Goal: Task Accomplishment & Management: Use online tool/utility

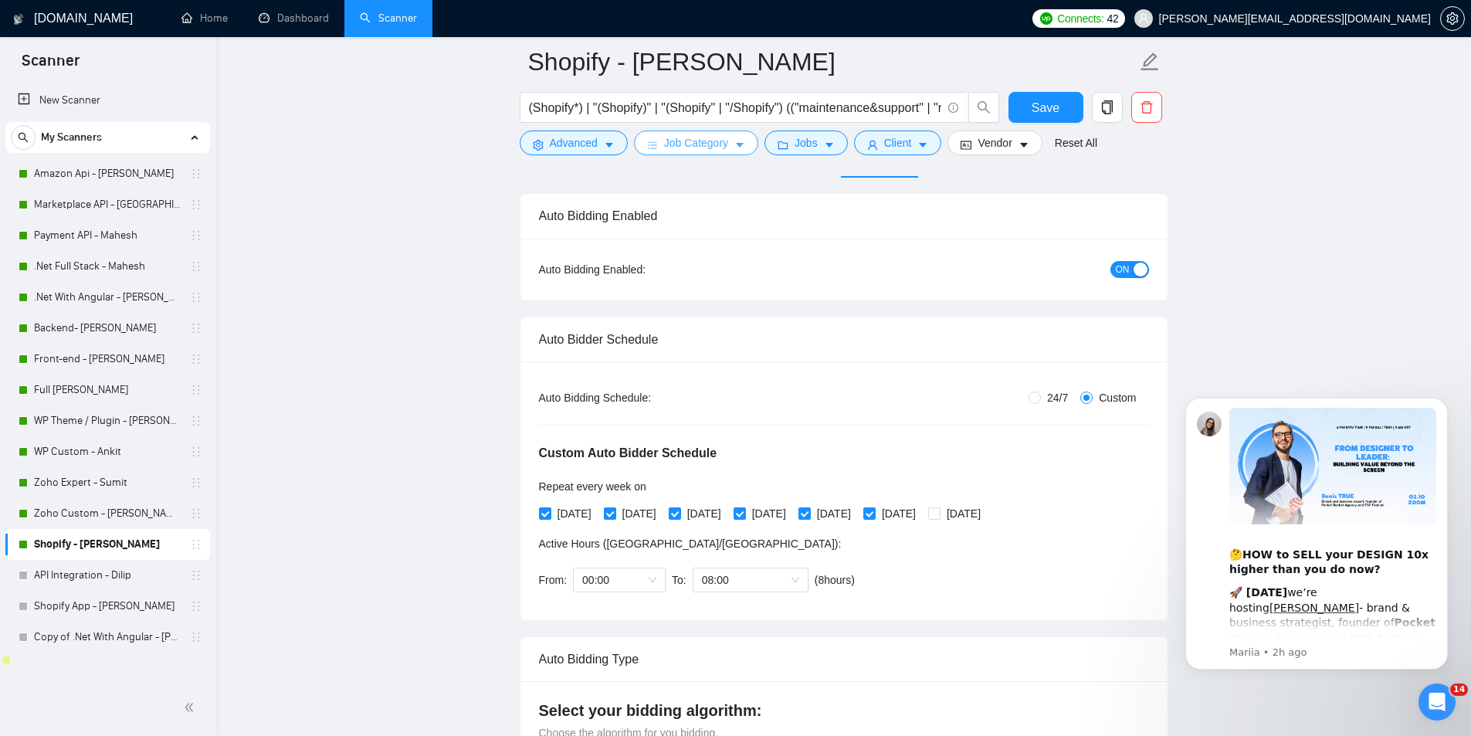
scroll to position [170, 0]
click at [1445, 393] on button "Dismiss notification" at bounding box center [1443, 402] width 20 height 20
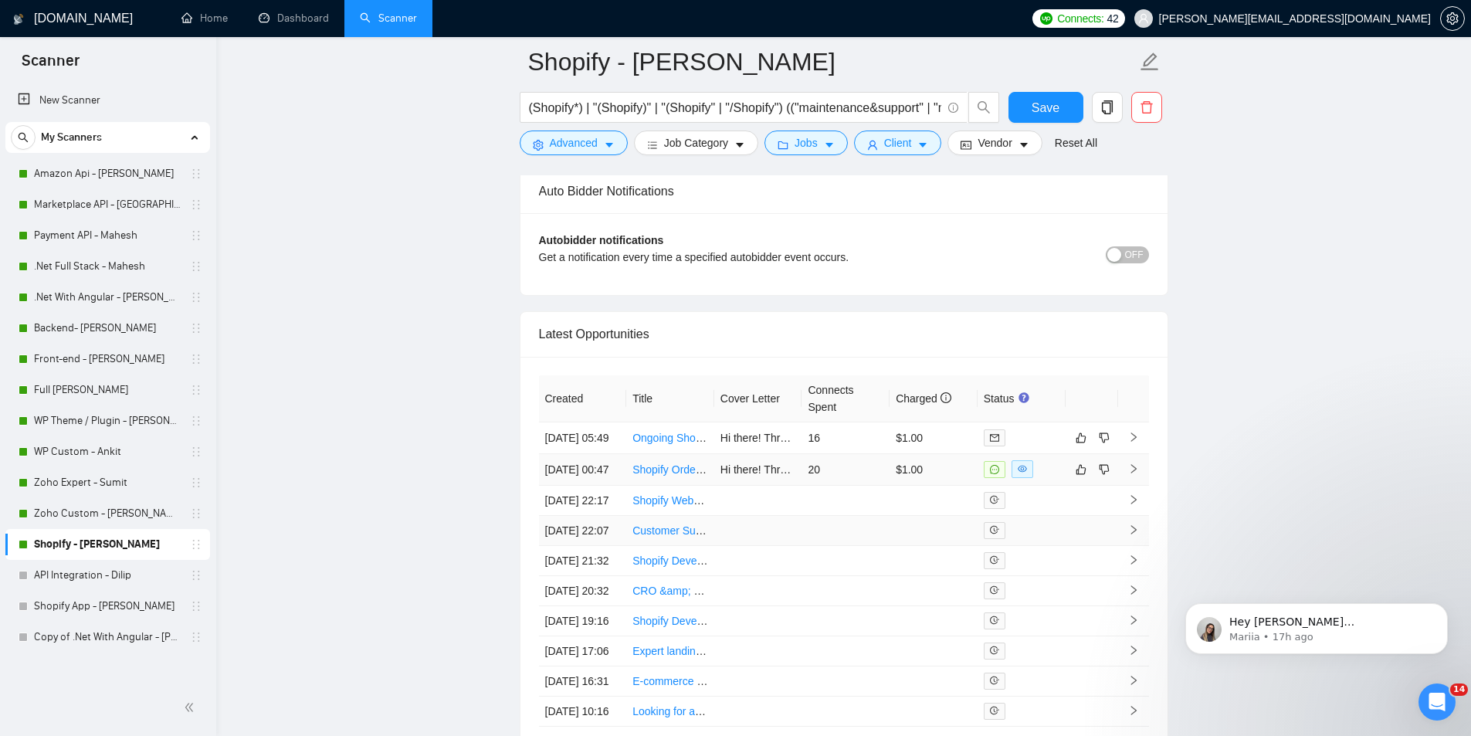
scroll to position [3829, 0]
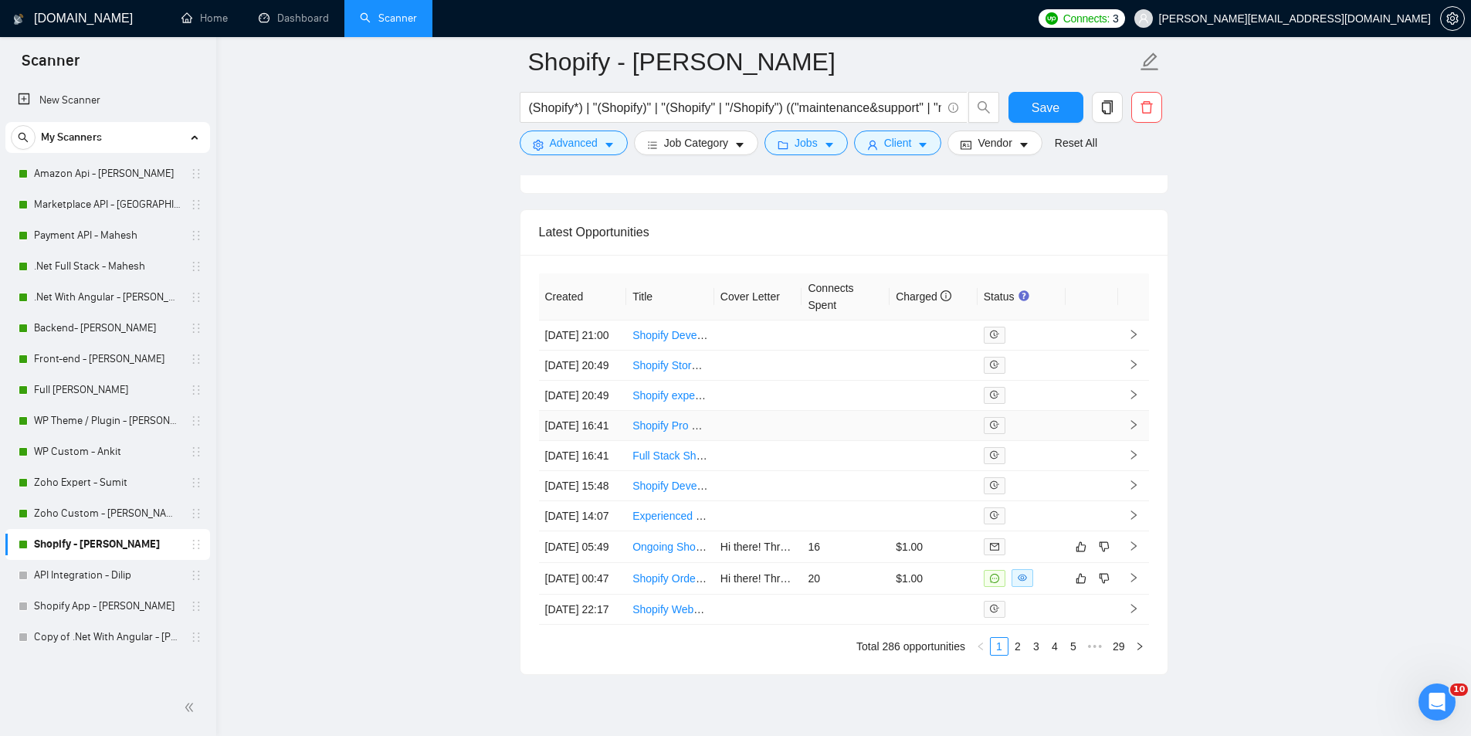
scroll to position [3932, 0]
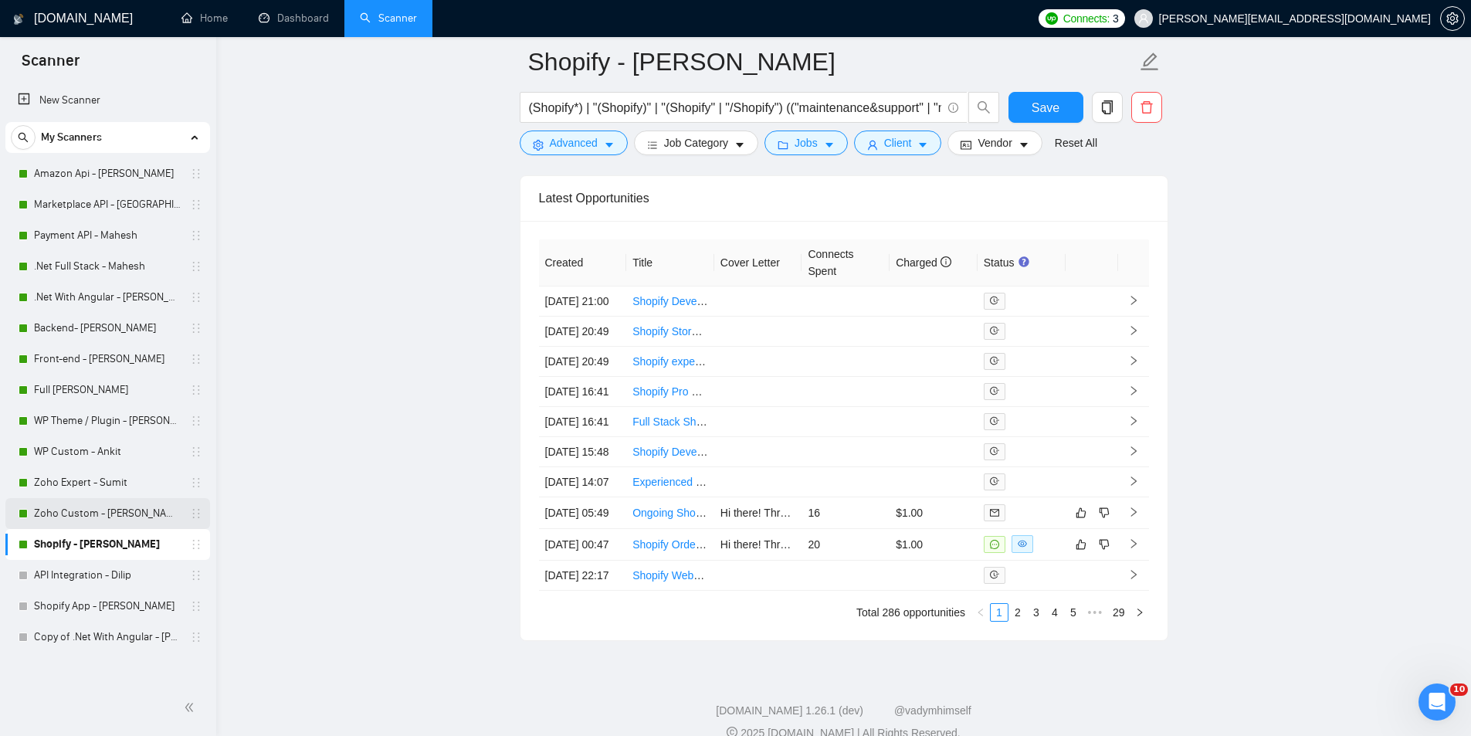
click at [136, 517] on link "Zoho Custom - [PERSON_NAME]" at bounding box center [107, 513] width 147 height 31
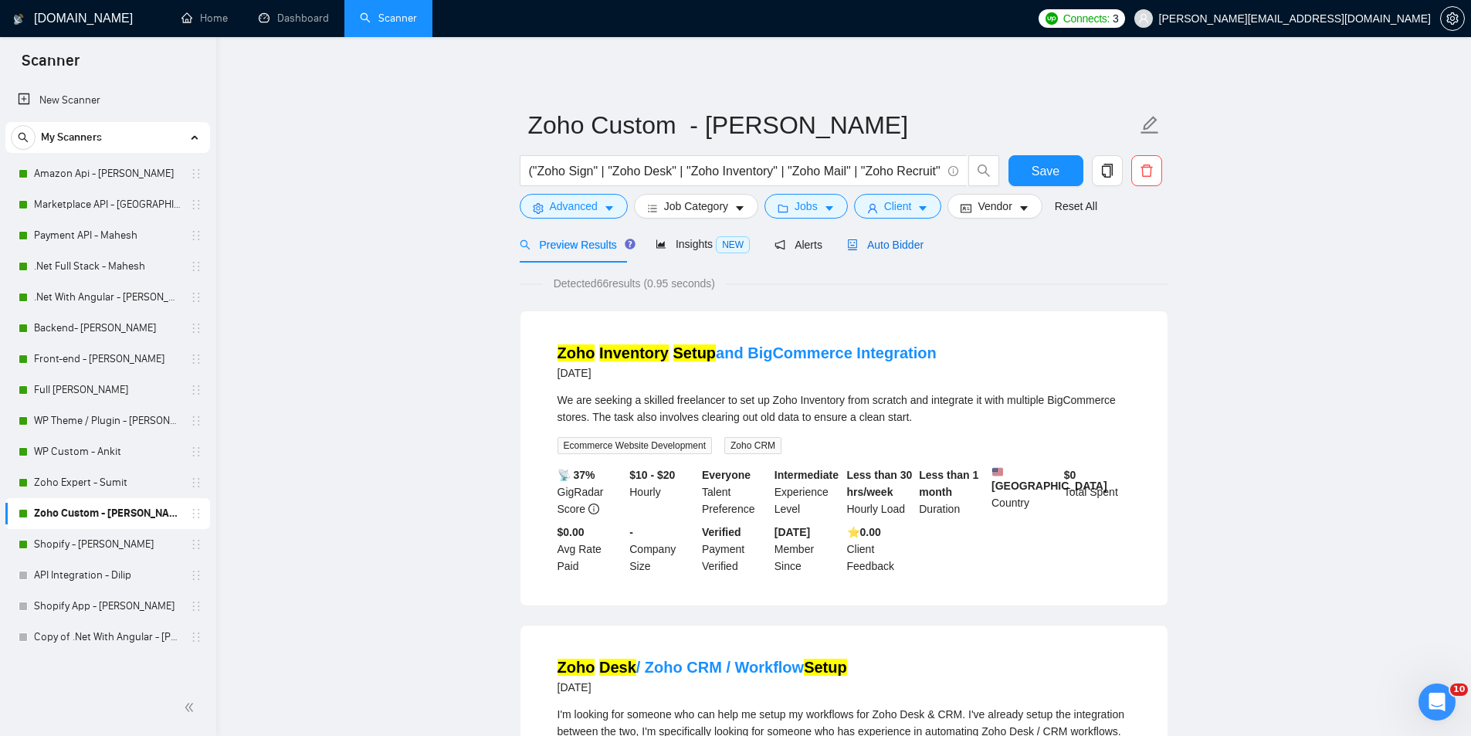
click at [856, 241] on span "Auto Bidder" at bounding box center [885, 245] width 76 height 12
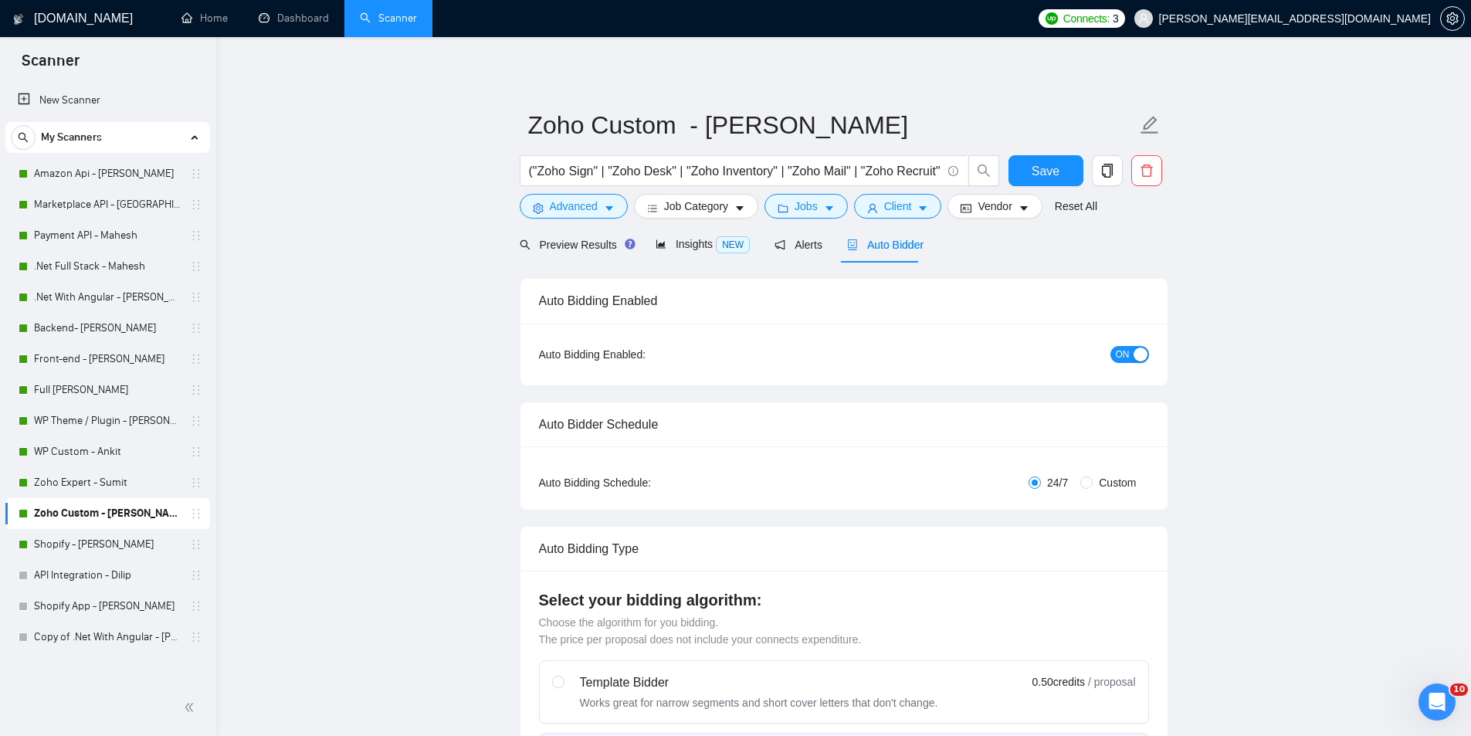
radio input "false"
radio input "true"
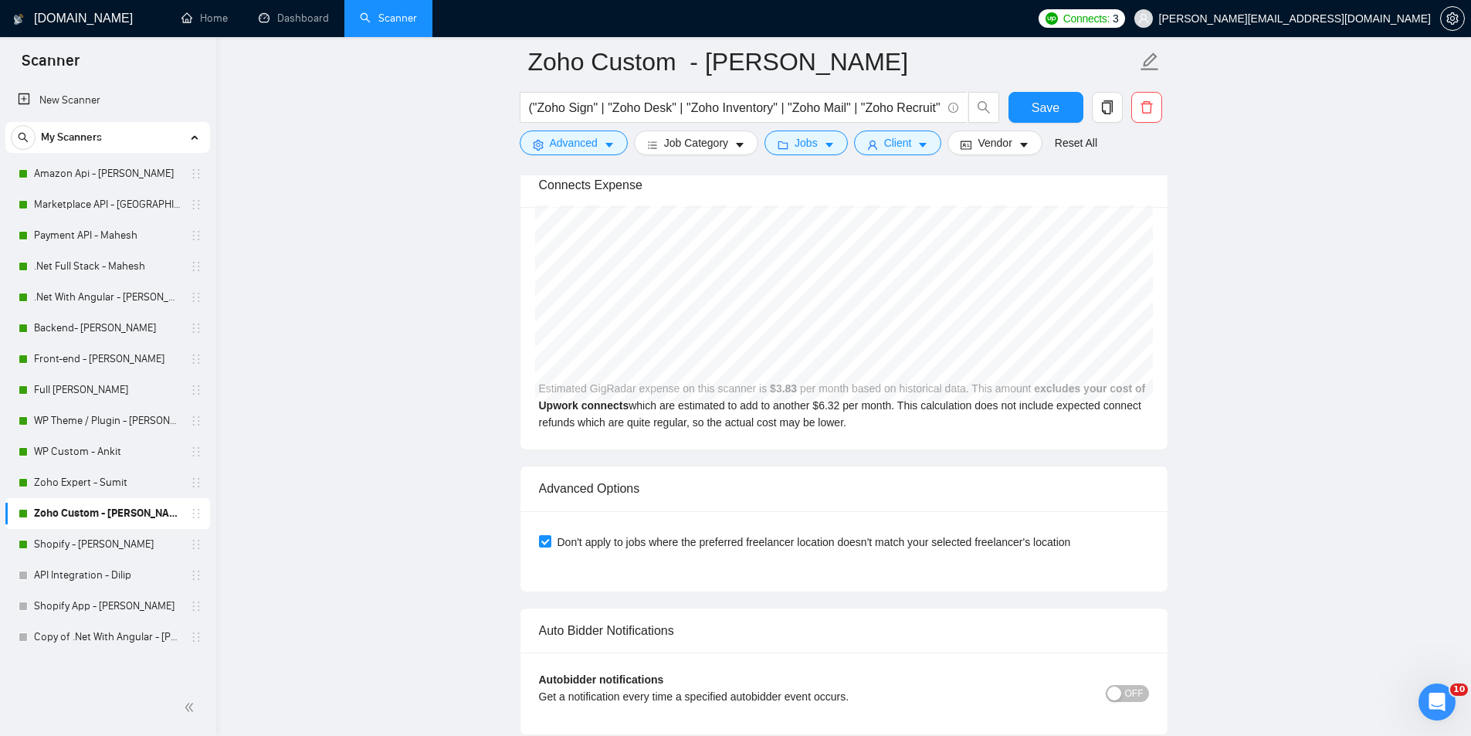
scroll to position [3705, 0]
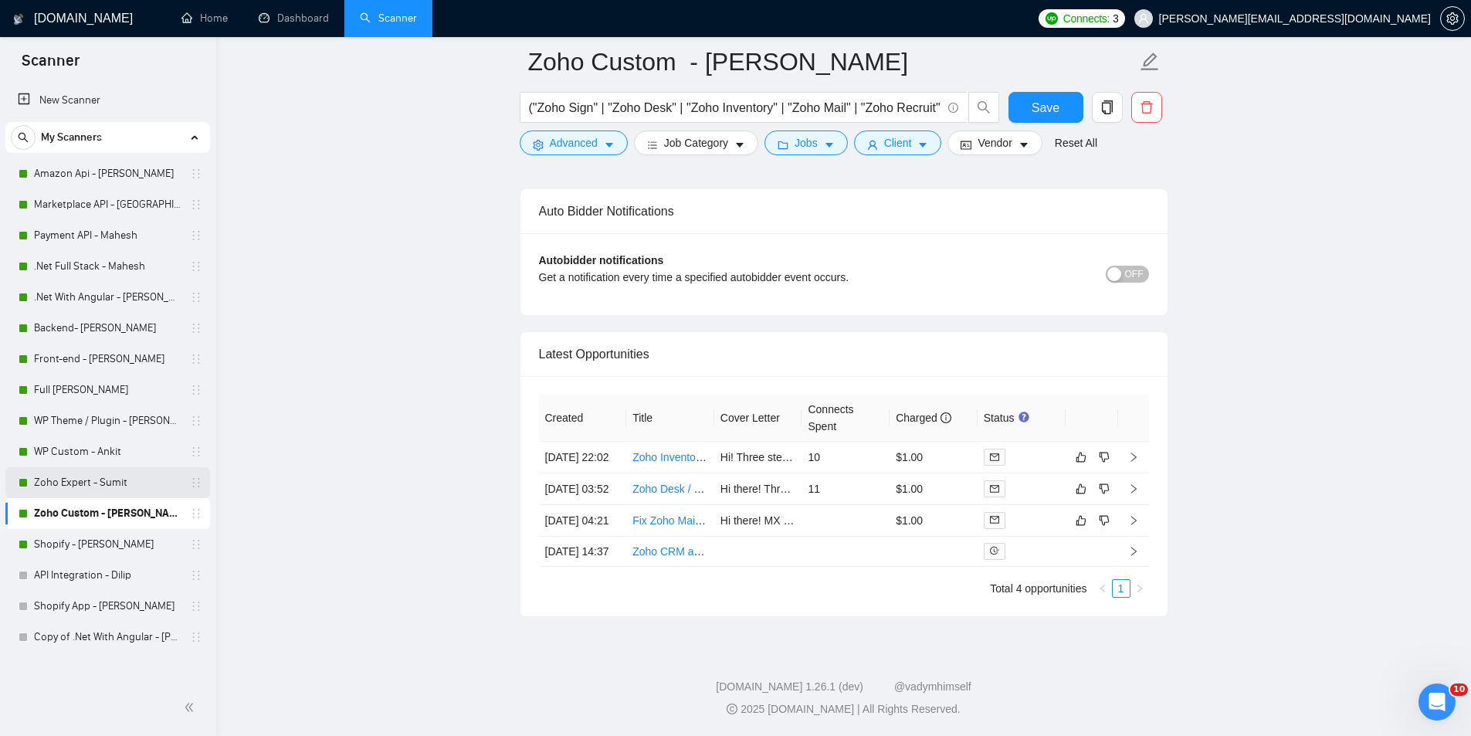
click at [127, 492] on link "Zoho Expert - Sumit" at bounding box center [107, 482] width 147 height 31
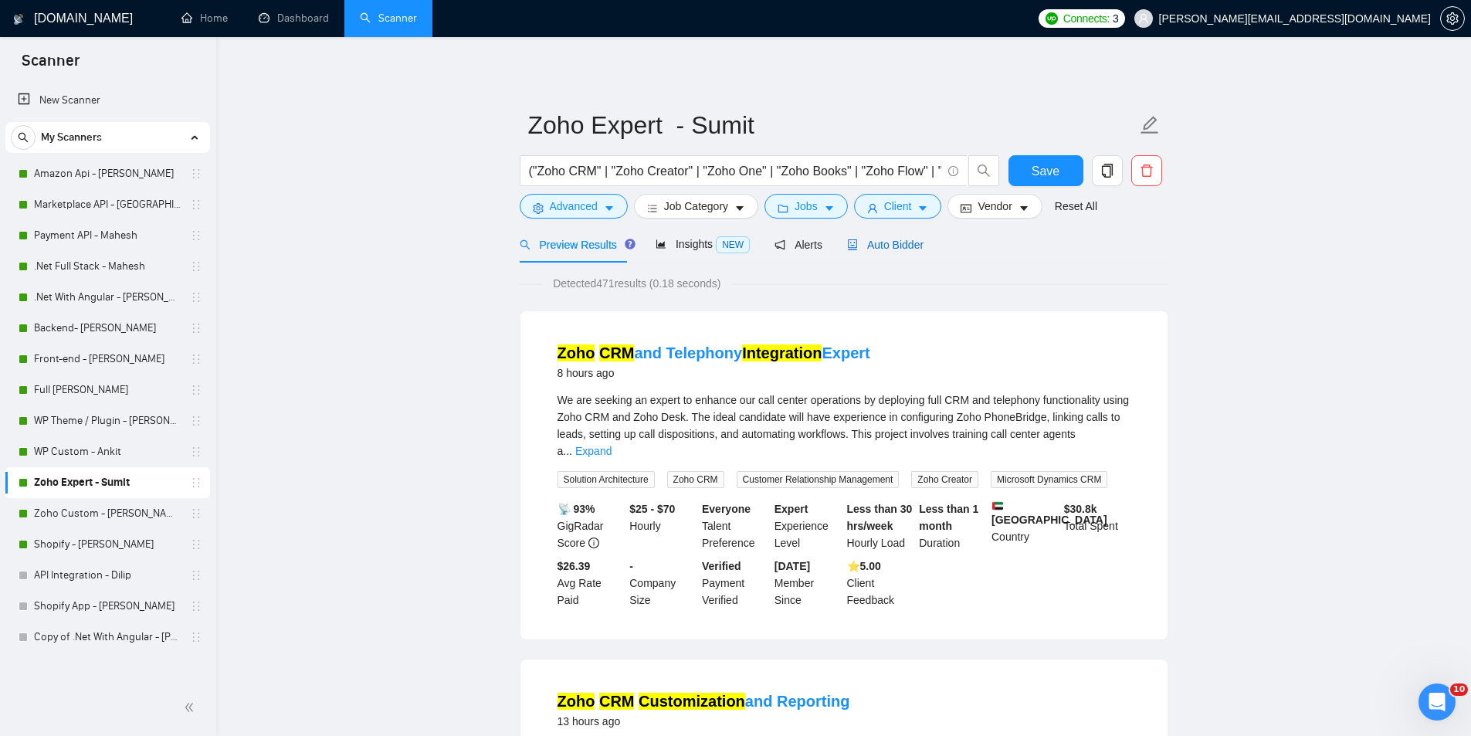
click at [888, 247] on span "Auto Bidder" at bounding box center [885, 245] width 76 height 12
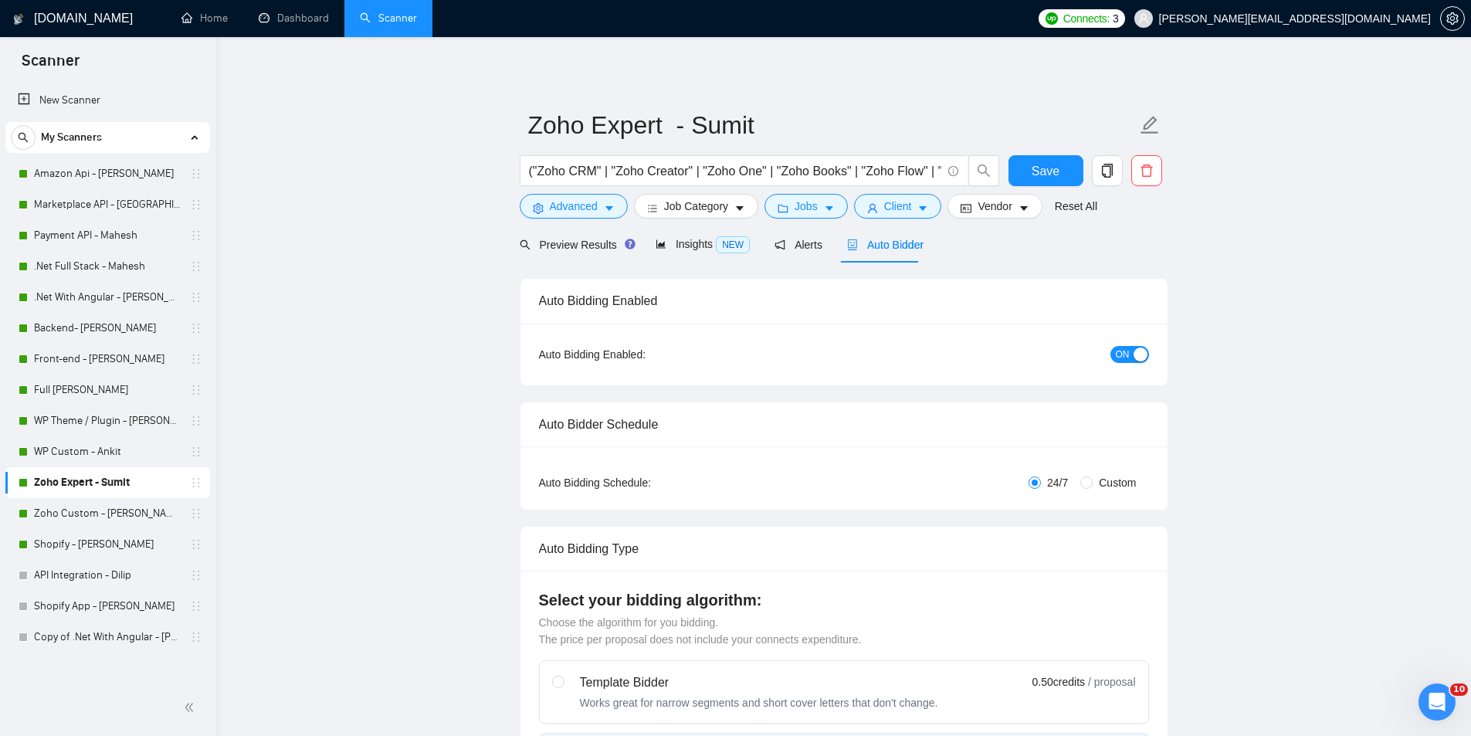
radio input "false"
radio input "true"
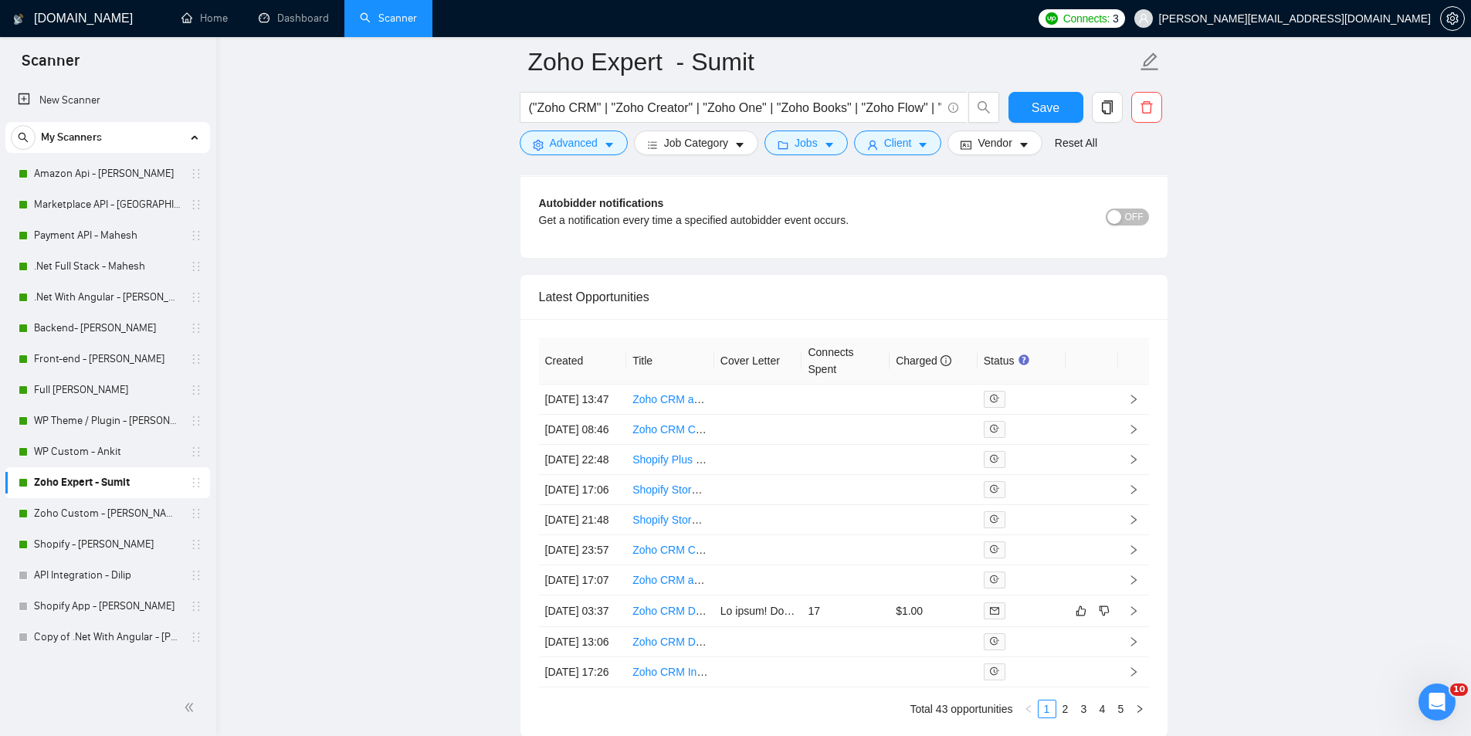
scroll to position [3833, 0]
click at [125, 410] on link "WP Theme / Plugin - [PERSON_NAME]" at bounding box center [107, 420] width 147 height 31
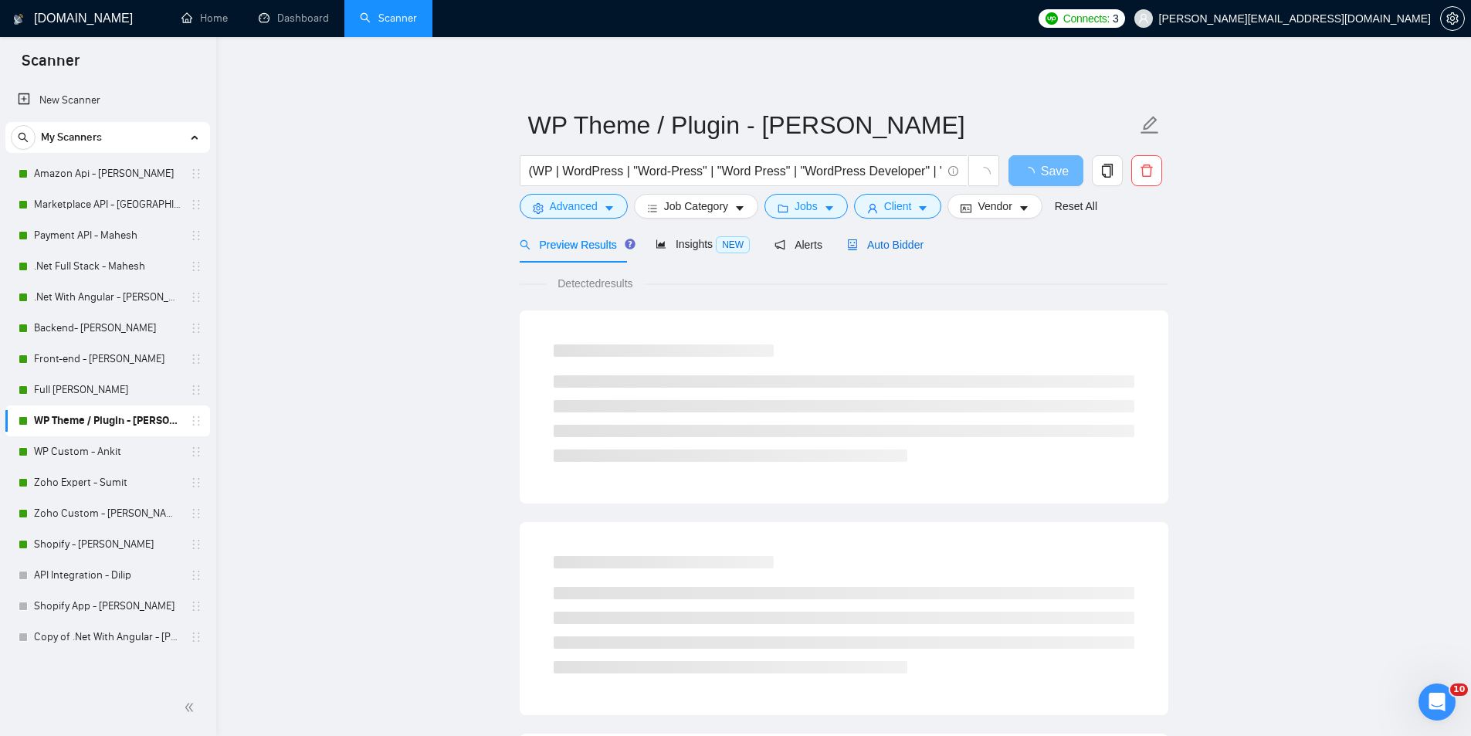
click at [847, 246] on icon "robot" at bounding box center [852, 244] width 11 height 11
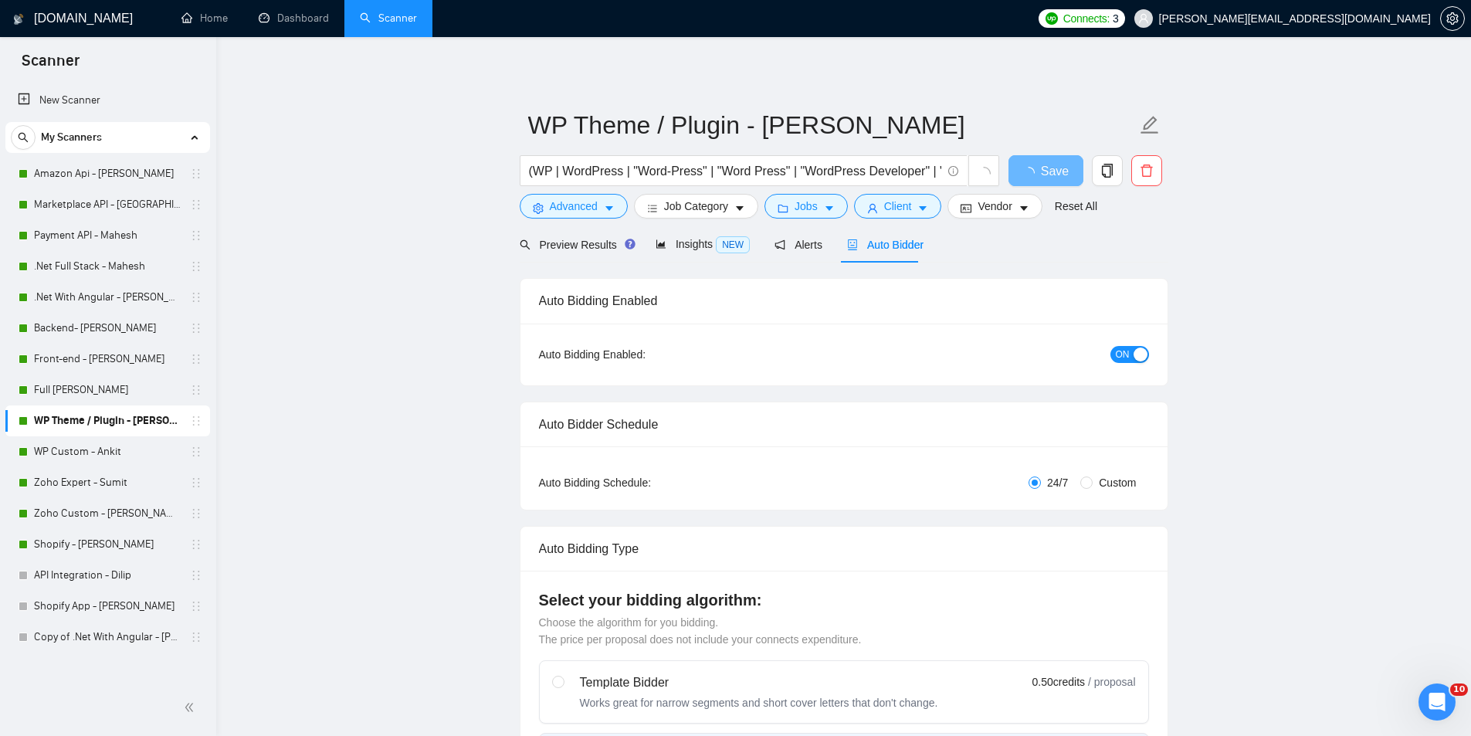
radio input "false"
radio input "true"
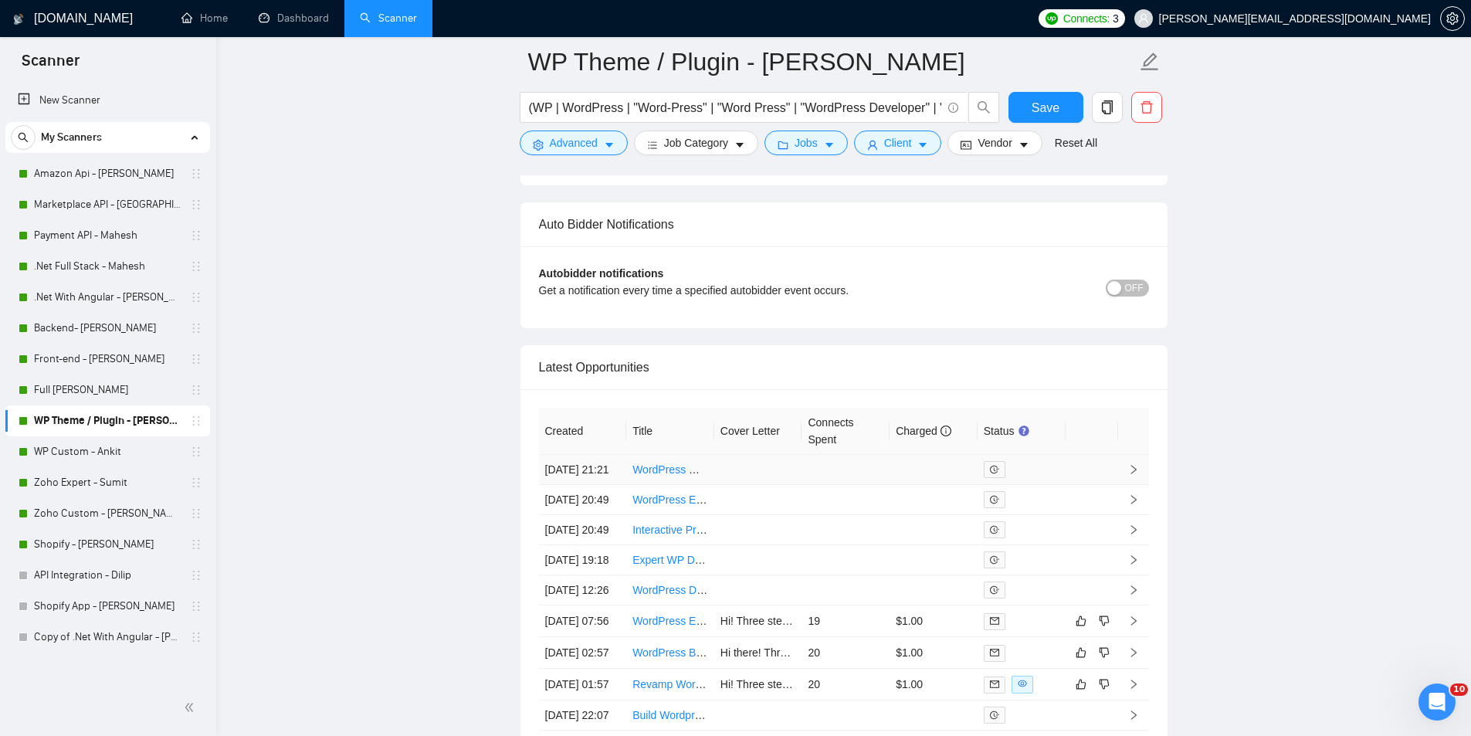
scroll to position [3900, 0]
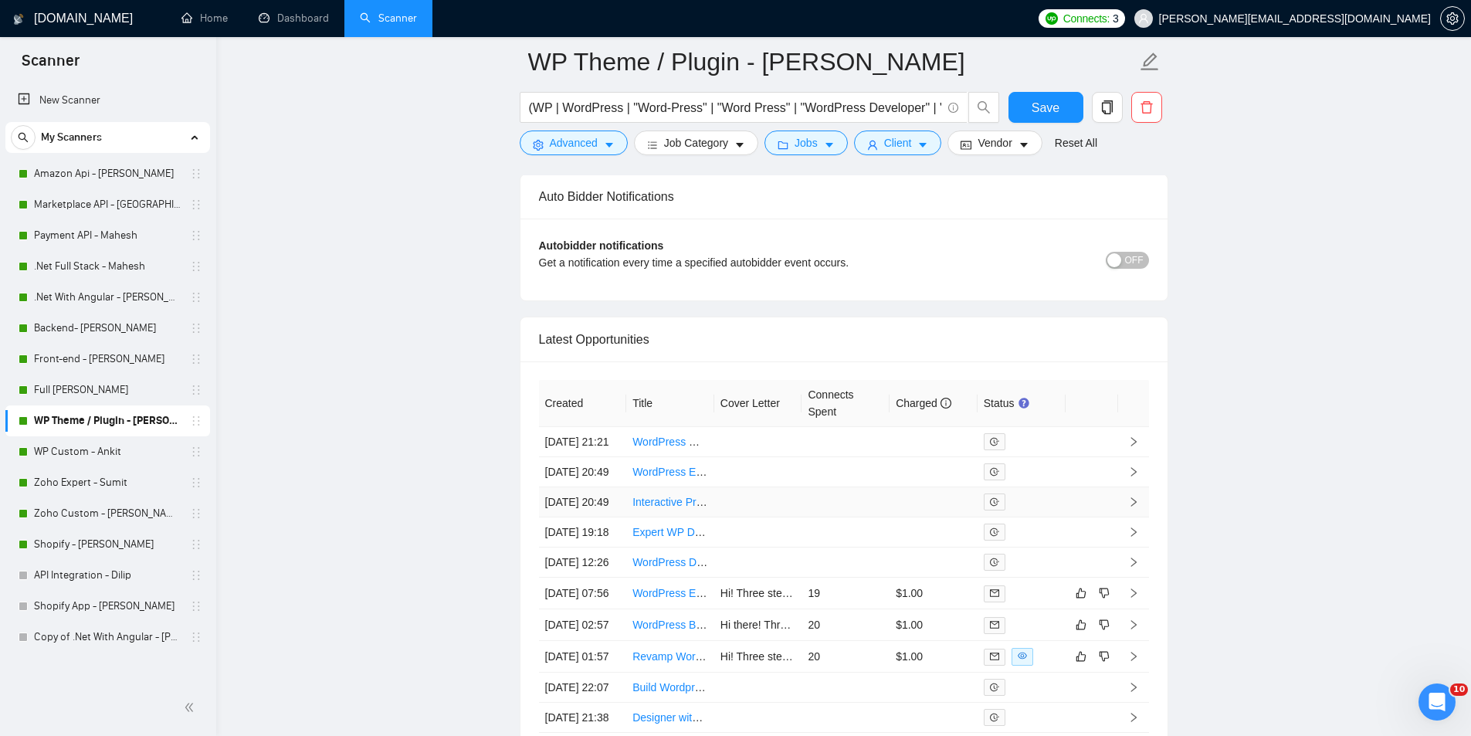
drag, startPoint x: 660, startPoint y: 551, endPoint x: 646, endPoint y: 537, distance: 19.1
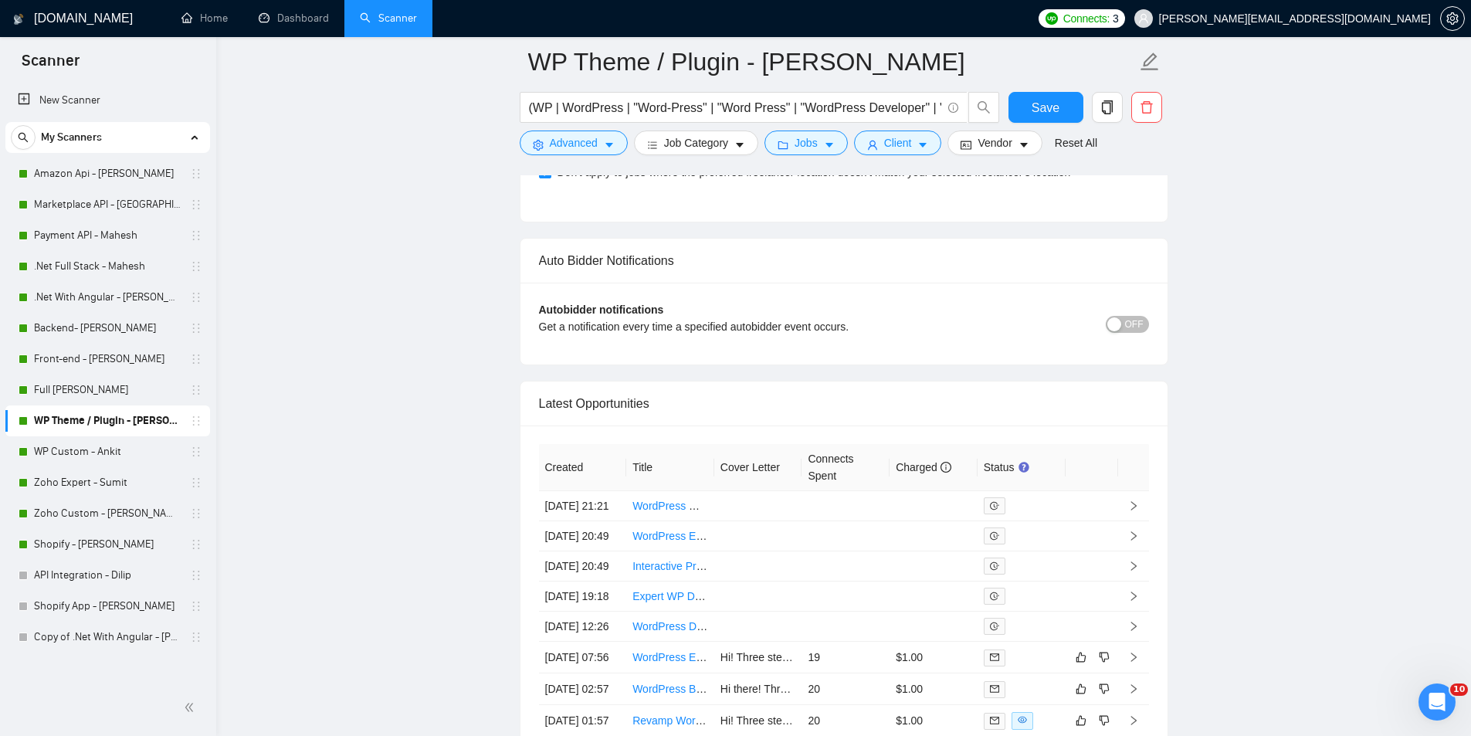
scroll to position [3803, 0]
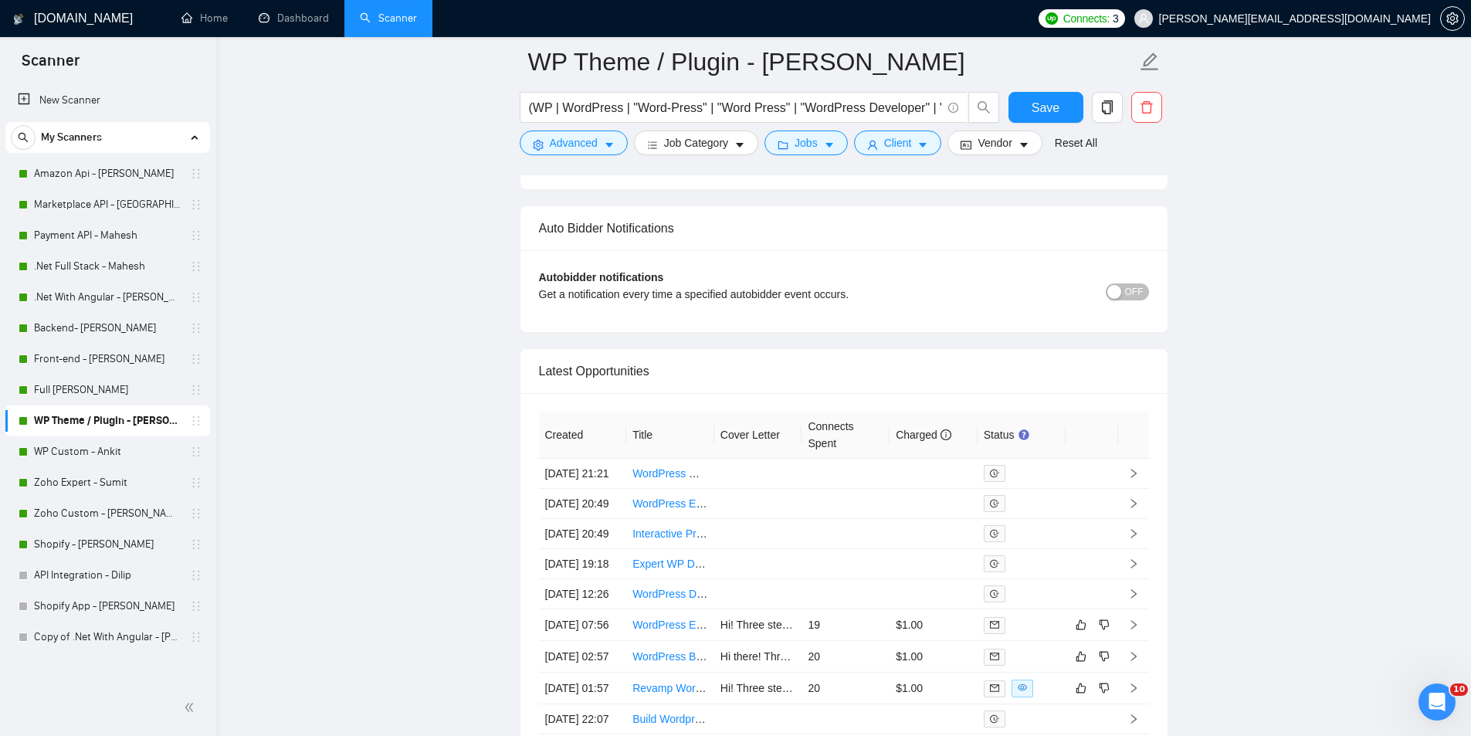
scroll to position [3899, 0]
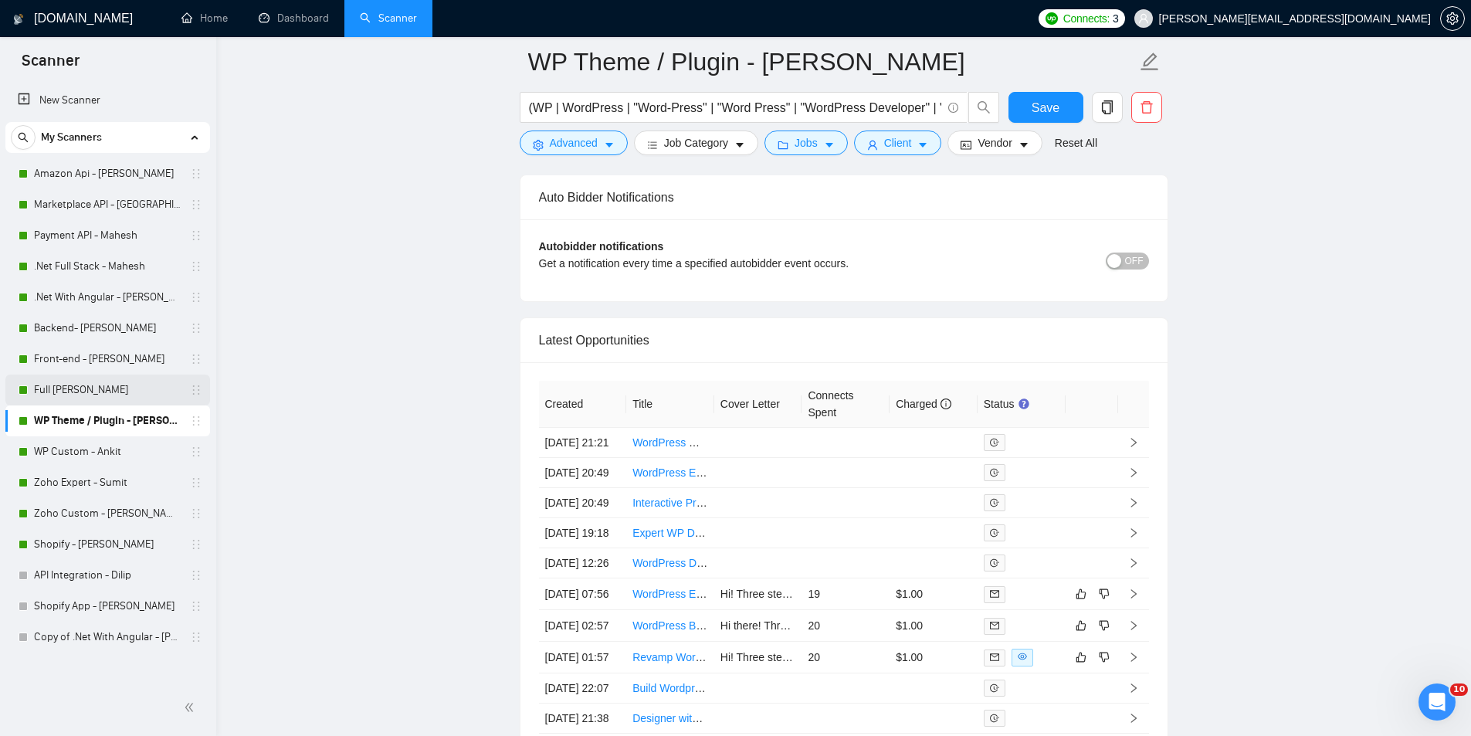
click at [139, 381] on link "Full [PERSON_NAME]" at bounding box center [107, 390] width 147 height 31
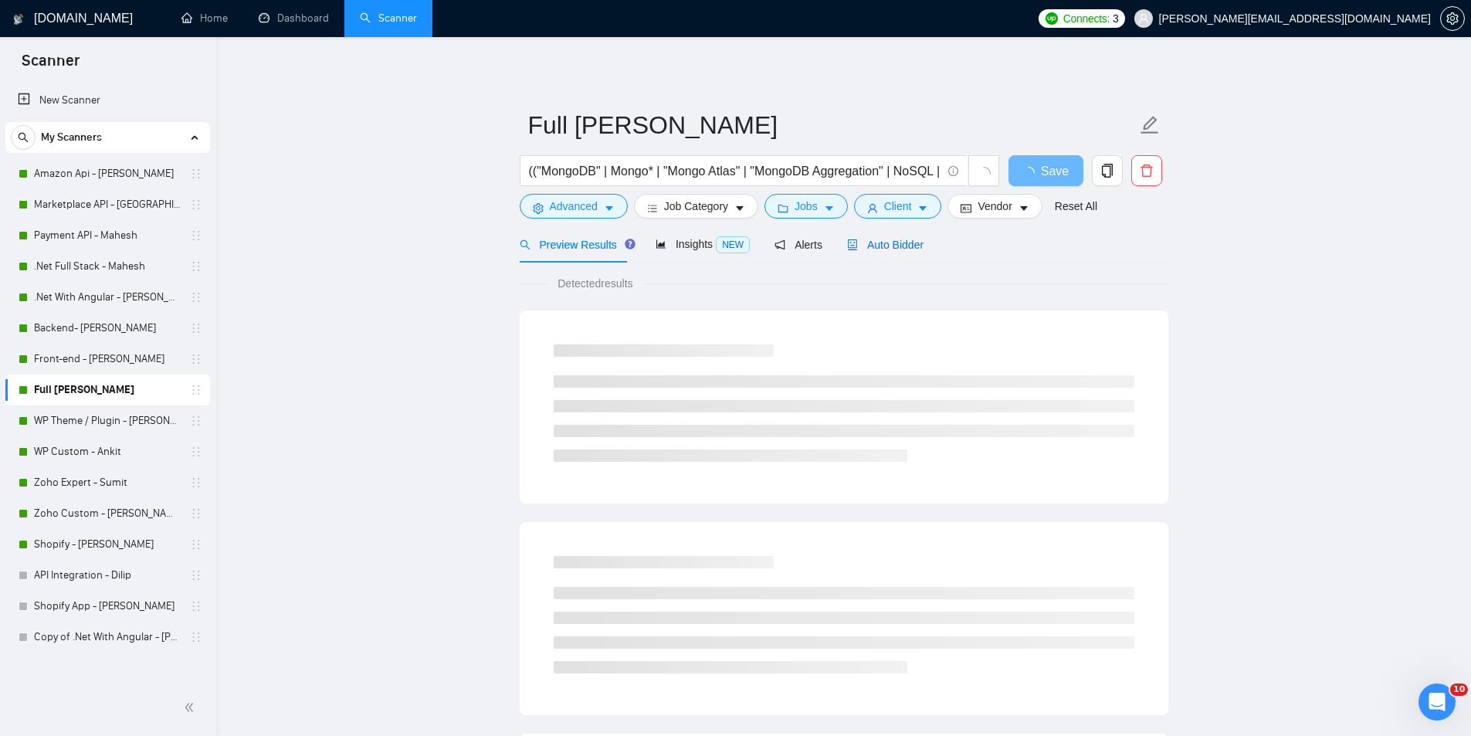
click at [887, 236] on div "Auto Bidder" at bounding box center [885, 244] width 76 height 17
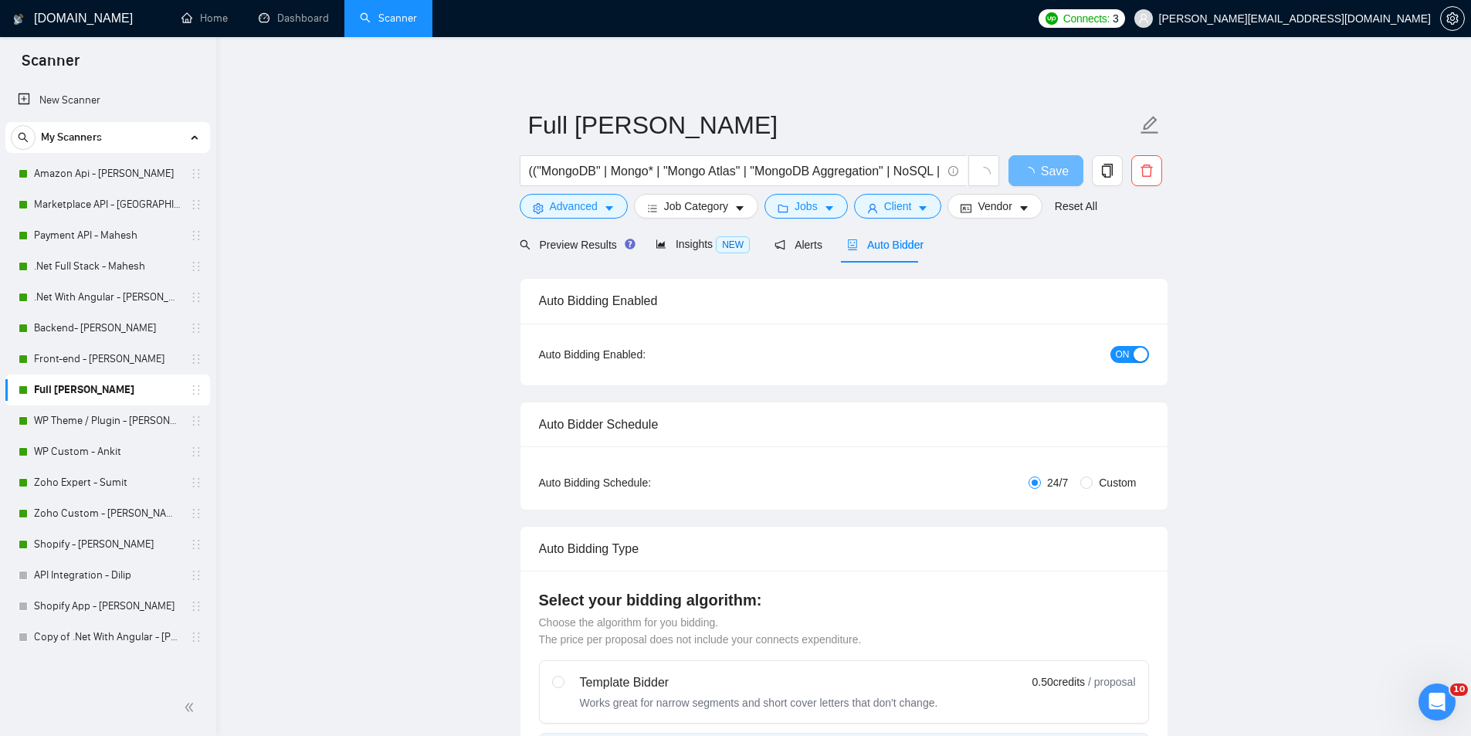
radio input "false"
radio input "true"
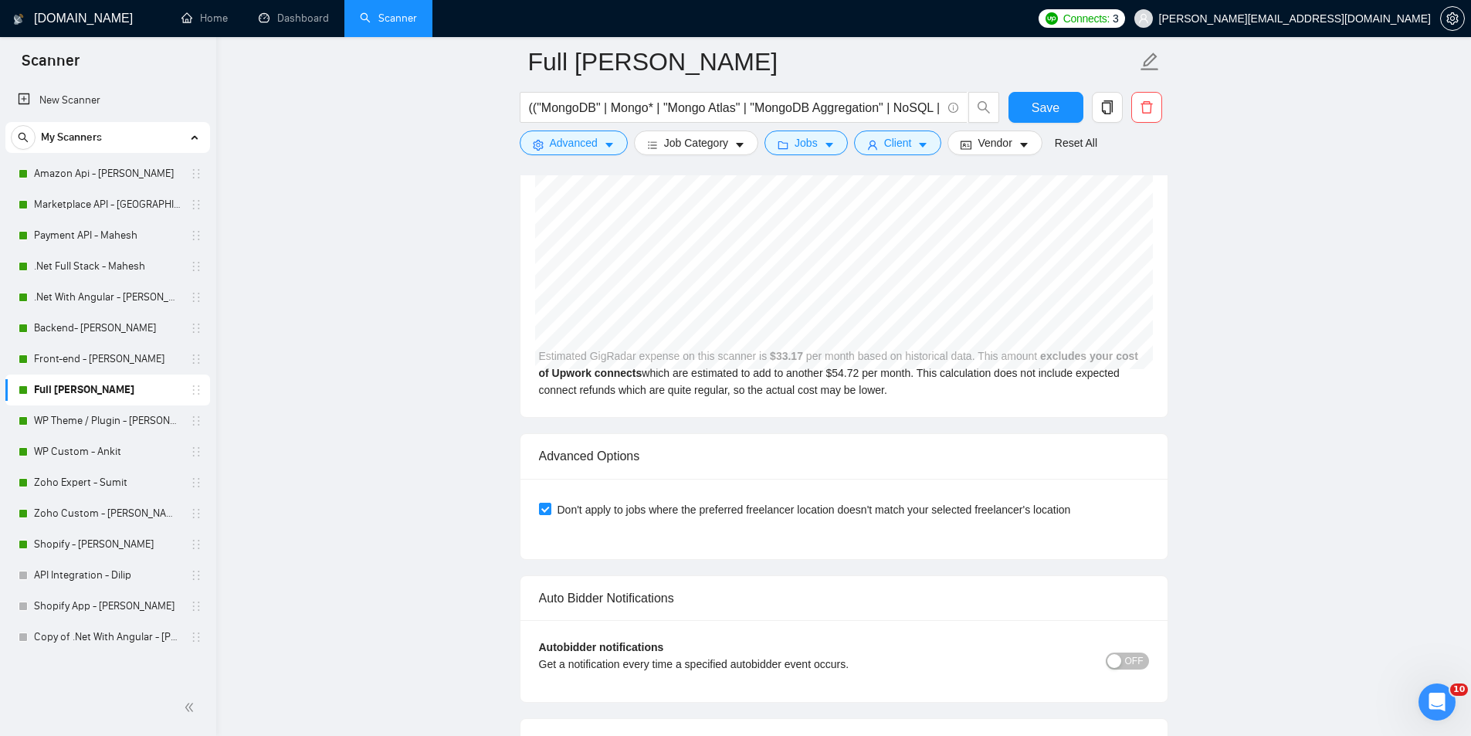
scroll to position [3413, 0]
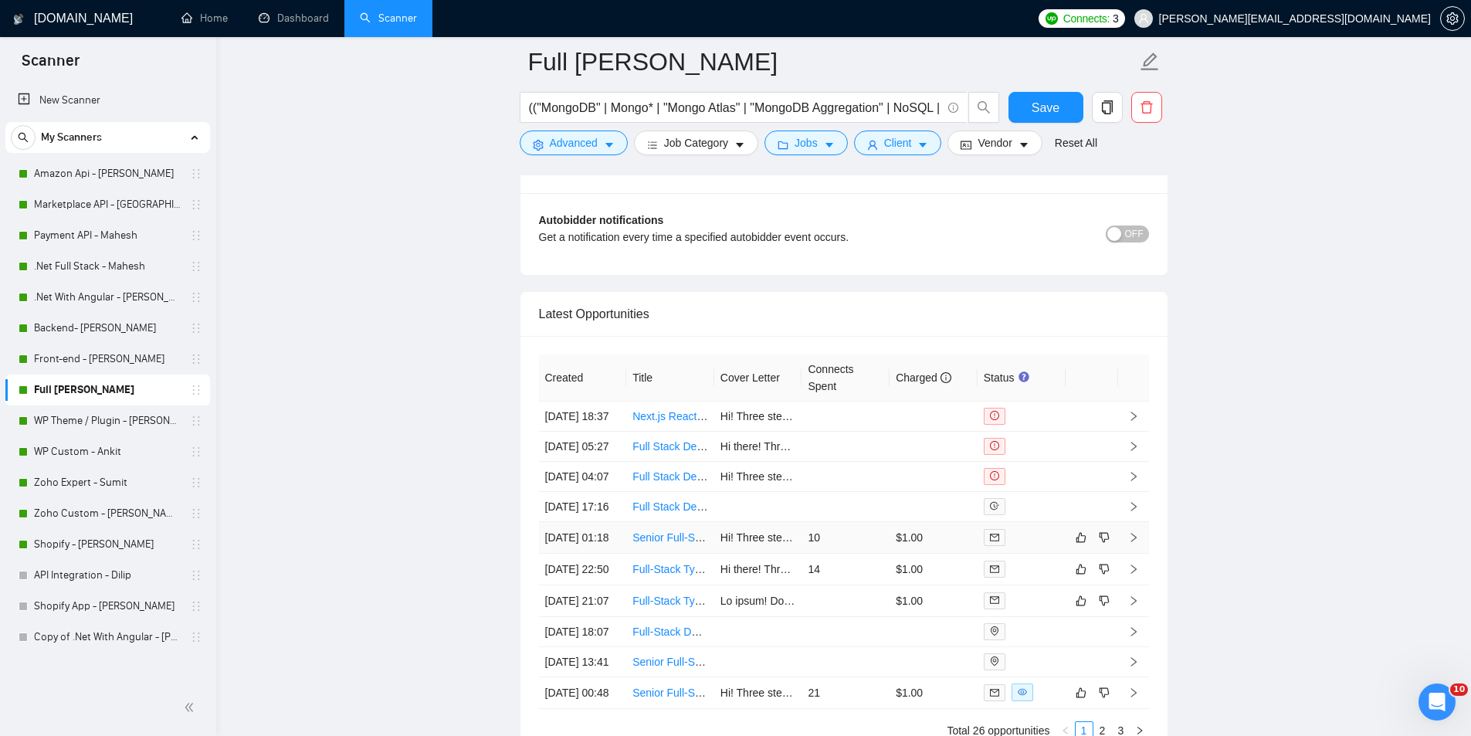
scroll to position [3776, 0]
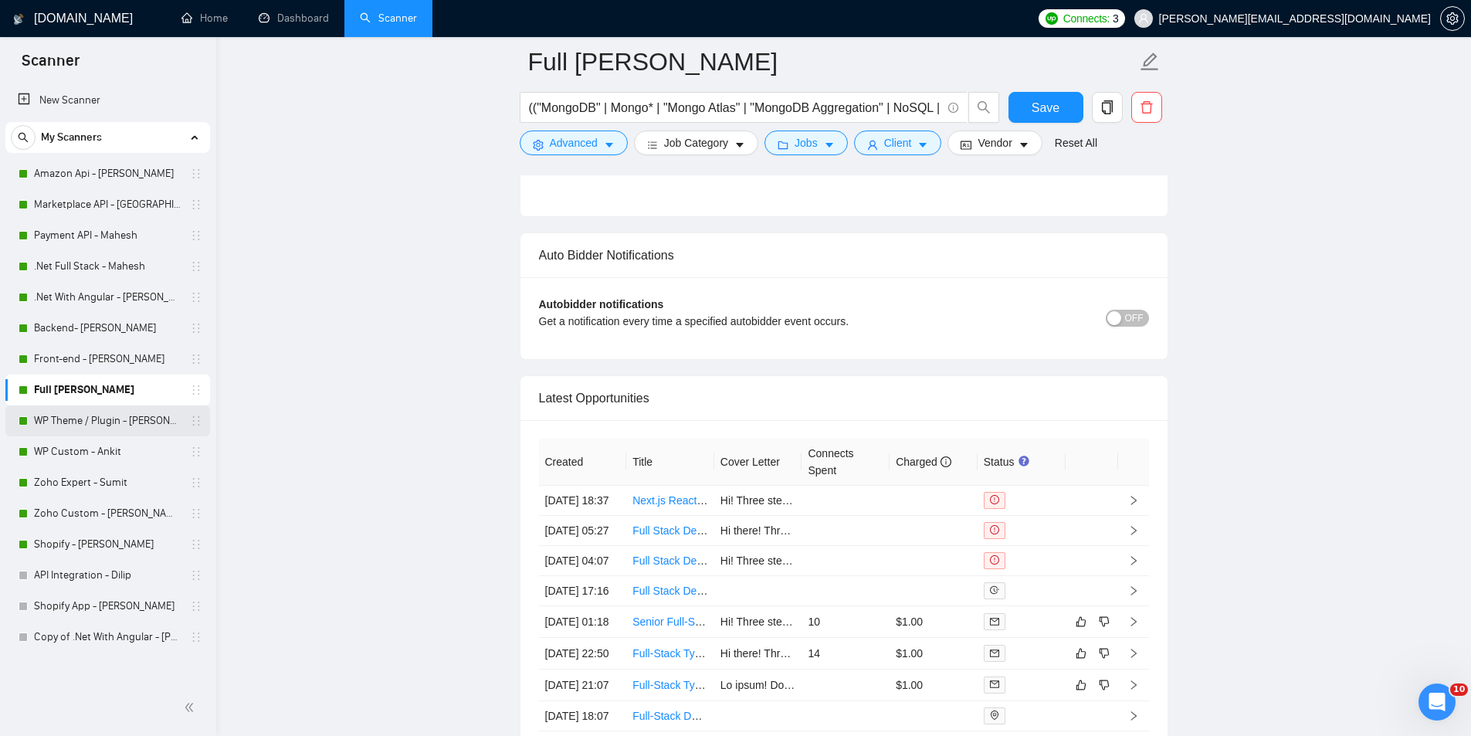
click at [139, 428] on link "WP Theme / Plugin - [PERSON_NAME]" at bounding box center [107, 420] width 147 height 31
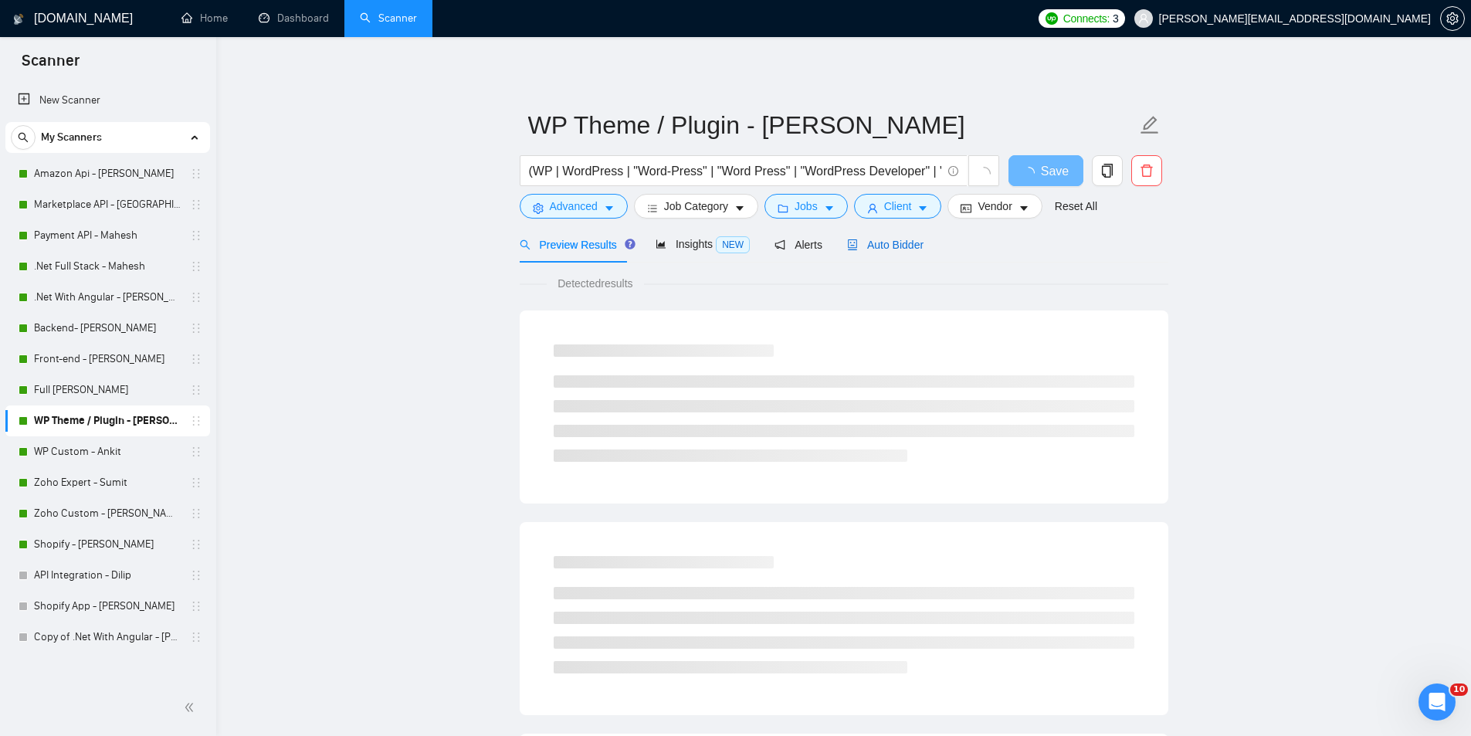
click at [914, 239] on span "Auto Bidder" at bounding box center [885, 245] width 76 height 12
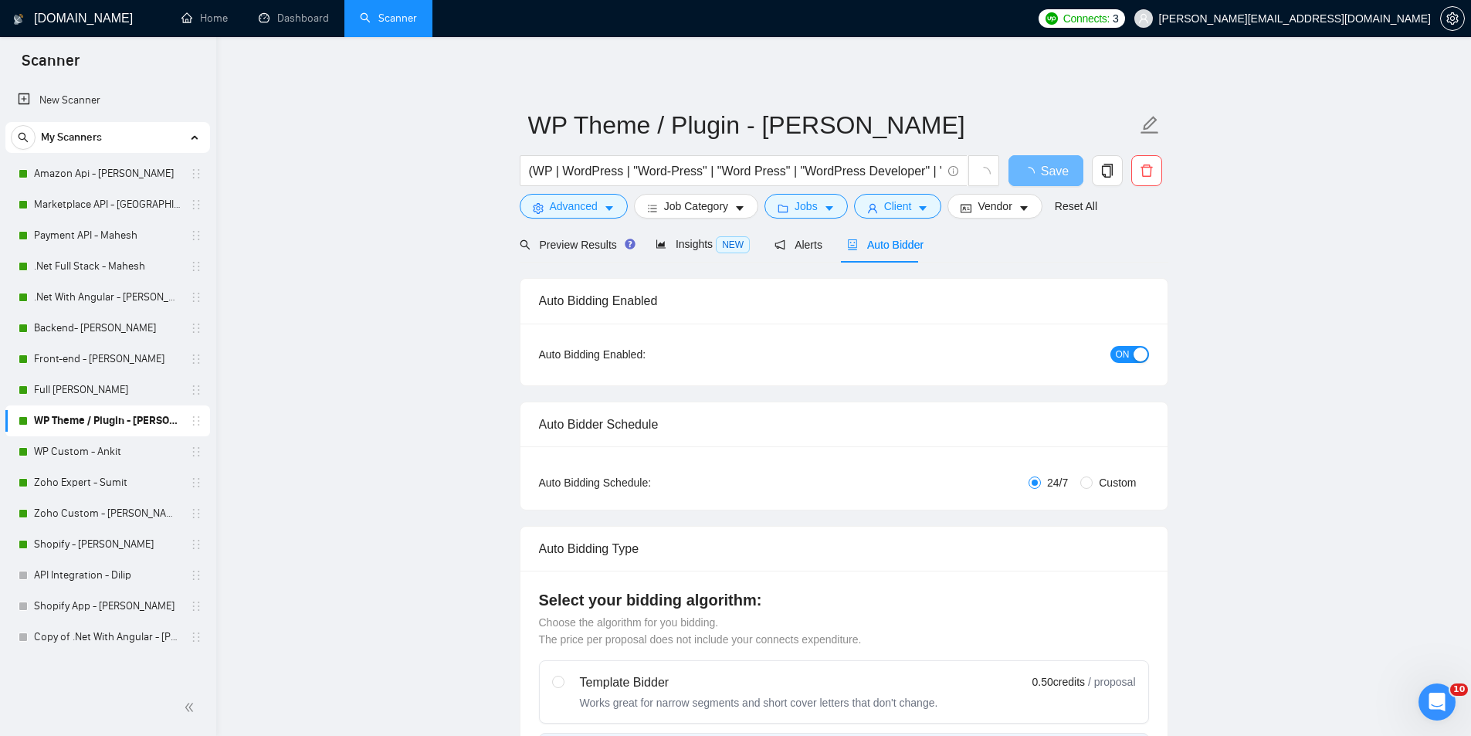
radio input "false"
radio input "true"
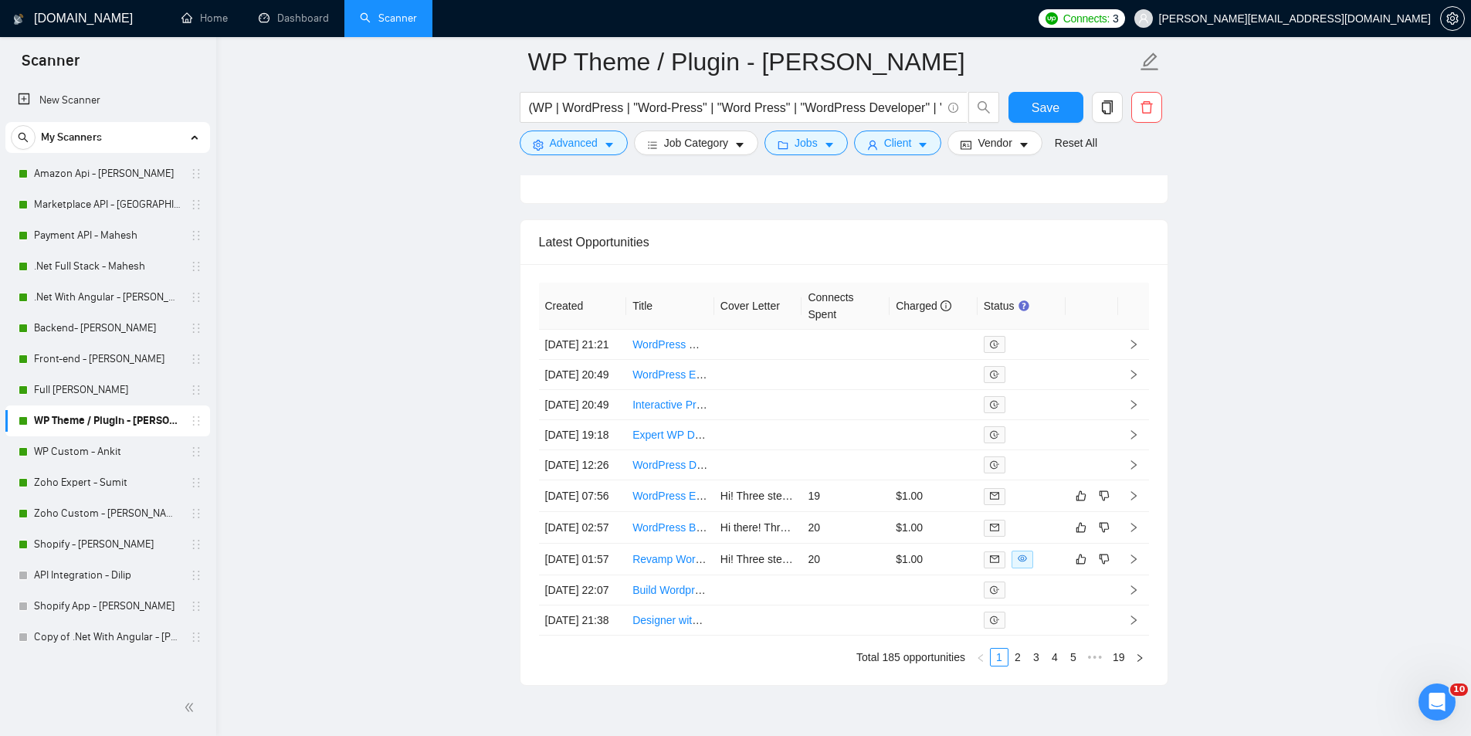
scroll to position [4227, 0]
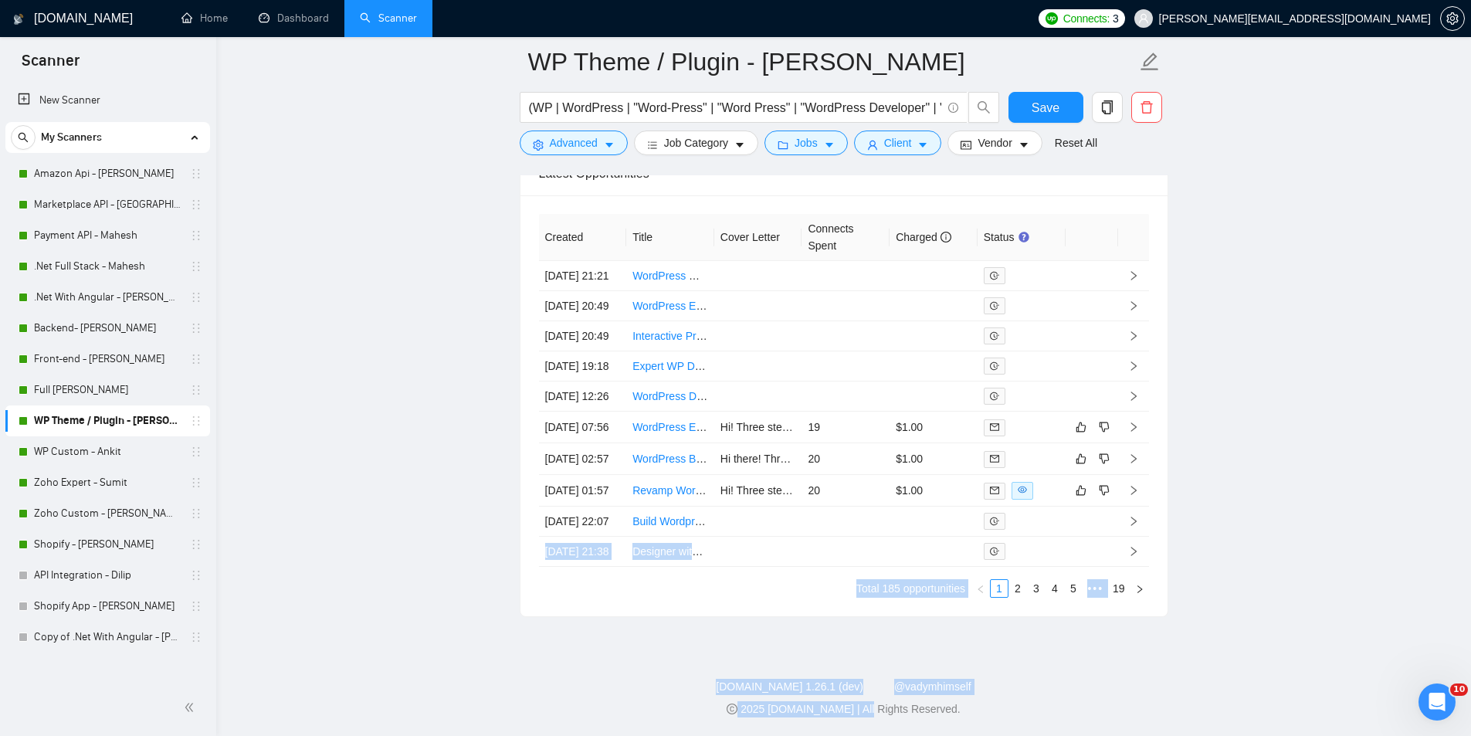
drag, startPoint x: 868, startPoint y: 766, endPoint x: 967, endPoint y: 766, distance: 98.8
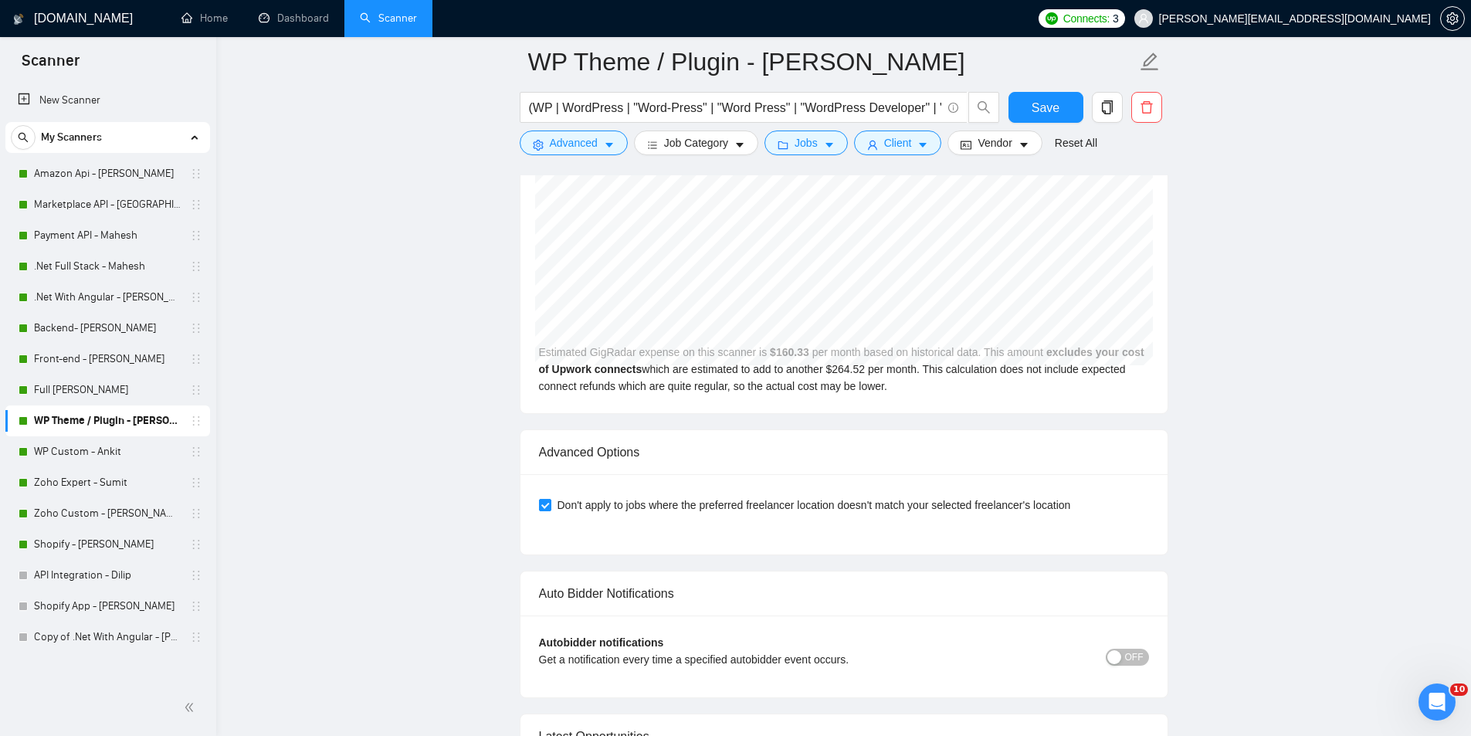
scroll to position [3155, 0]
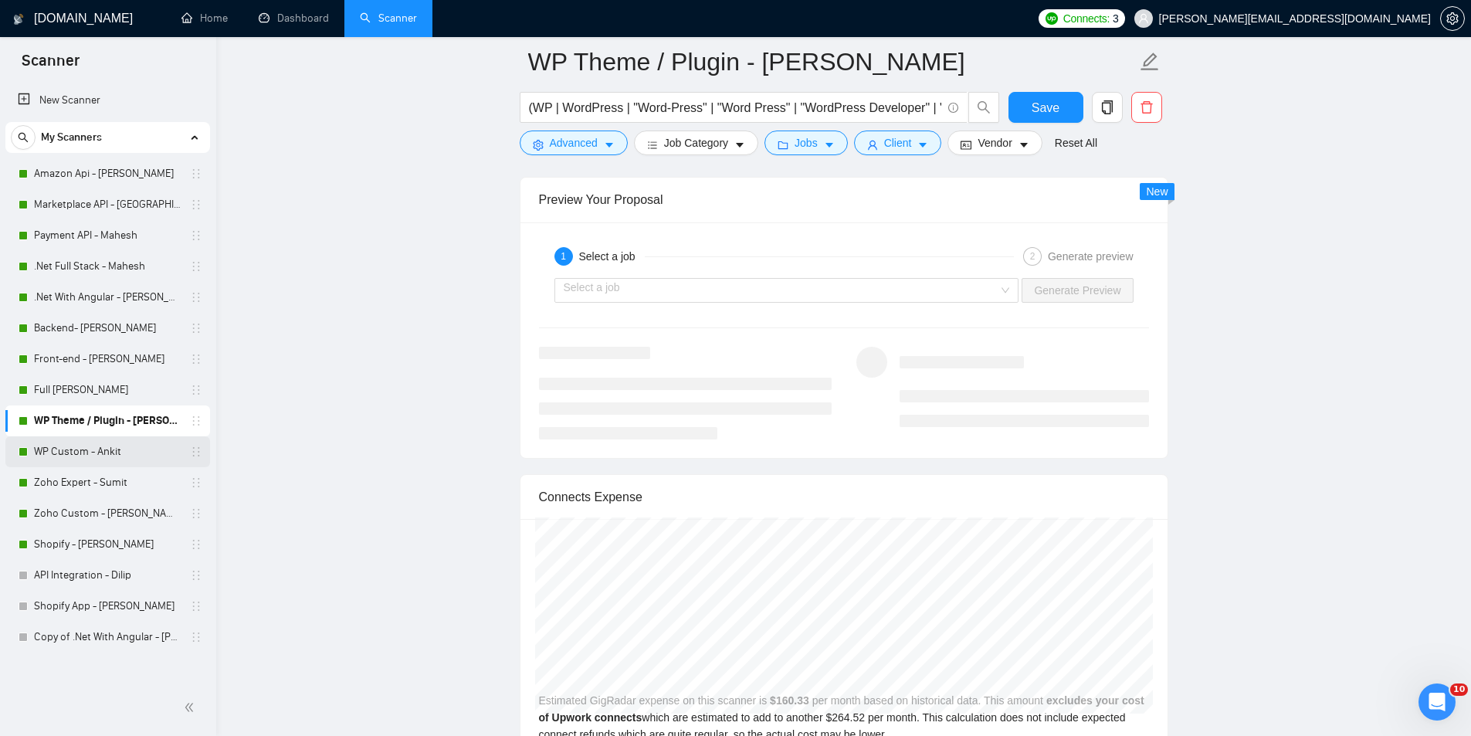
click at [149, 463] on link "WP Custom - Ankit" at bounding box center [107, 451] width 147 height 31
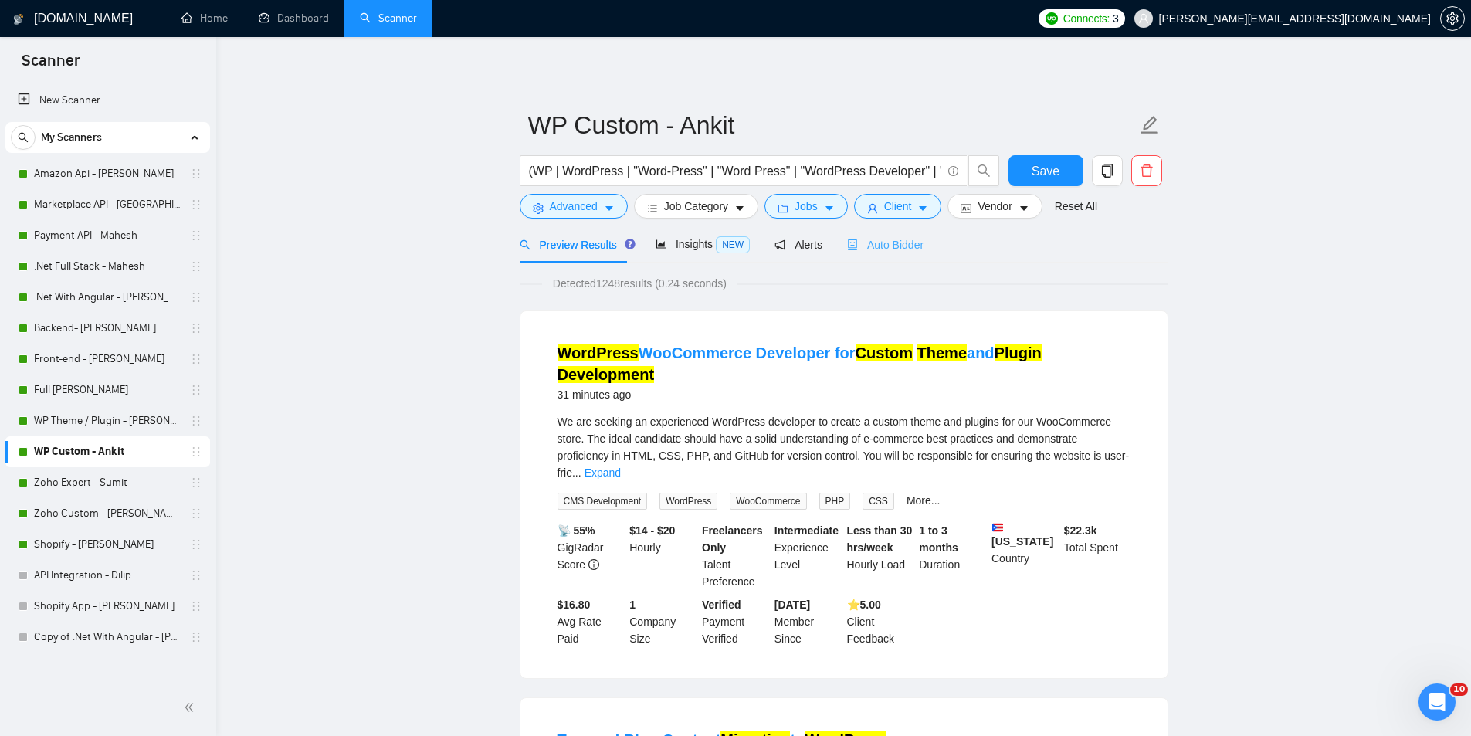
click at [864, 258] on div "Auto Bidder" at bounding box center [885, 244] width 76 height 36
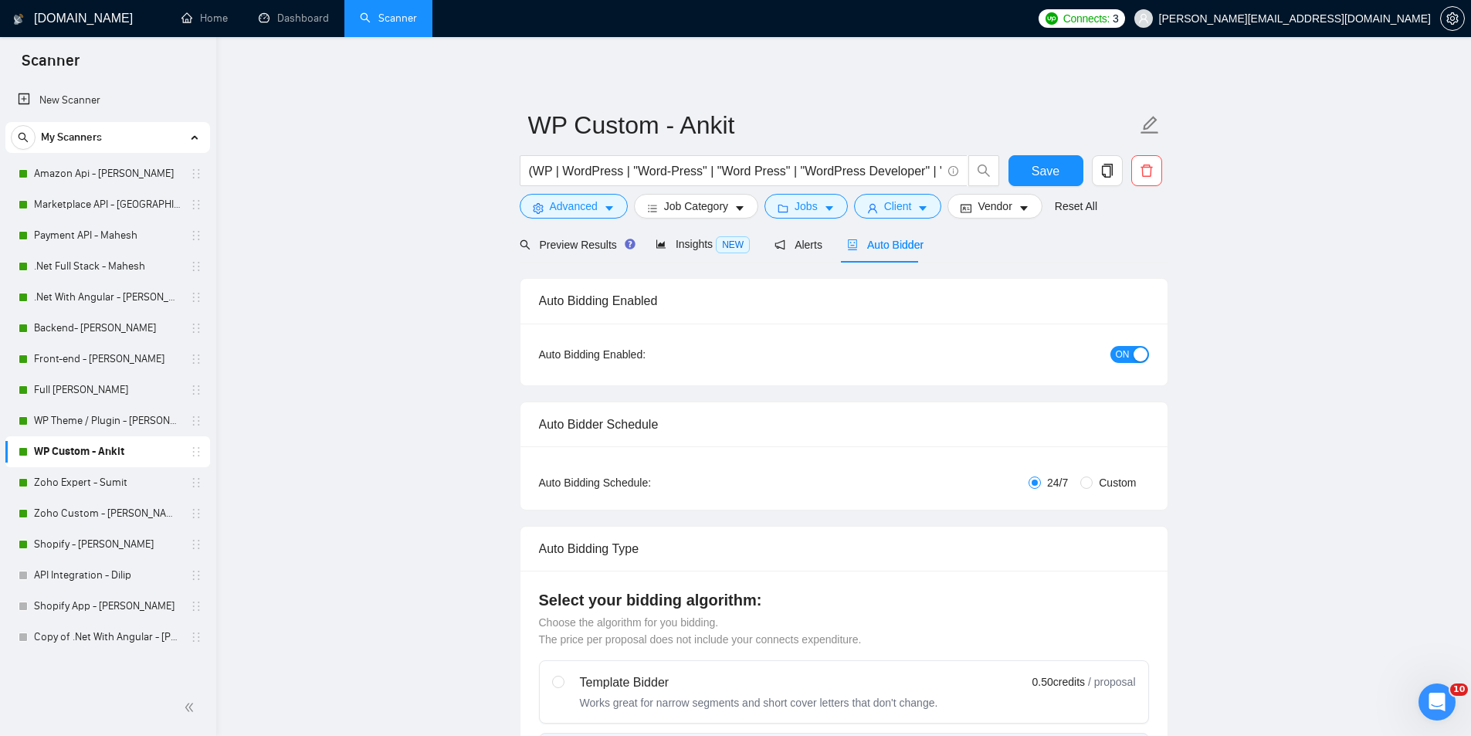
radio input "false"
radio input "true"
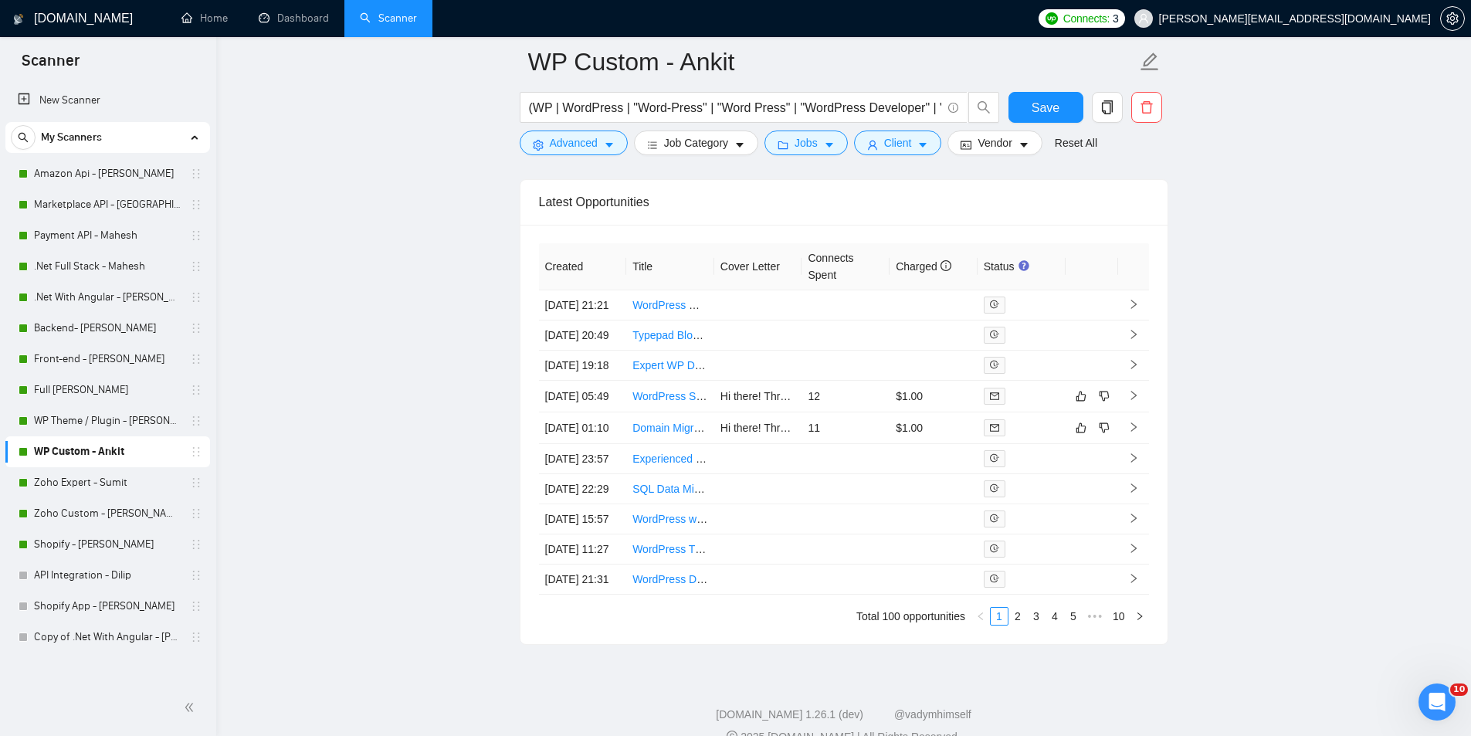
scroll to position [3930, 0]
drag, startPoint x: 516, startPoint y: 422, endPoint x: 507, endPoint y: 426, distance: 9.7
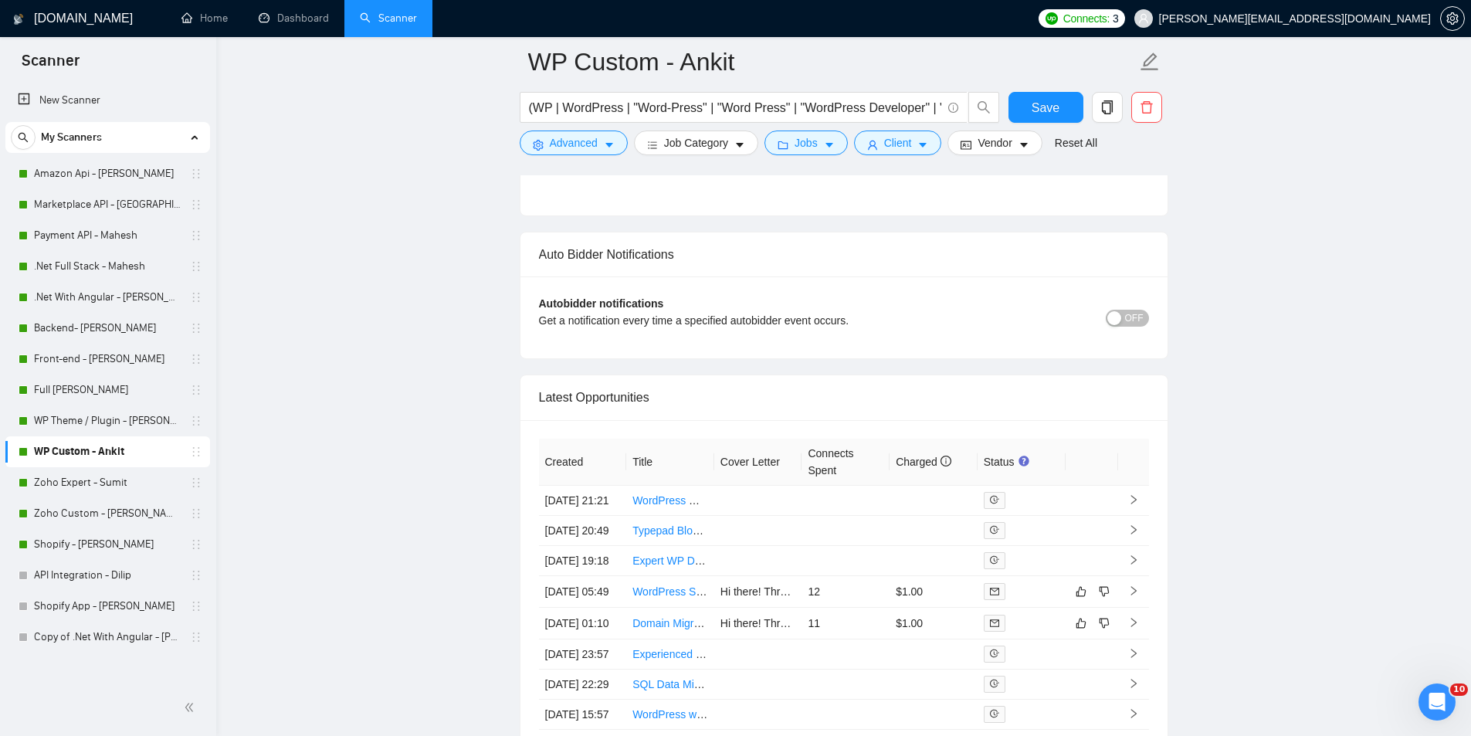
scroll to position [3345, 0]
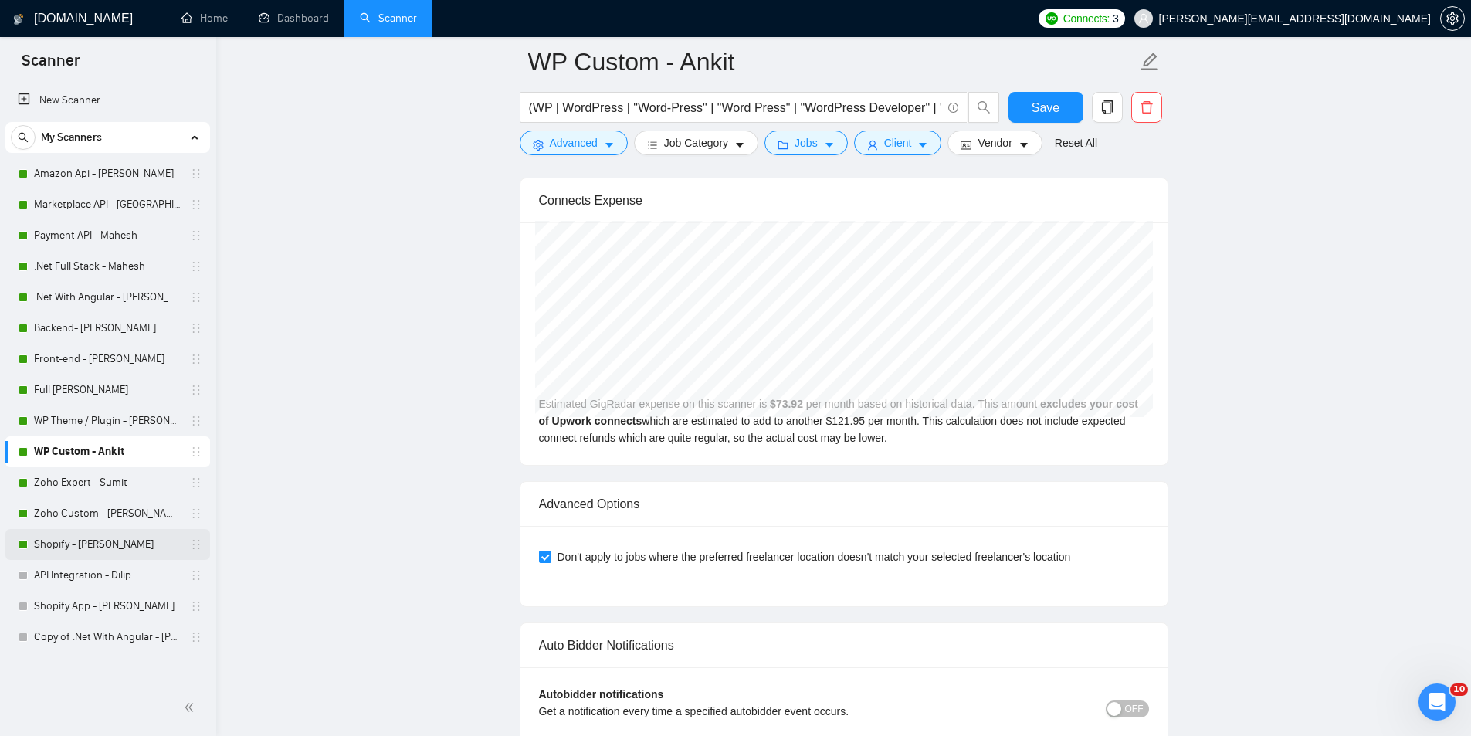
click at [75, 551] on link "Shopify - [PERSON_NAME]" at bounding box center [107, 544] width 147 height 31
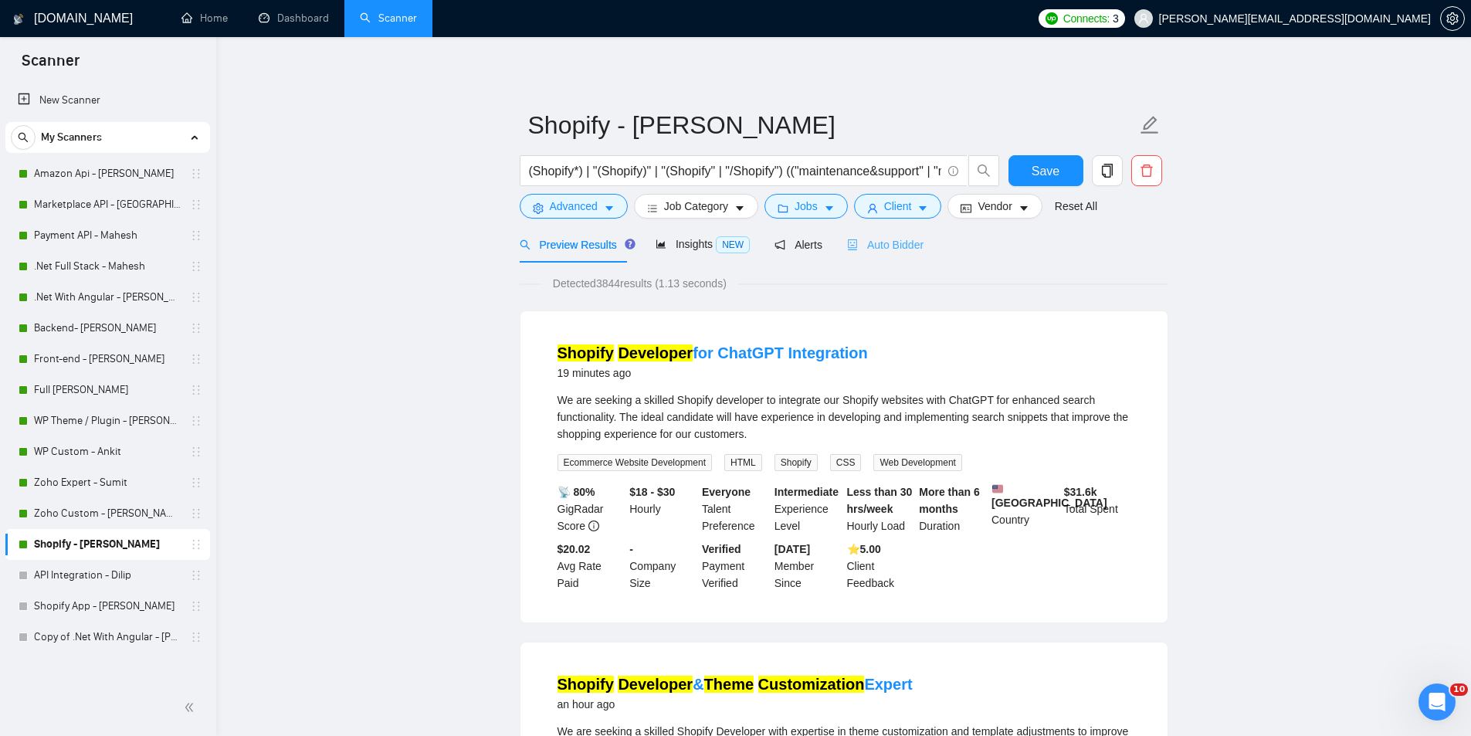
click at [877, 258] on div "Auto Bidder" at bounding box center [885, 244] width 76 height 36
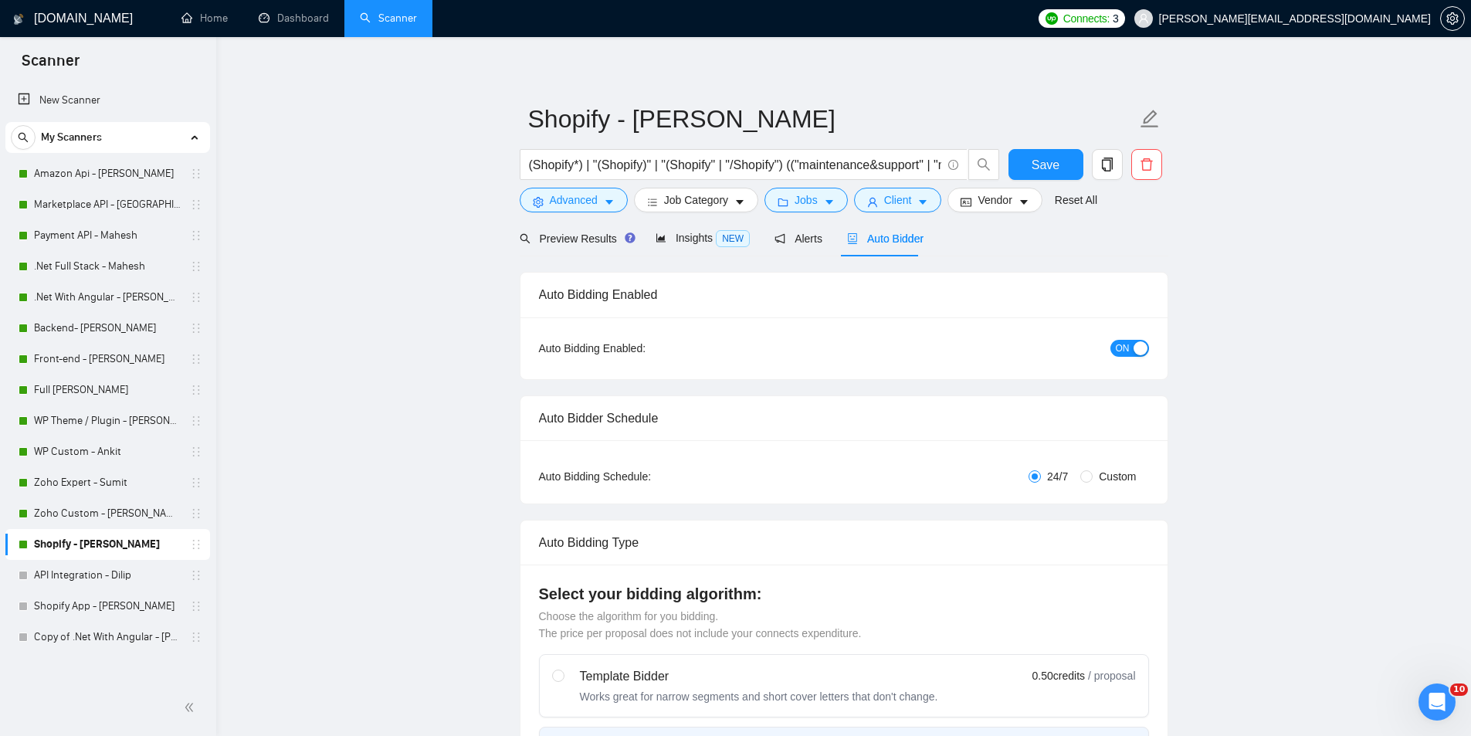
radio input "false"
radio input "true"
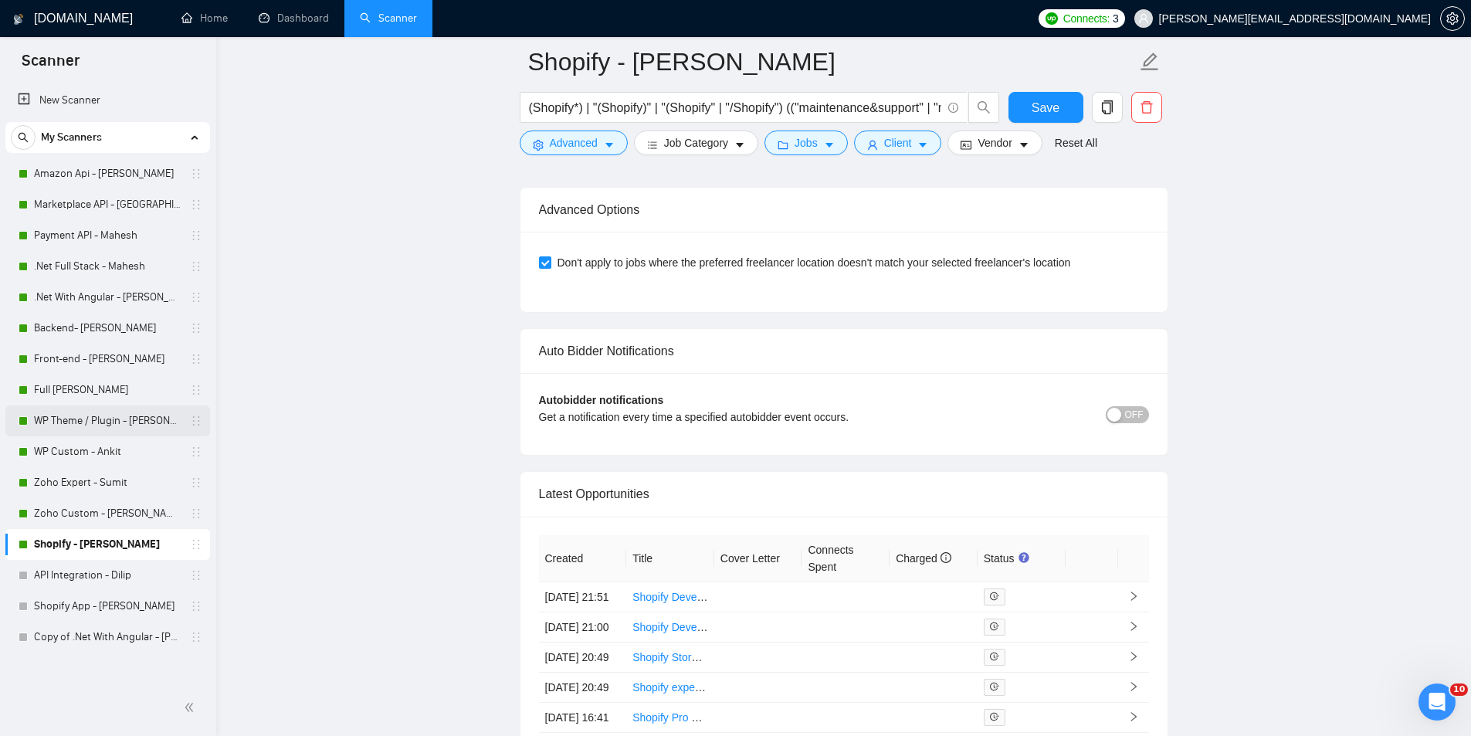
scroll to position [3635, 0]
click at [132, 500] on link "Zoho Custom - [PERSON_NAME]" at bounding box center [107, 513] width 147 height 31
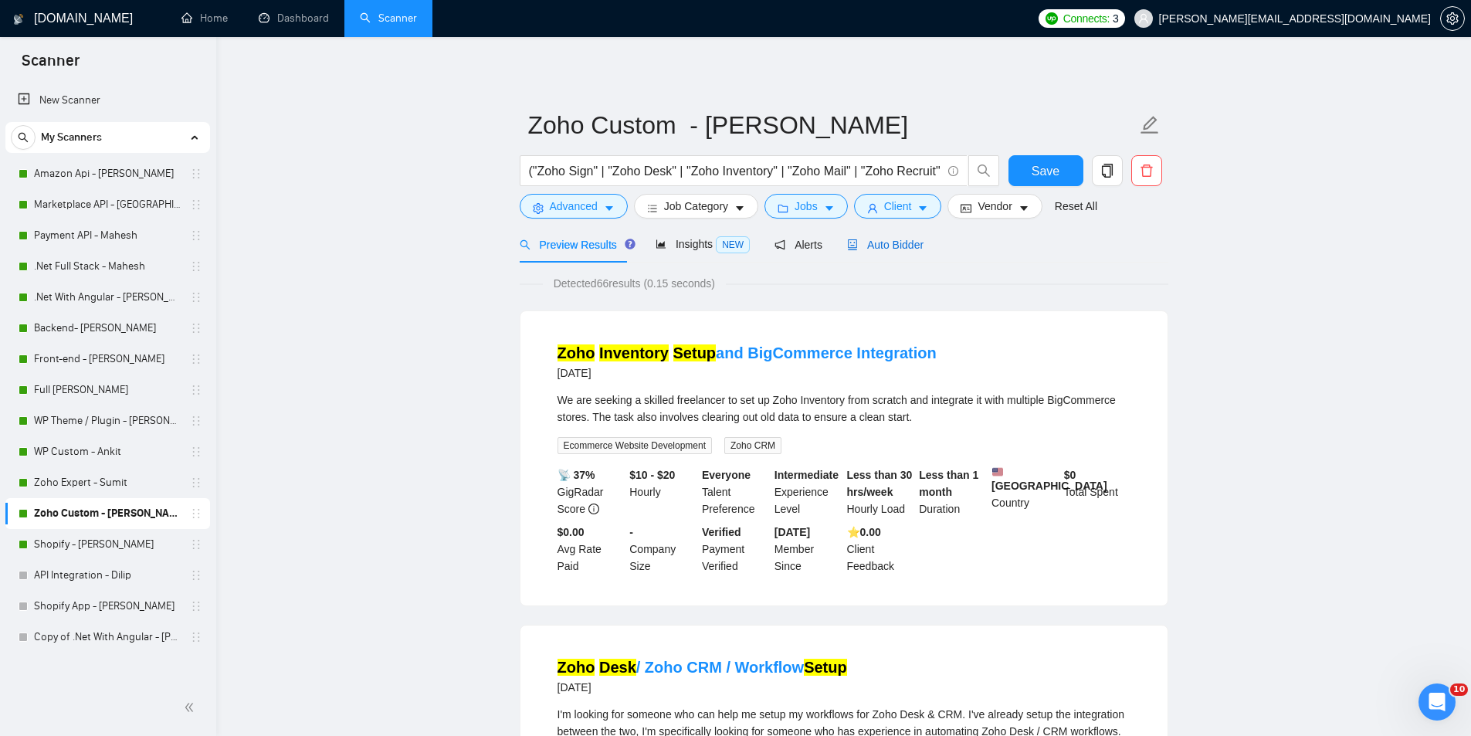
click at [858, 241] on span "Auto Bidder" at bounding box center [885, 245] width 76 height 12
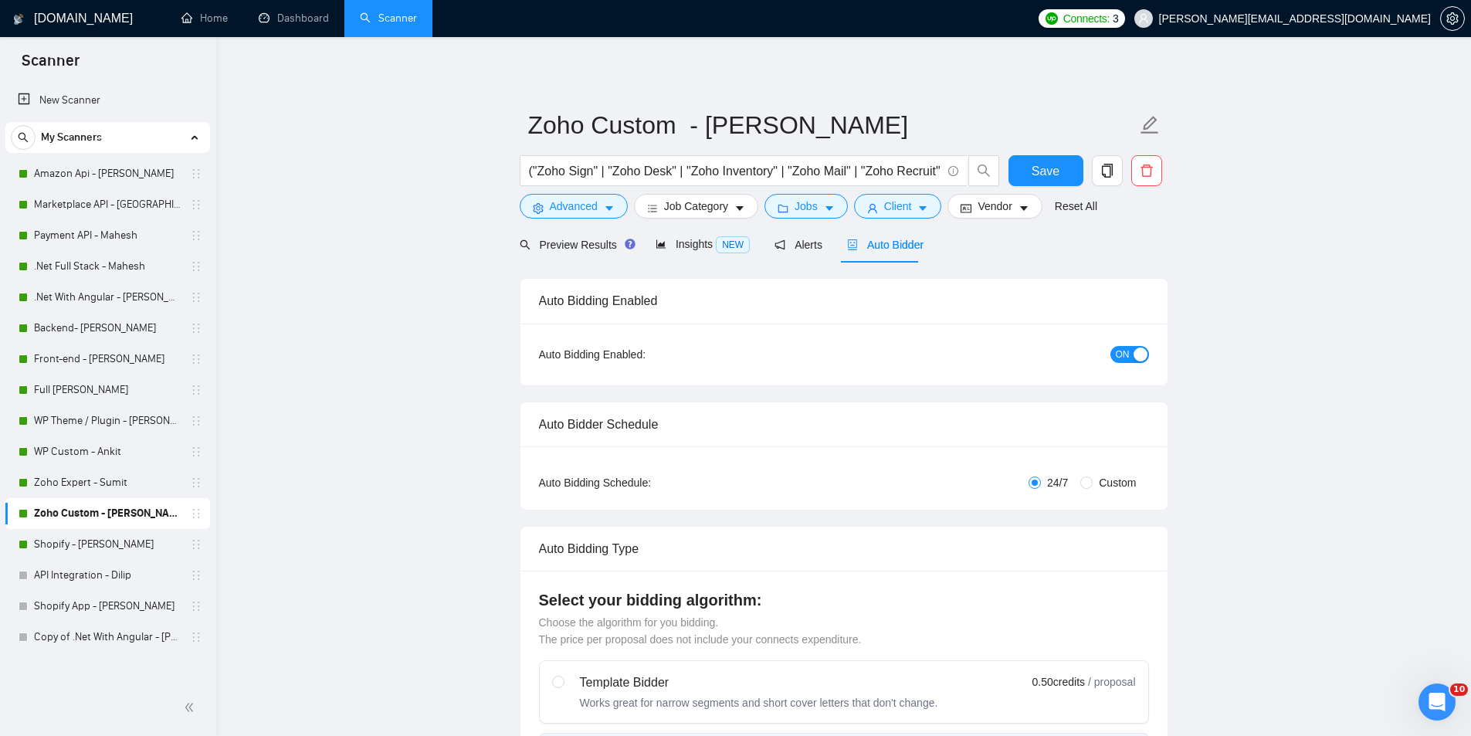
radio input "false"
radio input "true"
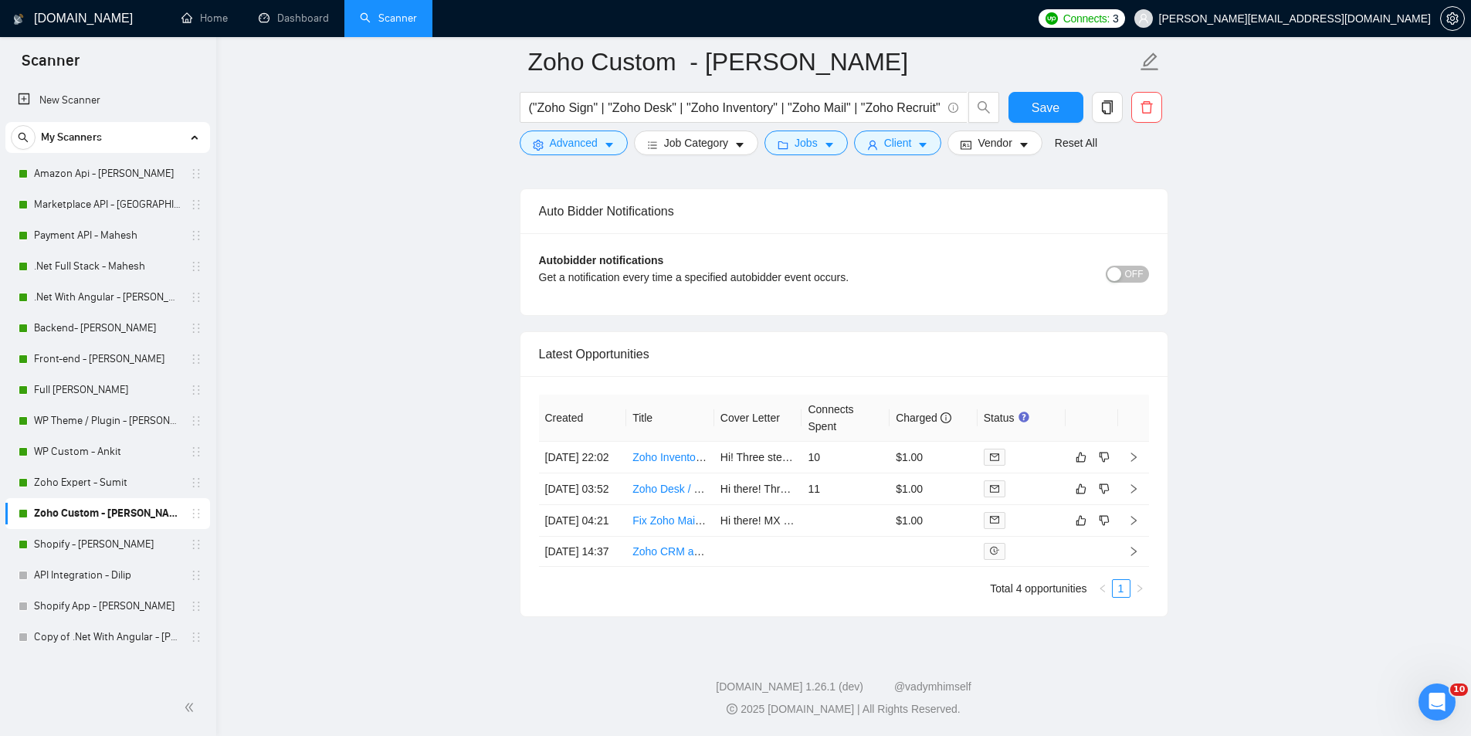
scroll to position [3745, 0]
click at [148, 487] on link "Zoho Expert - Sumit" at bounding box center [107, 482] width 147 height 31
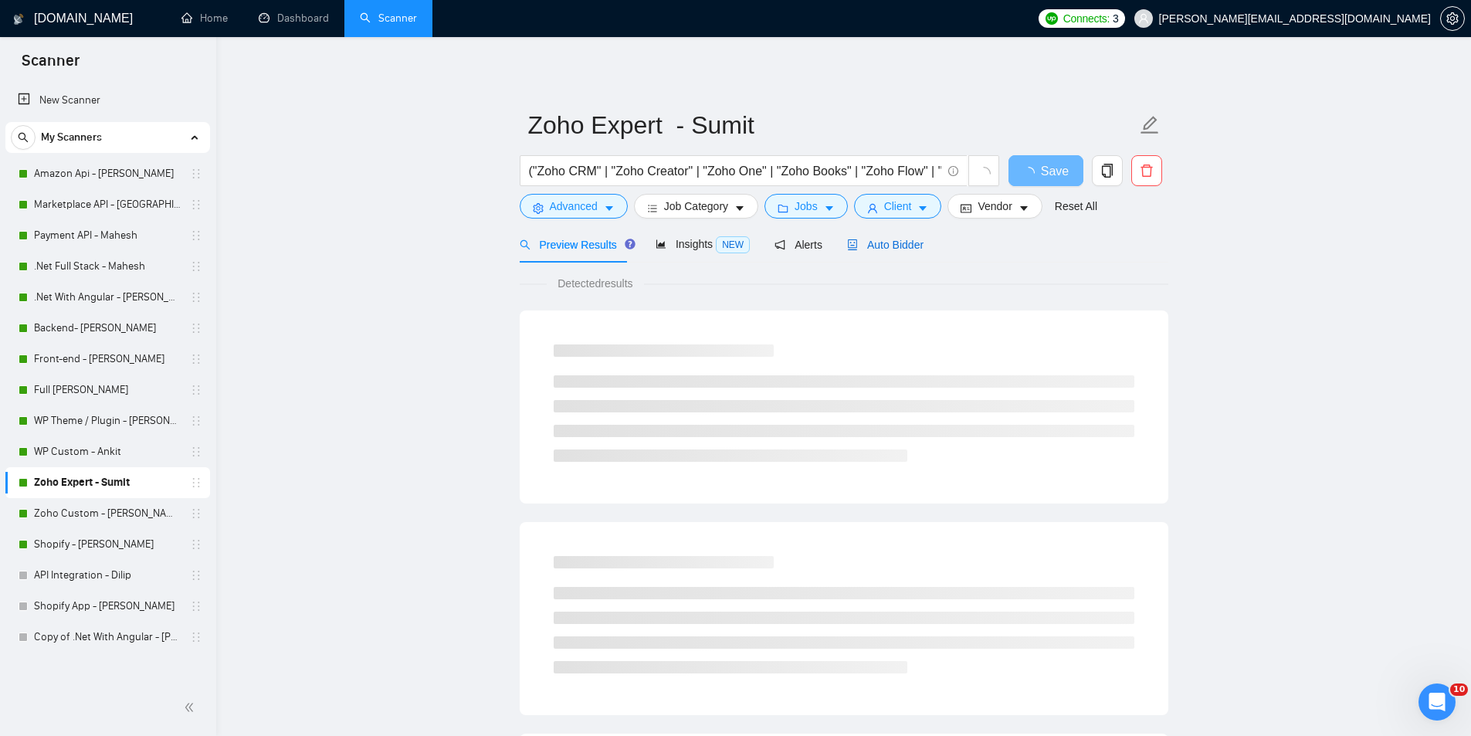
click at [873, 239] on span "Auto Bidder" at bounding box center [885, 245] width 76 height 12
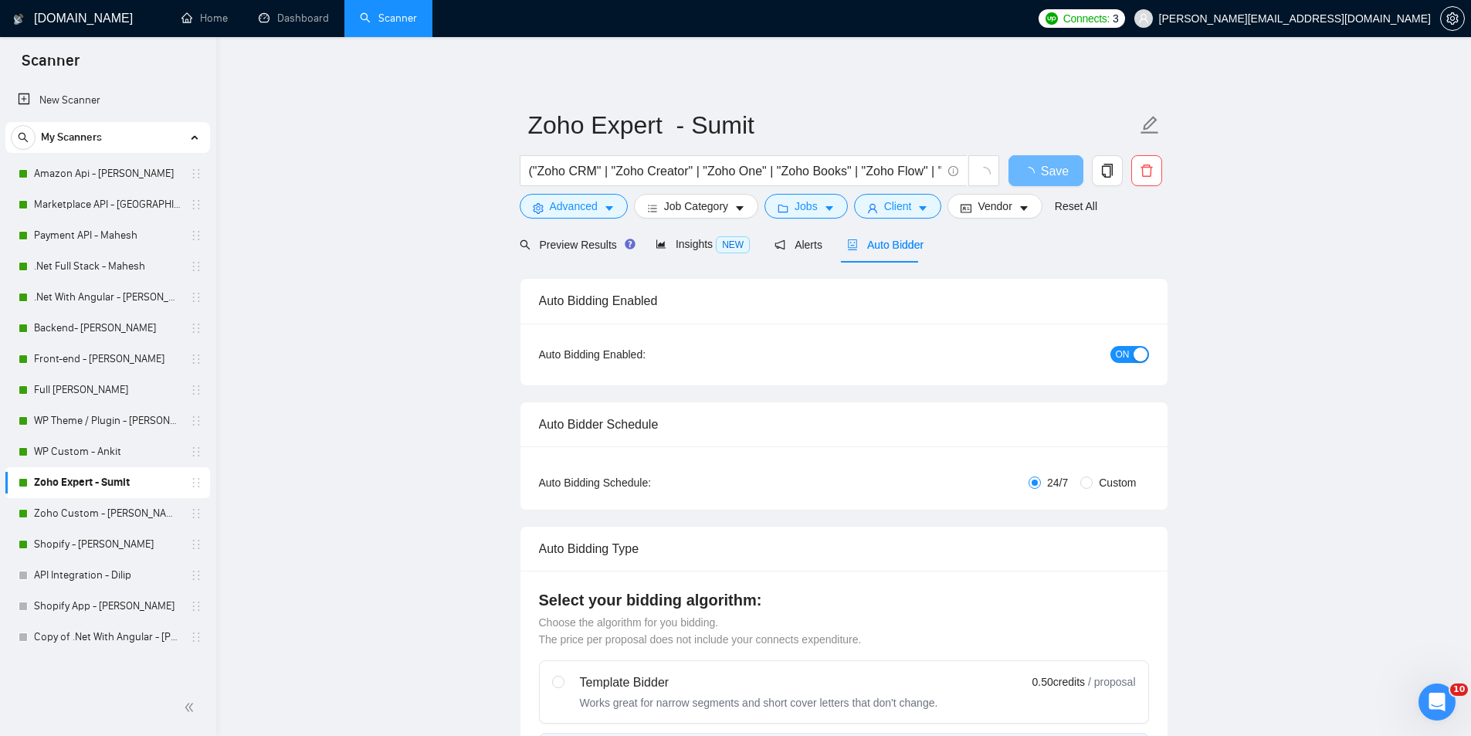
radio input "false"
radio input "true"
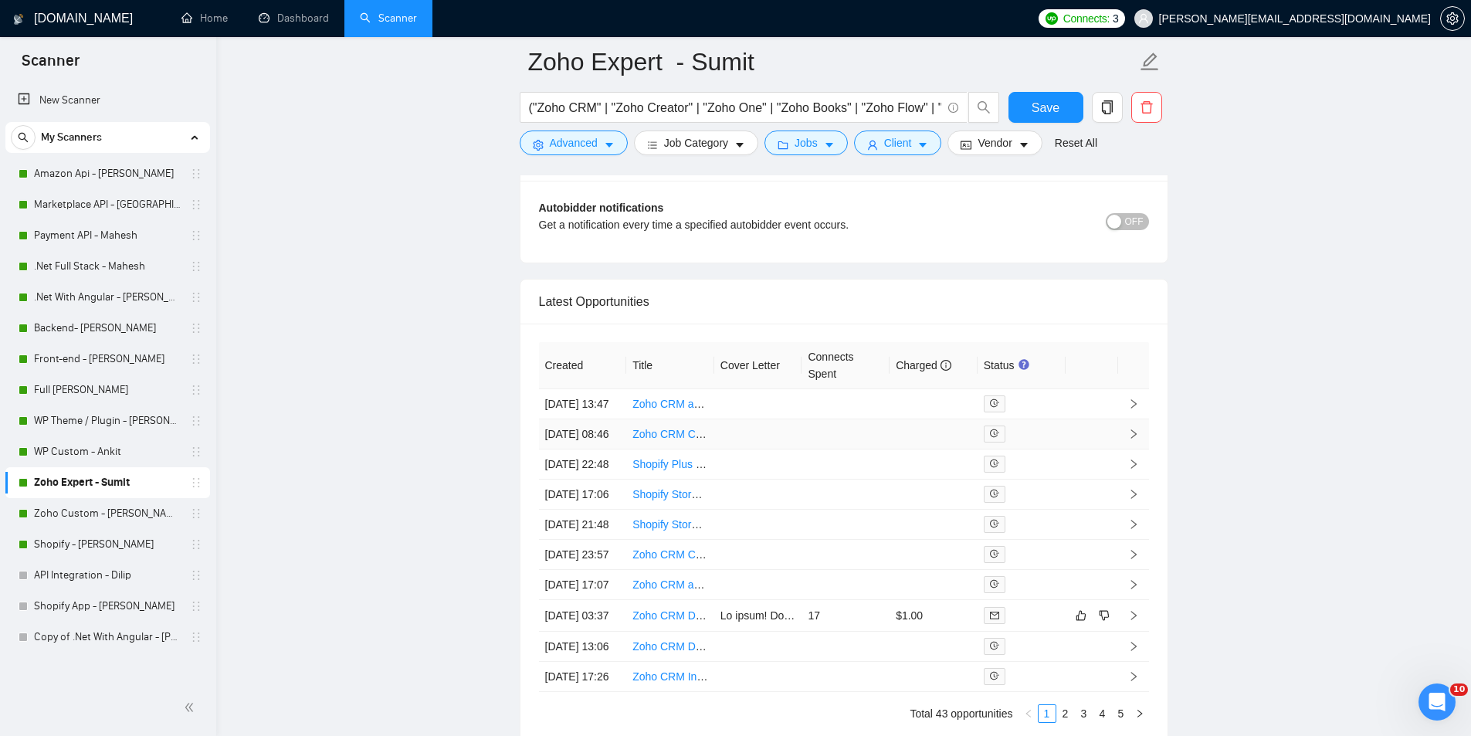
scroll to position [3804, 0]
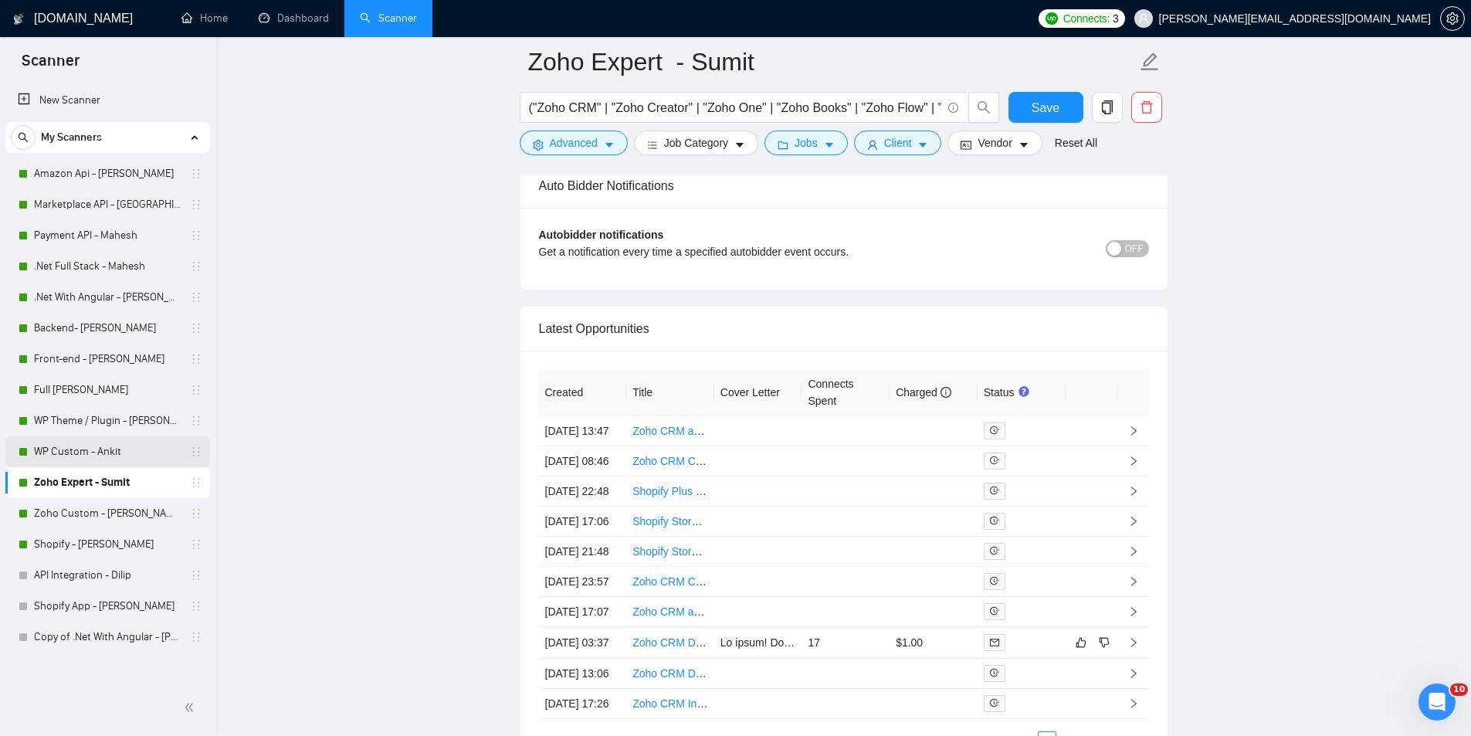
click at [82, 452] on link "WP Custom - Ankit" at bounding box center [107, 451] width 147 height 31
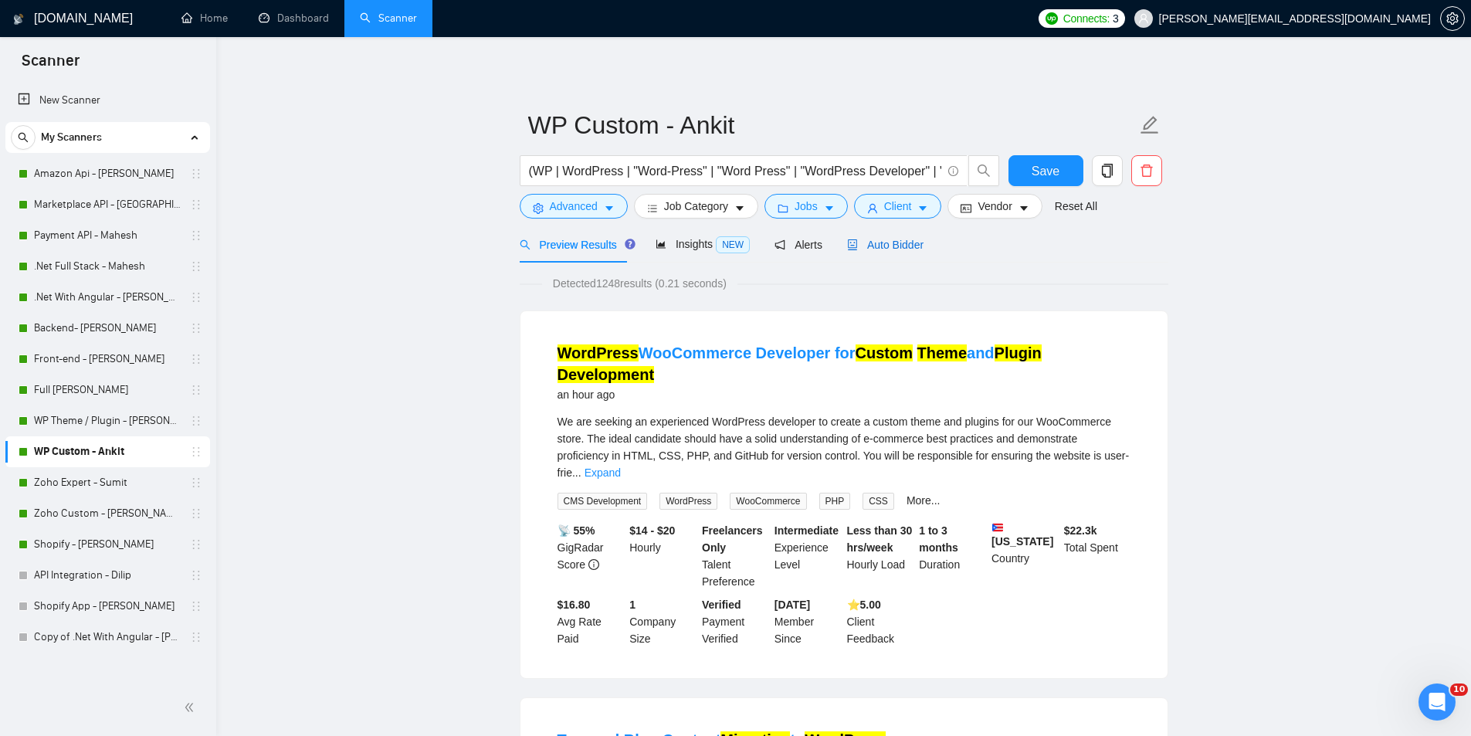
click at [847, 246] on icon "robot" at bounding box center [852, 244] width 11 height 11
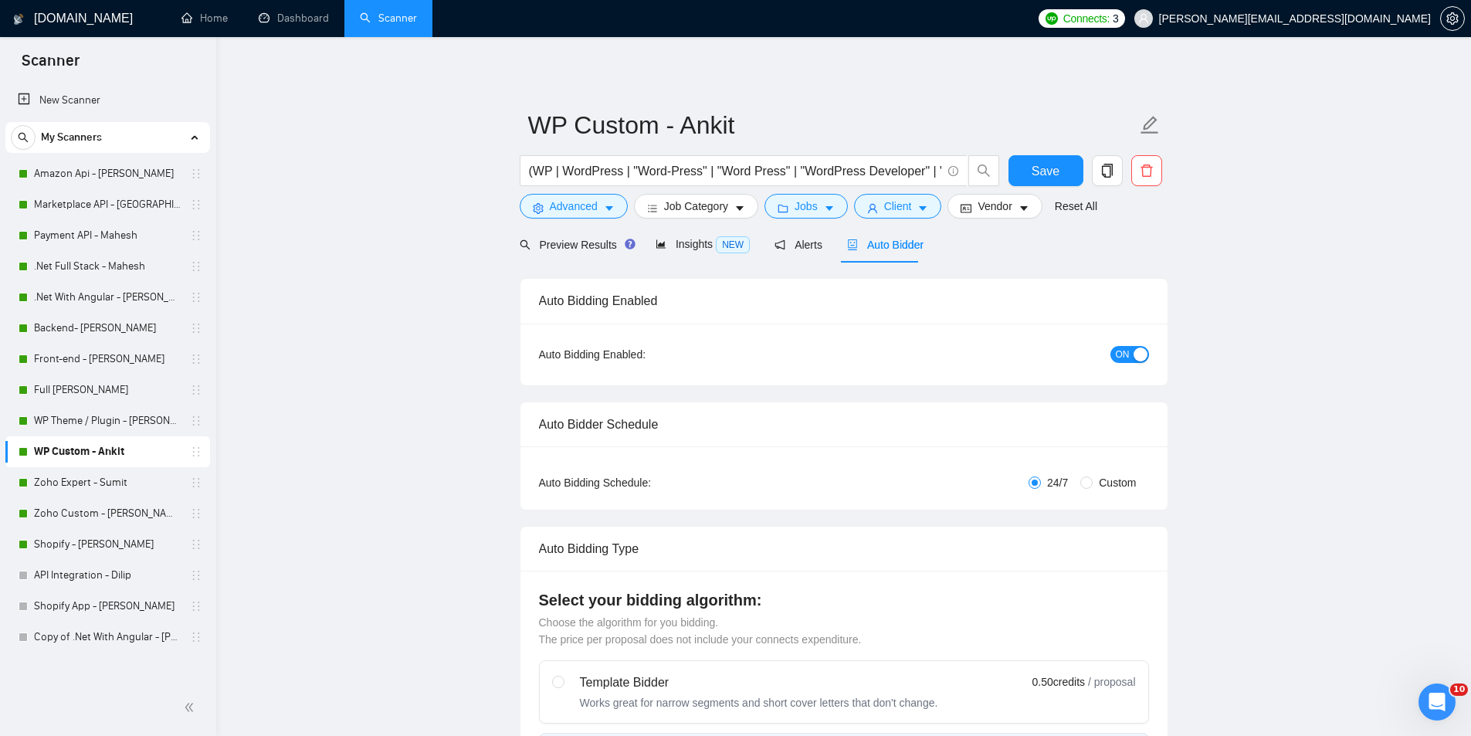
radio input "false"
radio input "true"
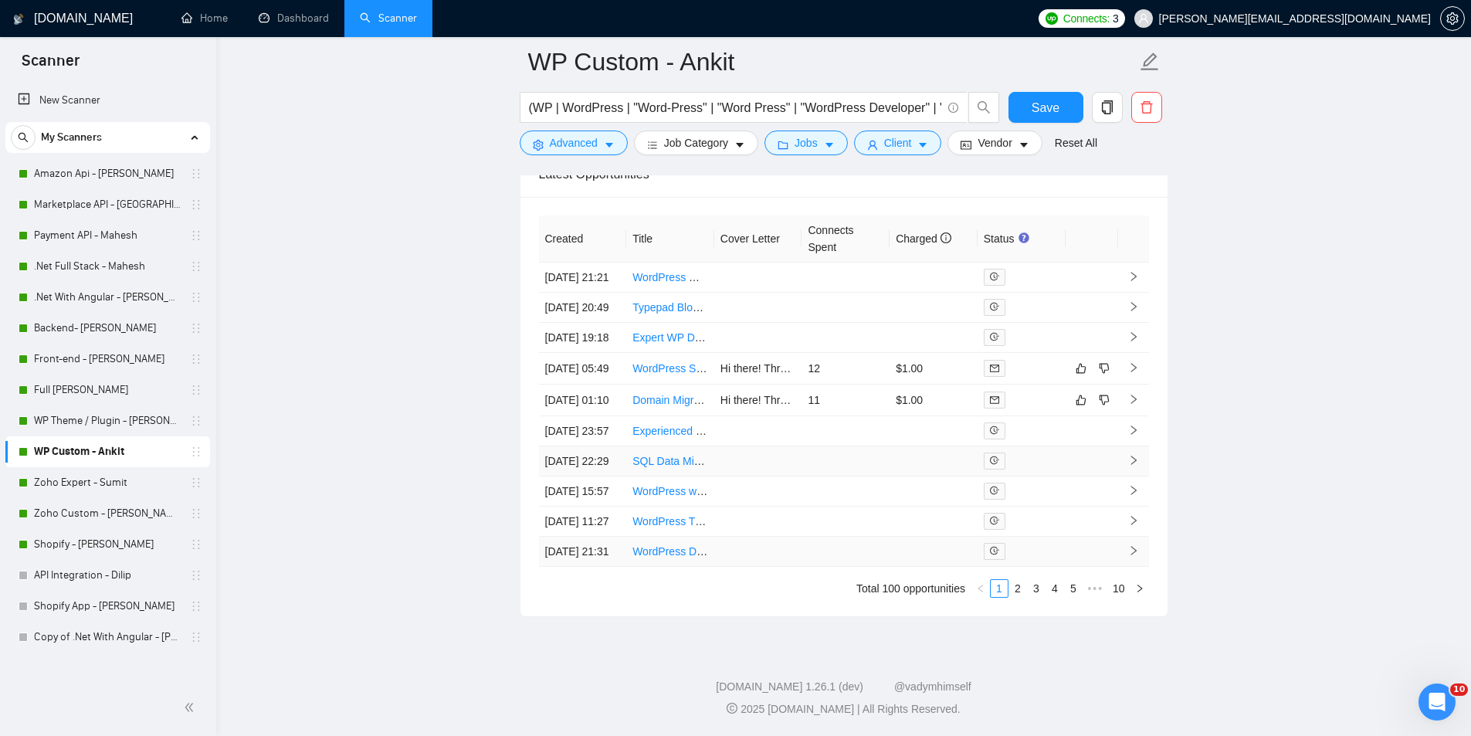
scroll to position [3930, 0]
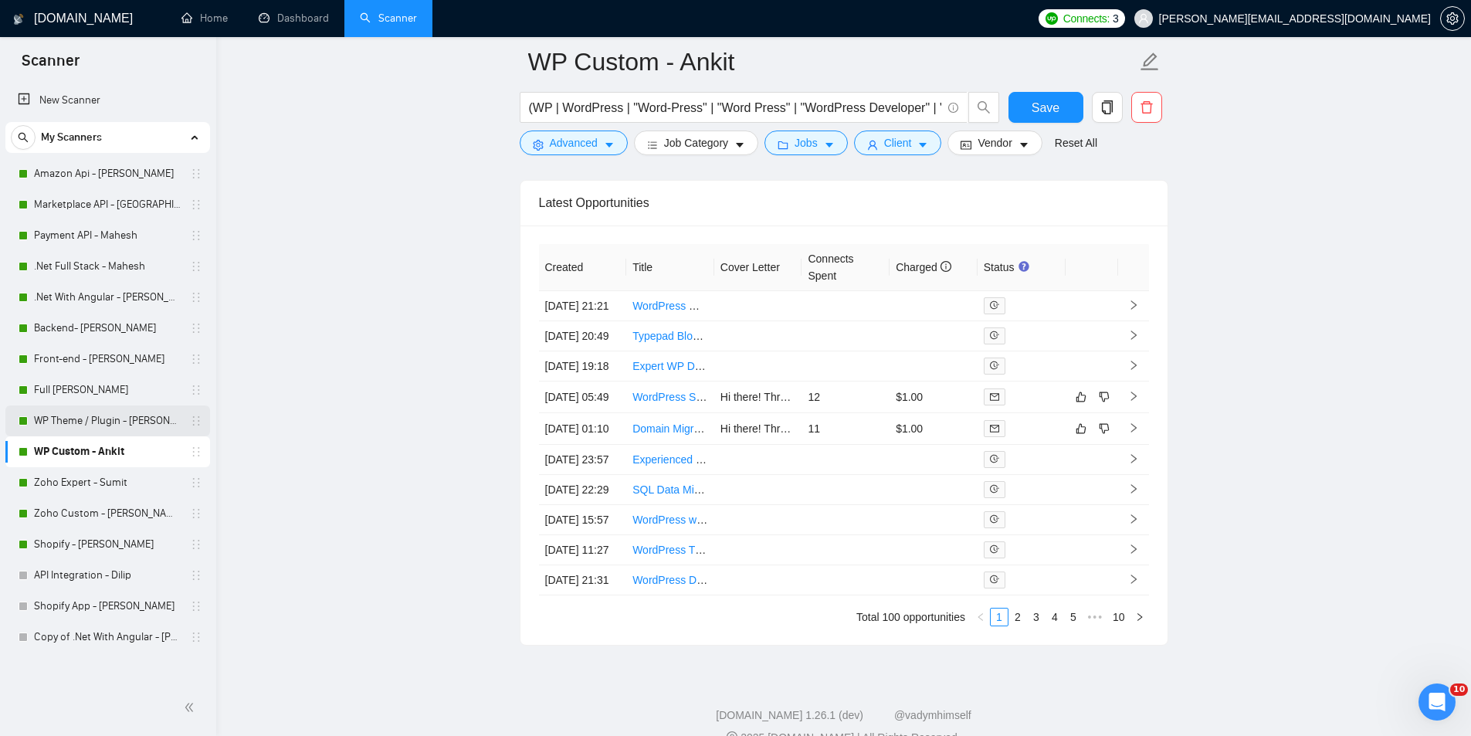
click at [117, 412] on link "WP Theme / Plugin - [PERSON_NAME]" at bounding box center [107, 420] width 147 height 31
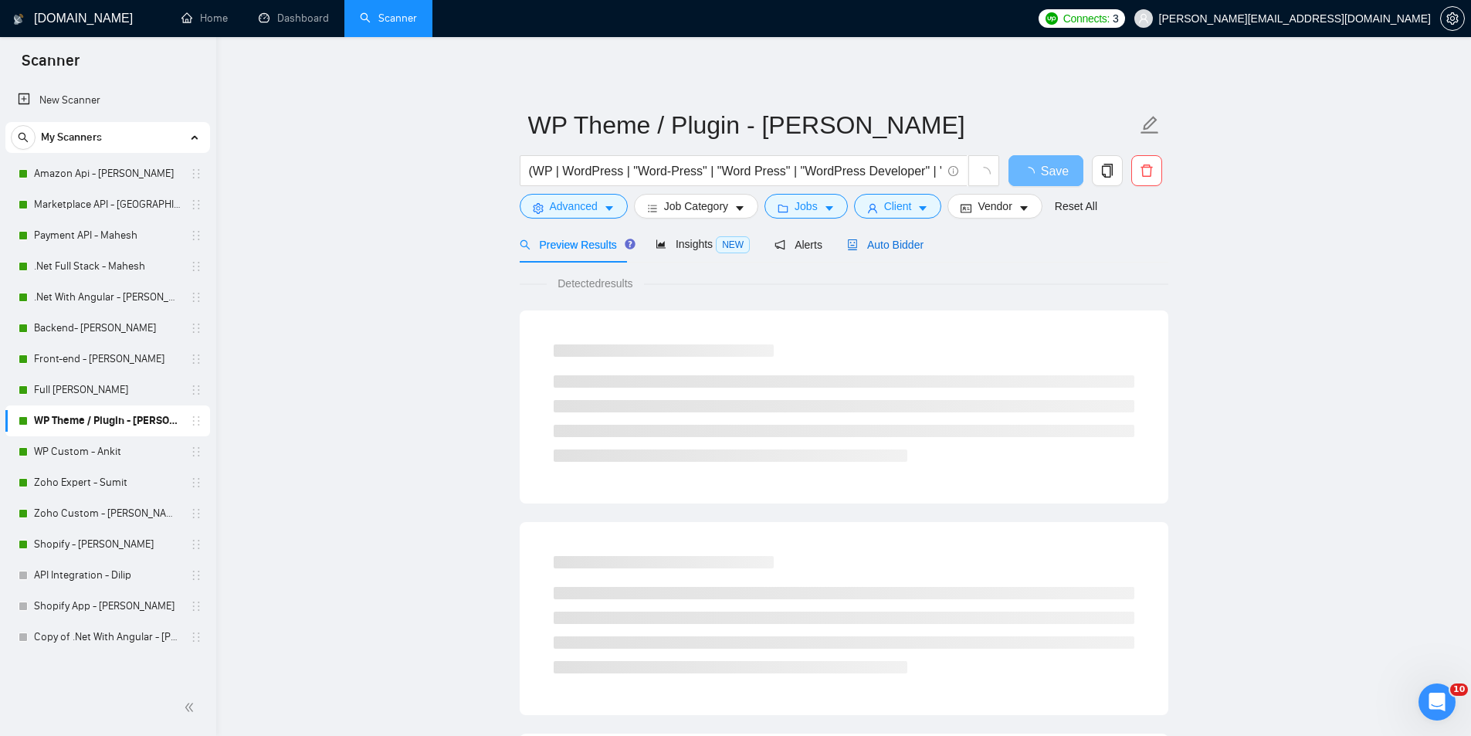
click at [848, 247] on icon "robot" at bounding box center [852, 244] width 9 height 11
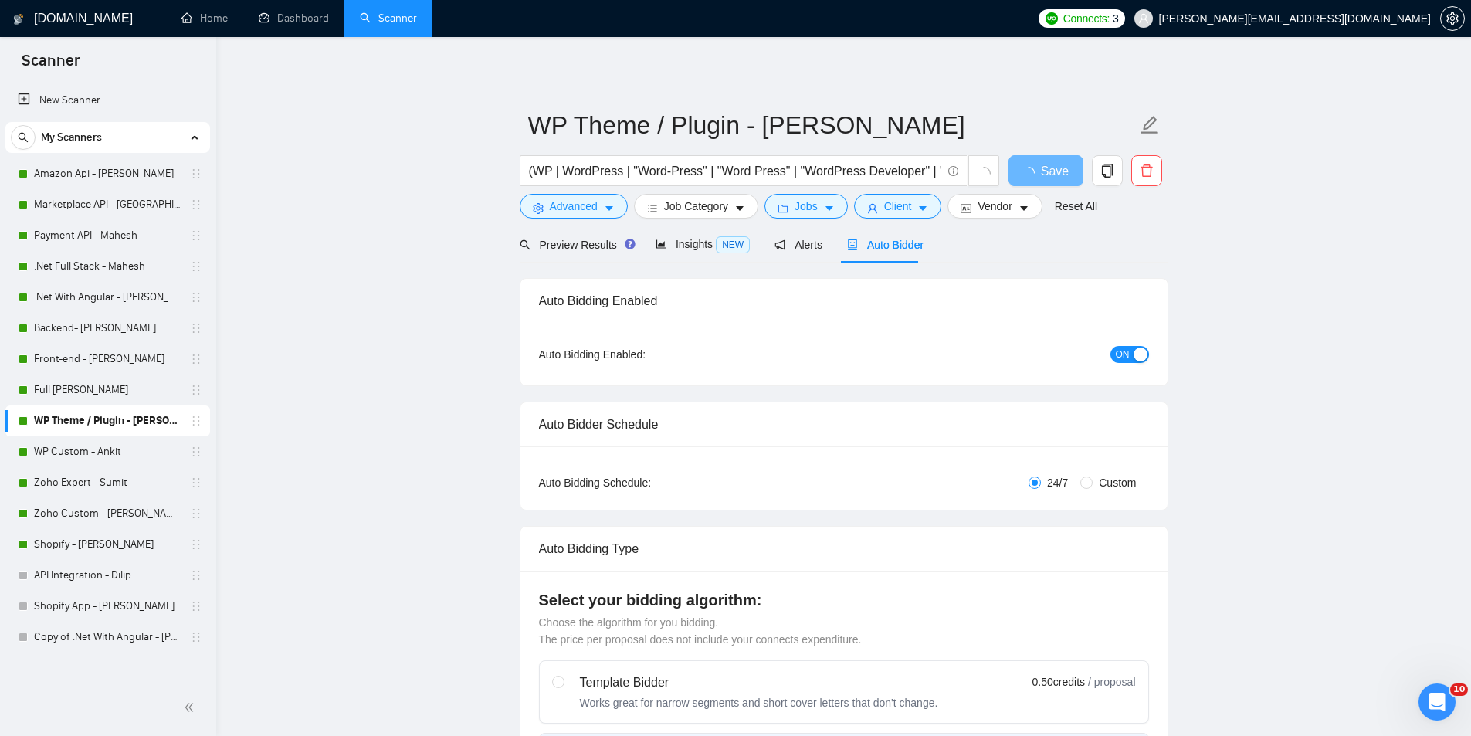
radio input "false"
radio input "true"
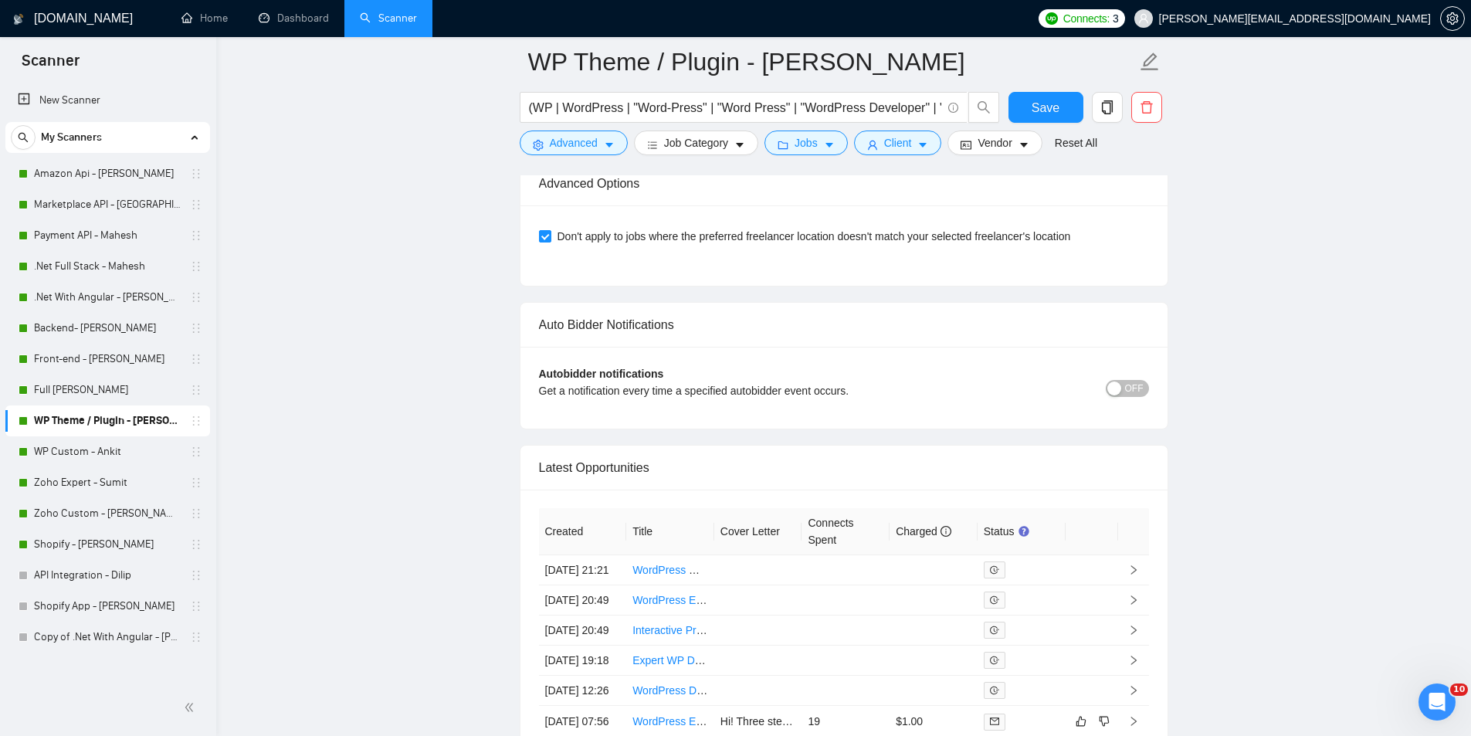
scroll to position [3802, 0]
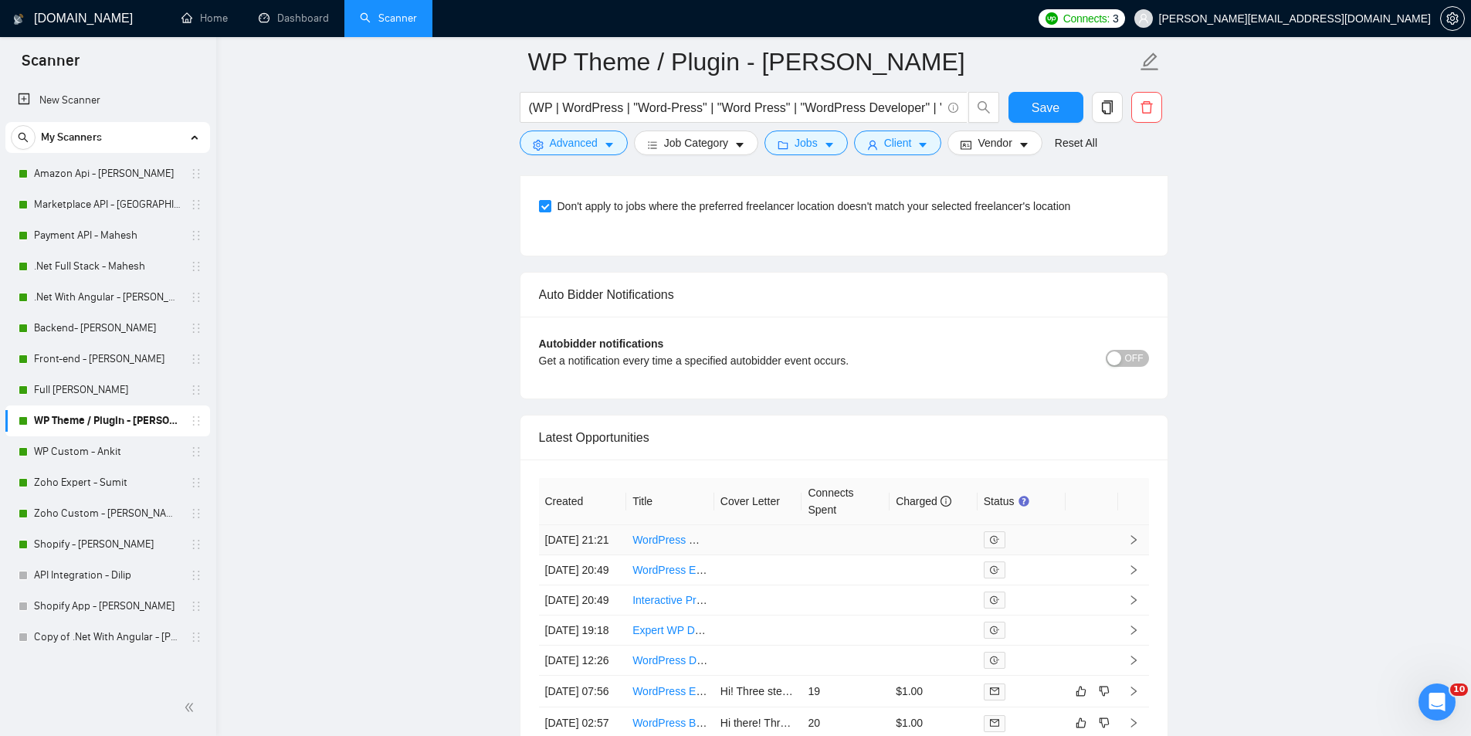
drag, startPoint x: 662, startPoint y: 545, endPoint x: 658, endPoint y: 535, distance: 10.8
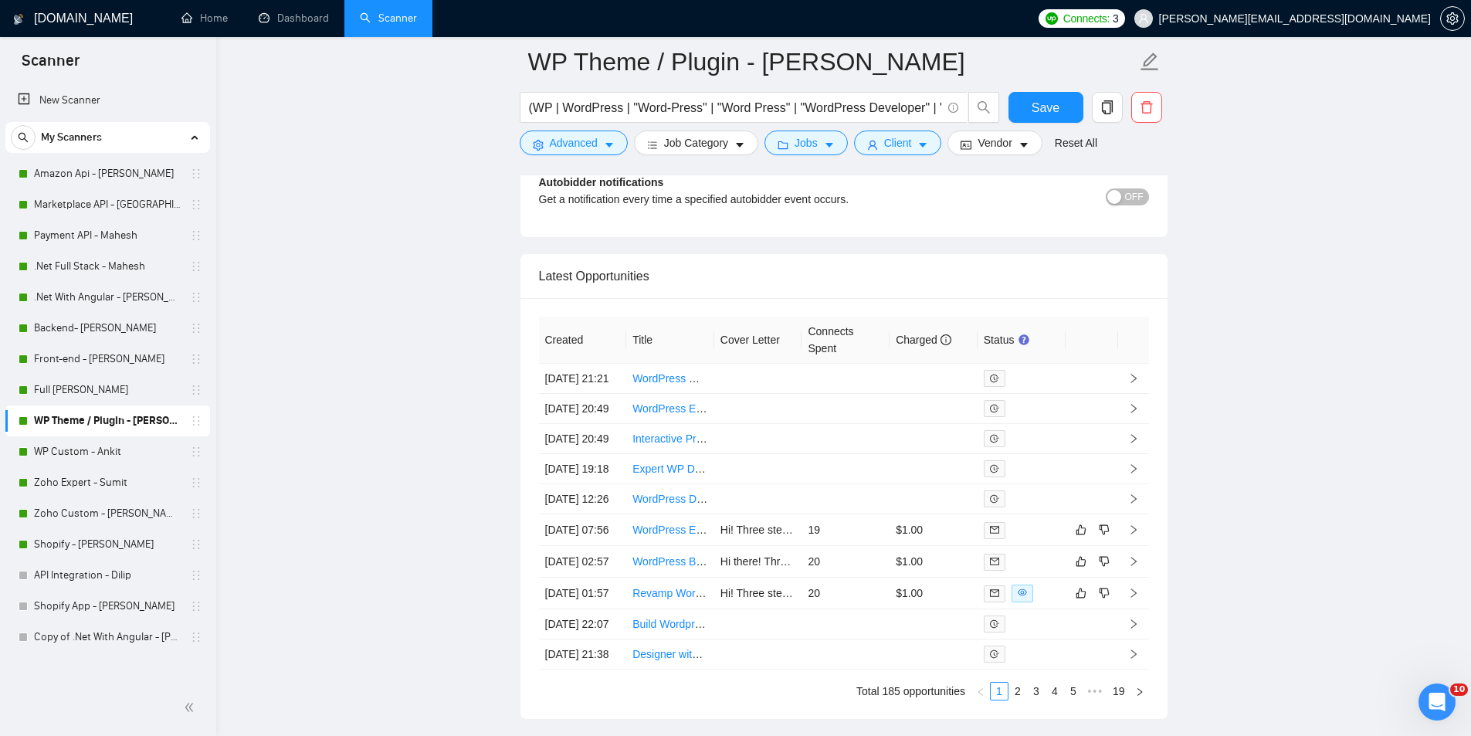
scroll to position [3997, 0]
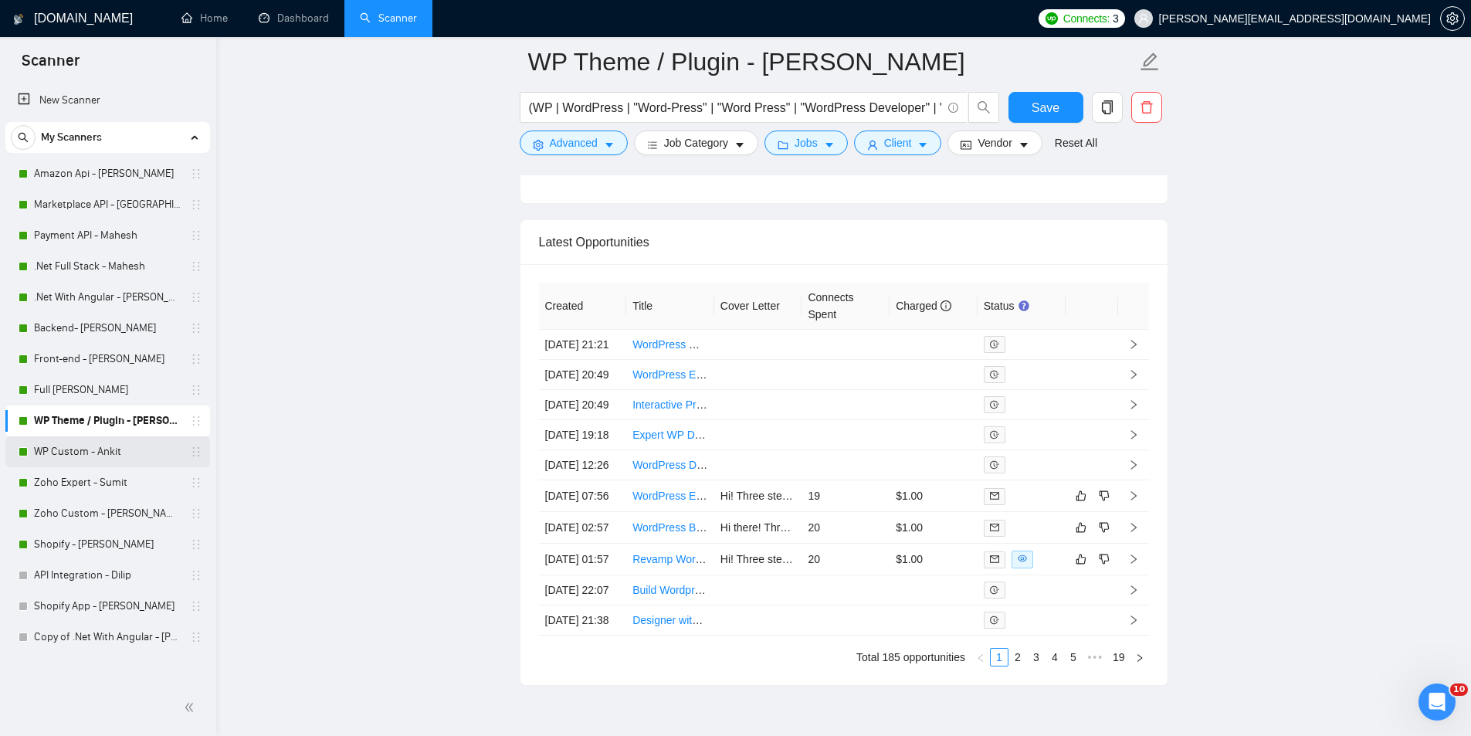
click at [67, 456] on link "WP Custom - Ankit" at bounding box center [107, 451] width 147 height 31
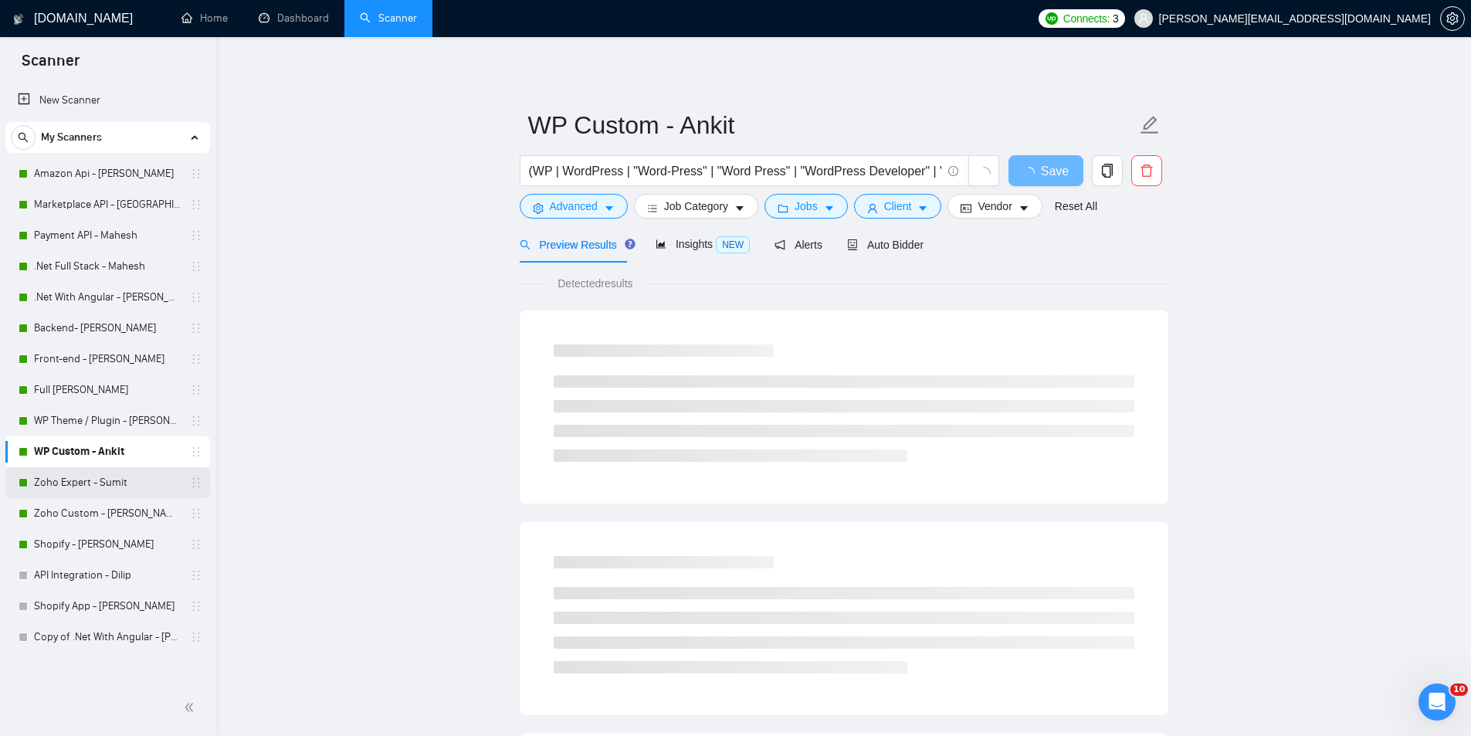
click at [142, 493] on link "Zoho Expert - Sumit" at bounding box center [107, 482] width 147 height 31
click at [863, 242] on span "Auto Bidder" at bounding box center [885, 245] width 76 height 12
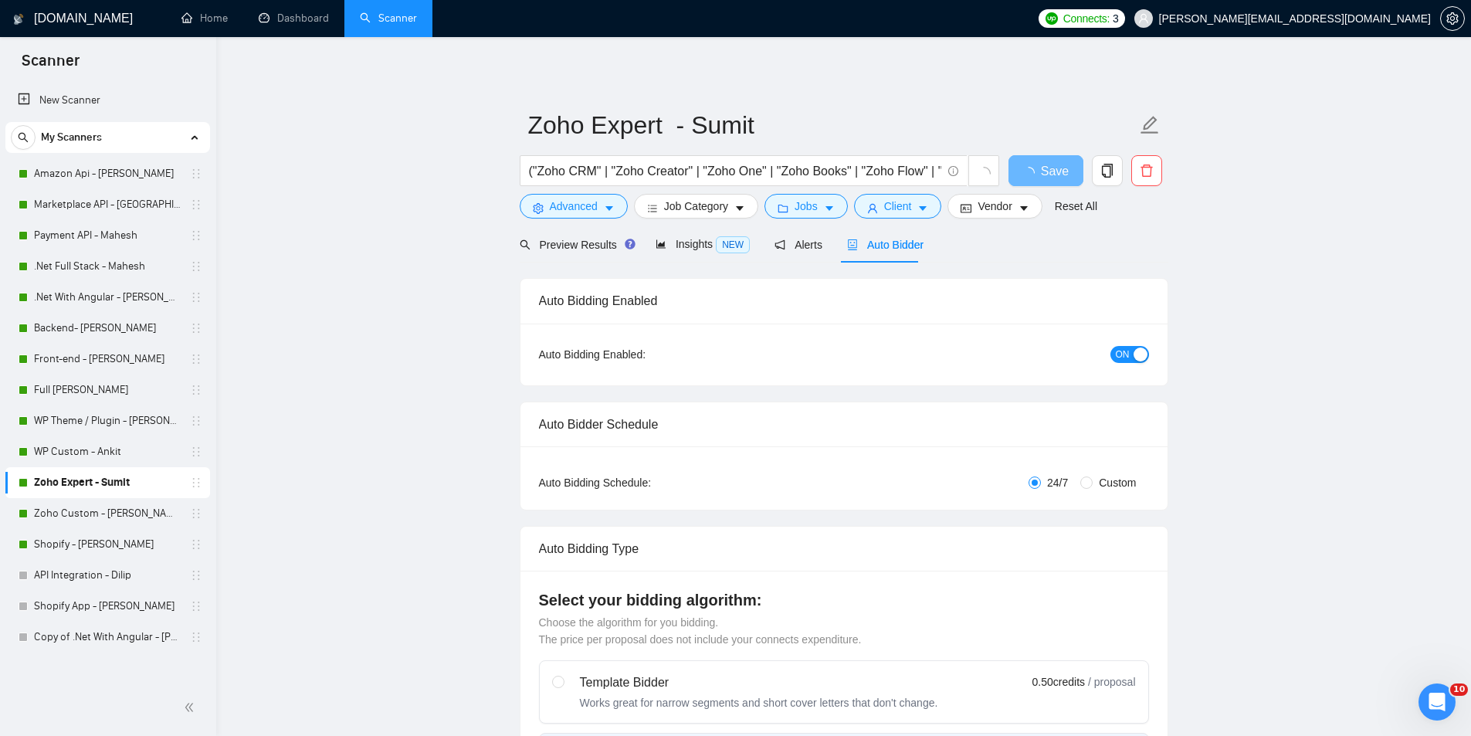
radio input "false"
radio input "true"
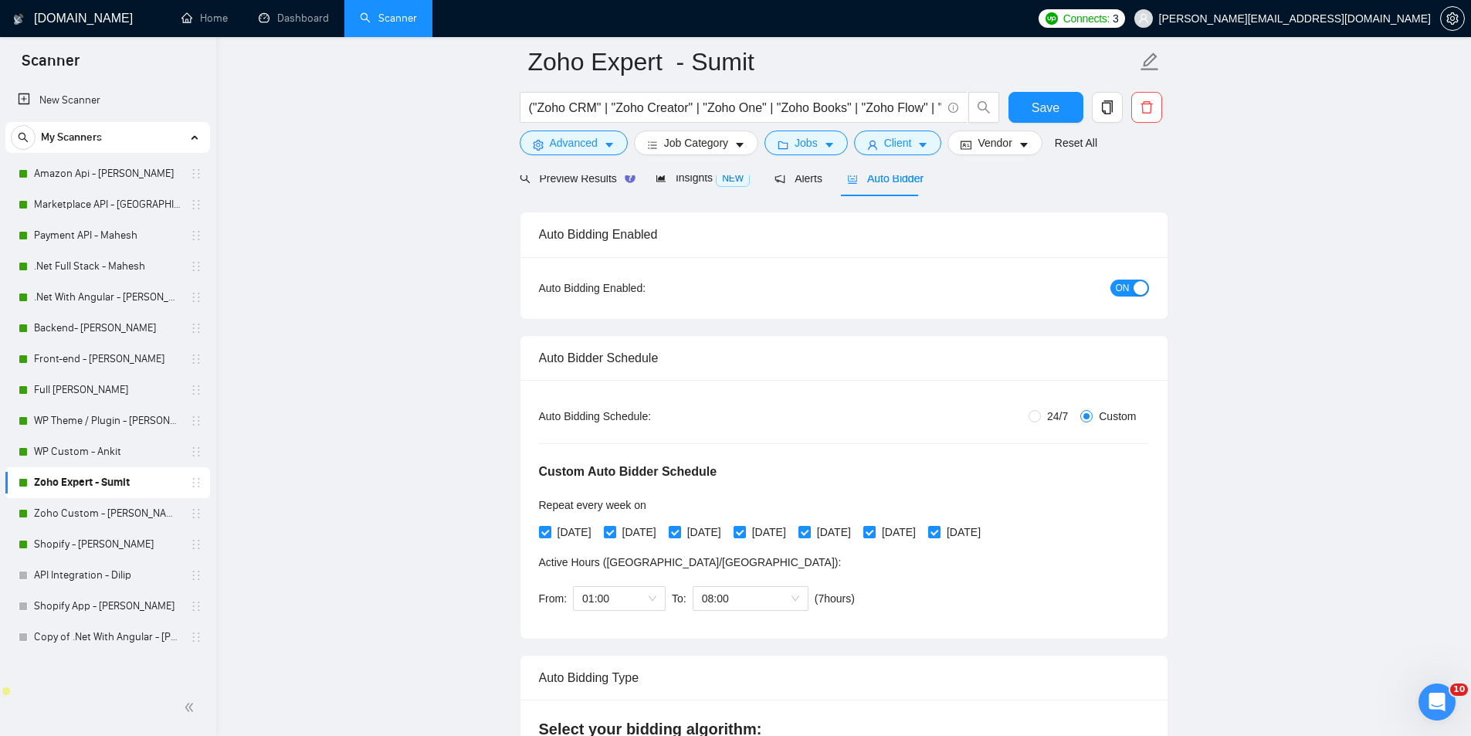
scroll to position [195, 0]
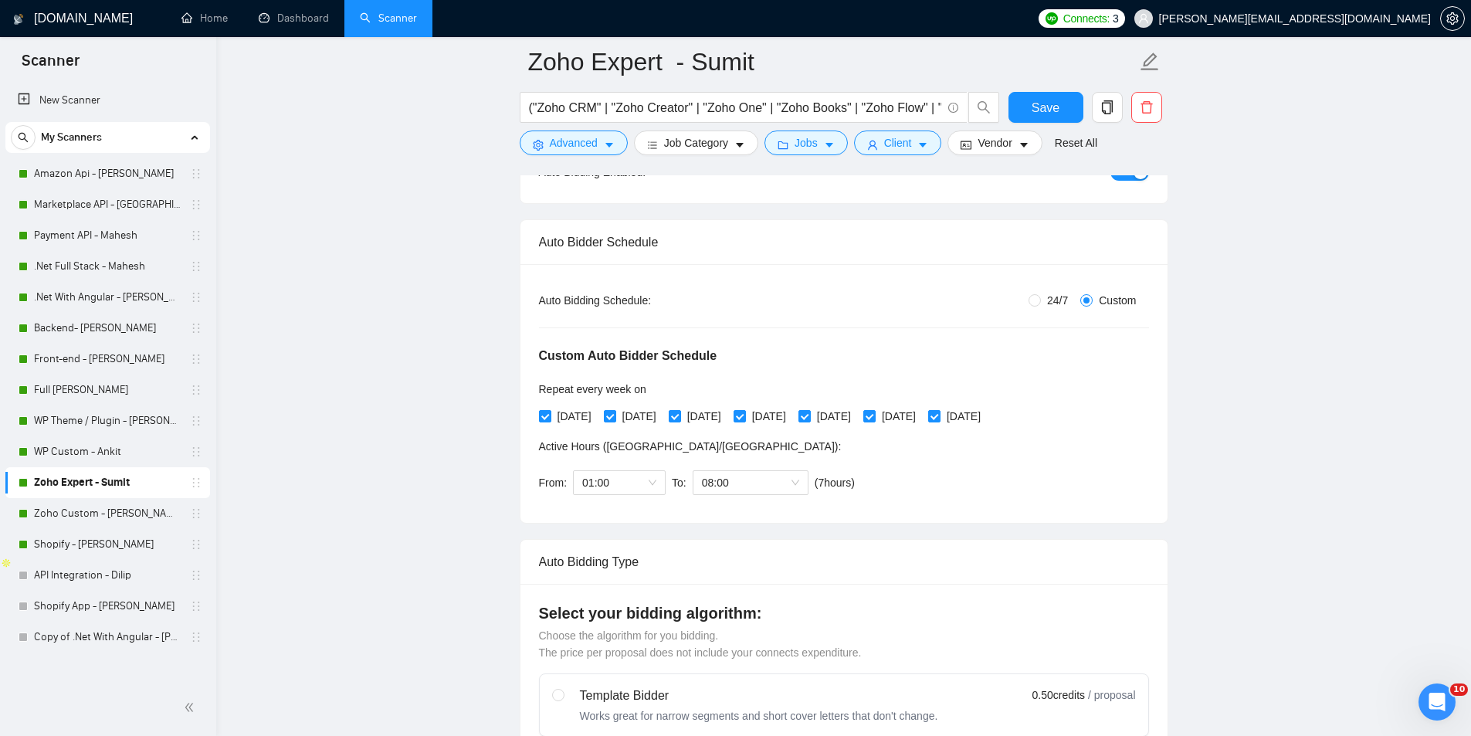
drag, startPoint x: 1341, startPoint y: 476, endPoint x: 367, endPoint y: 291, distance: 992.1
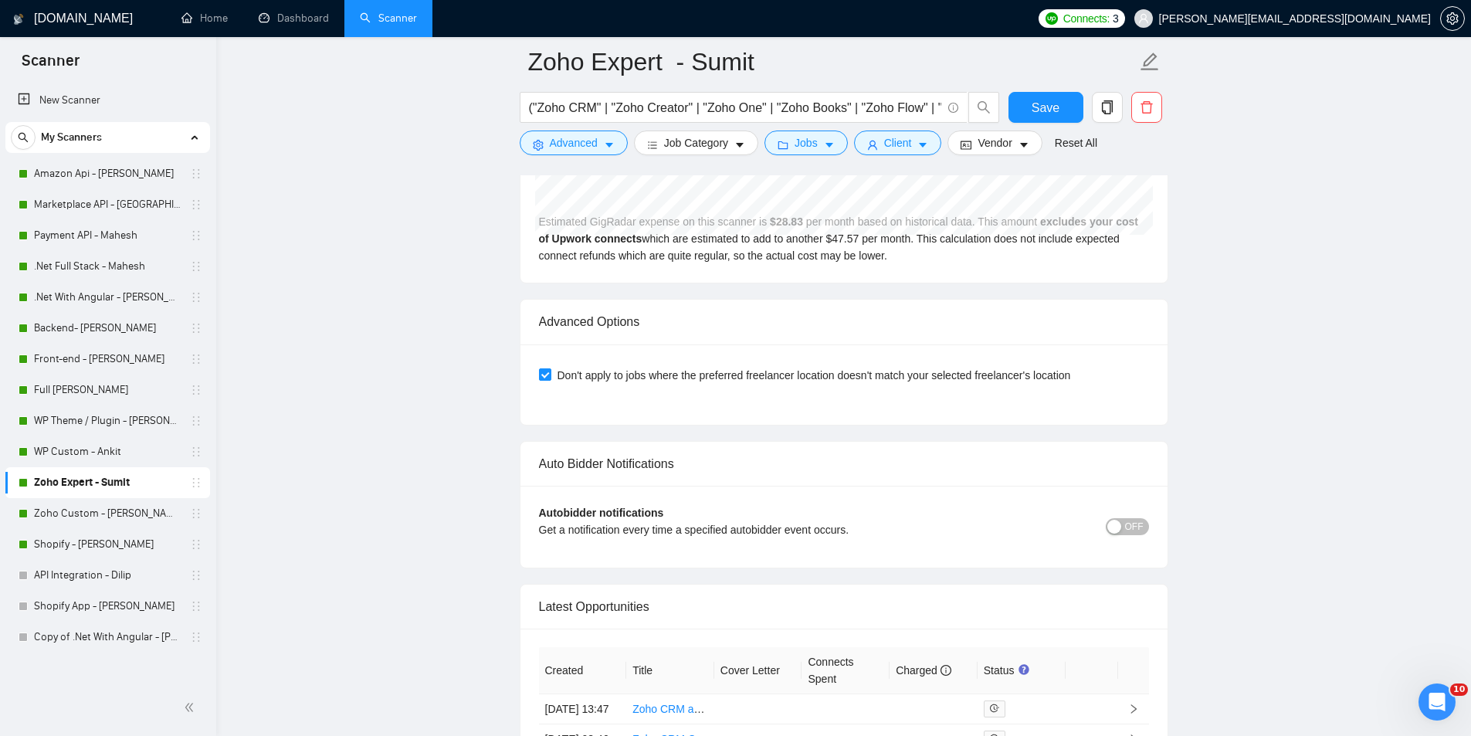
scroll to position [4124, 0]
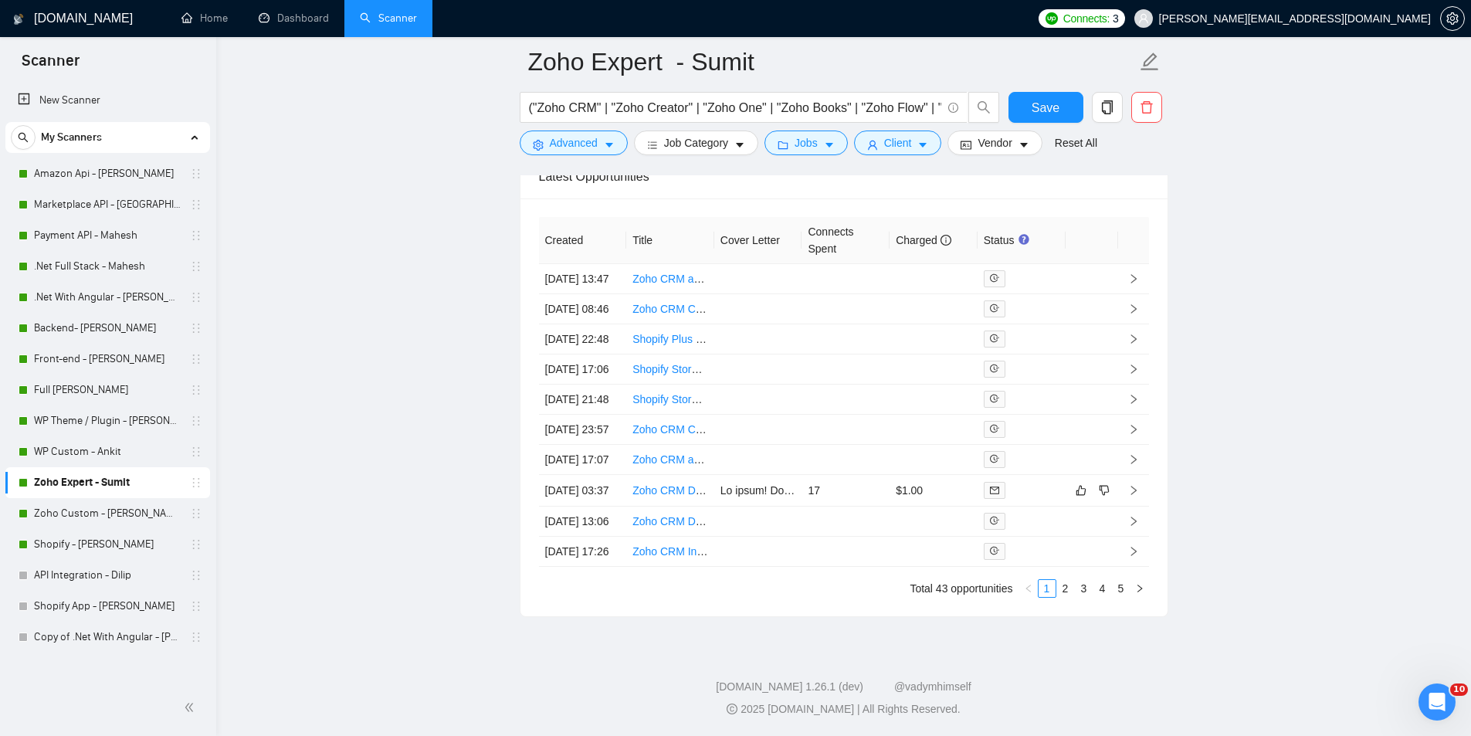
drag, startPoint x: 380, startPoint y: 277, endPoint x: 344, endPoint y: 420, distance: 147.4
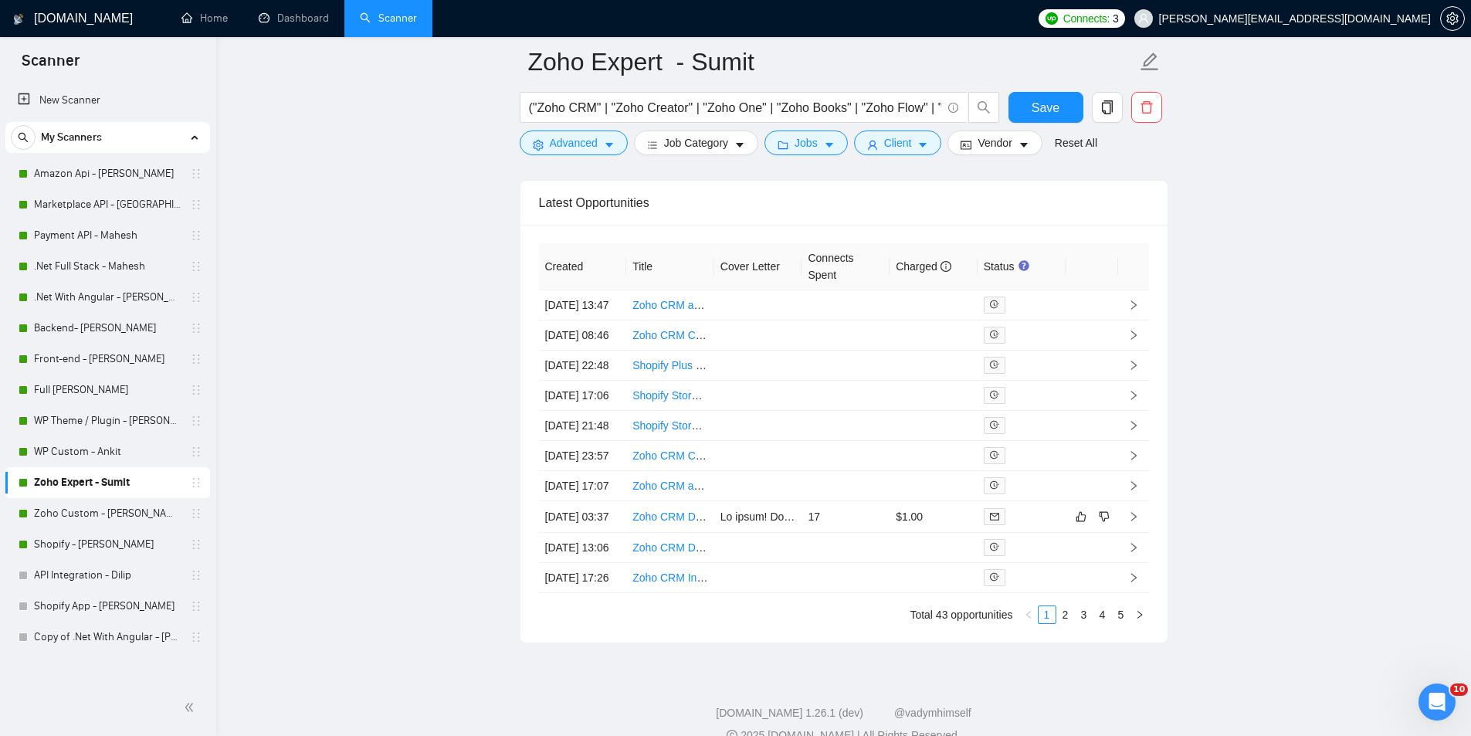
scroll to position [3929, 0]
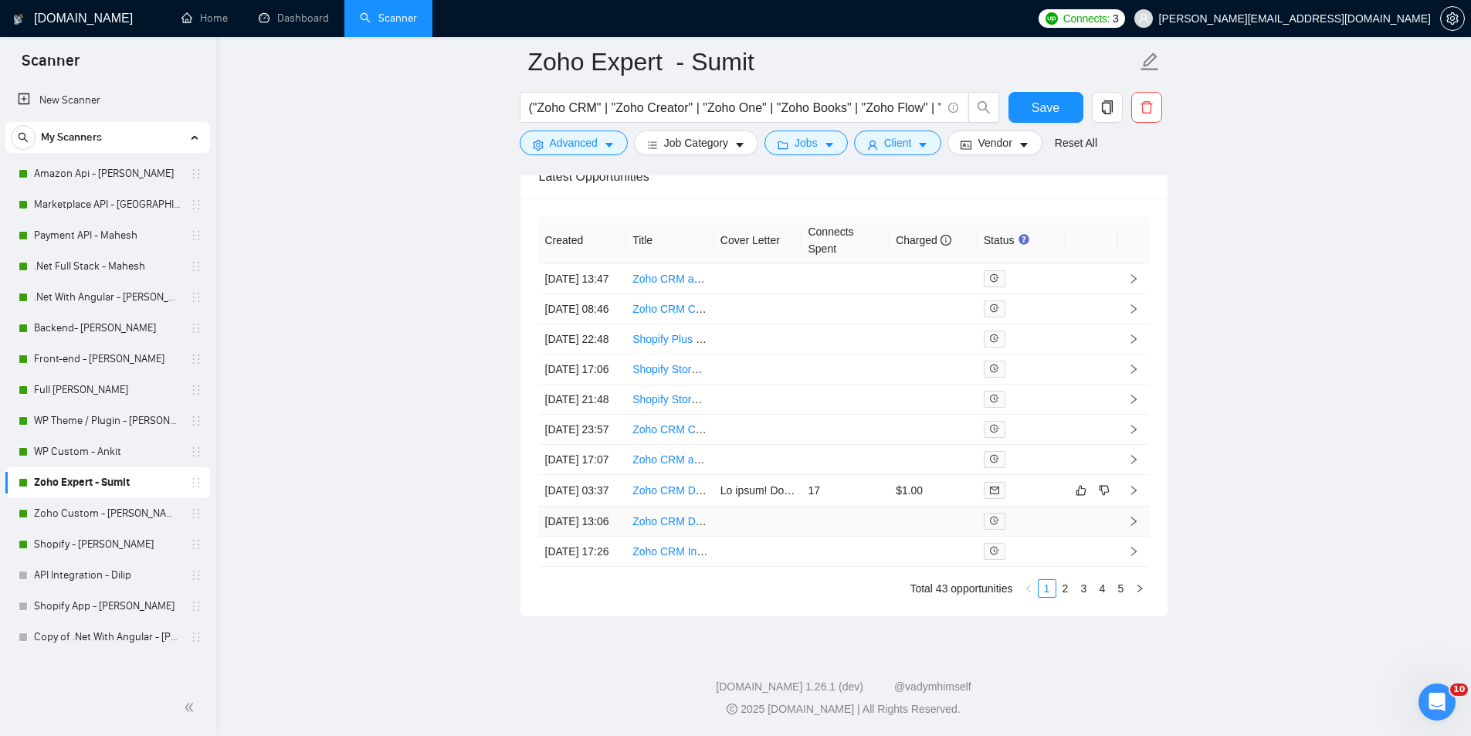
scroll to position [3735, 0]
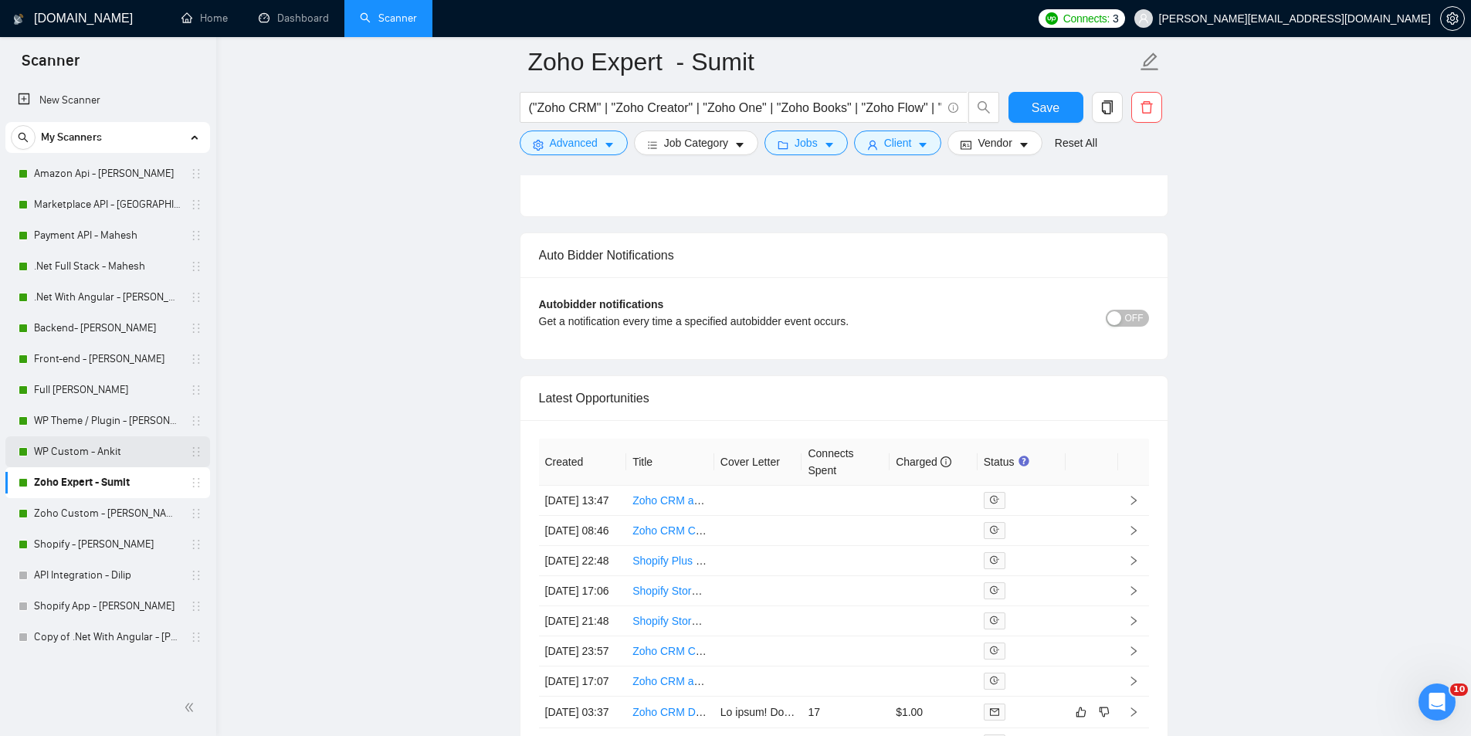
click at [151, 449] on link "WP Custom - Ankit" at bounding box center [107, 451] width 147 height 31
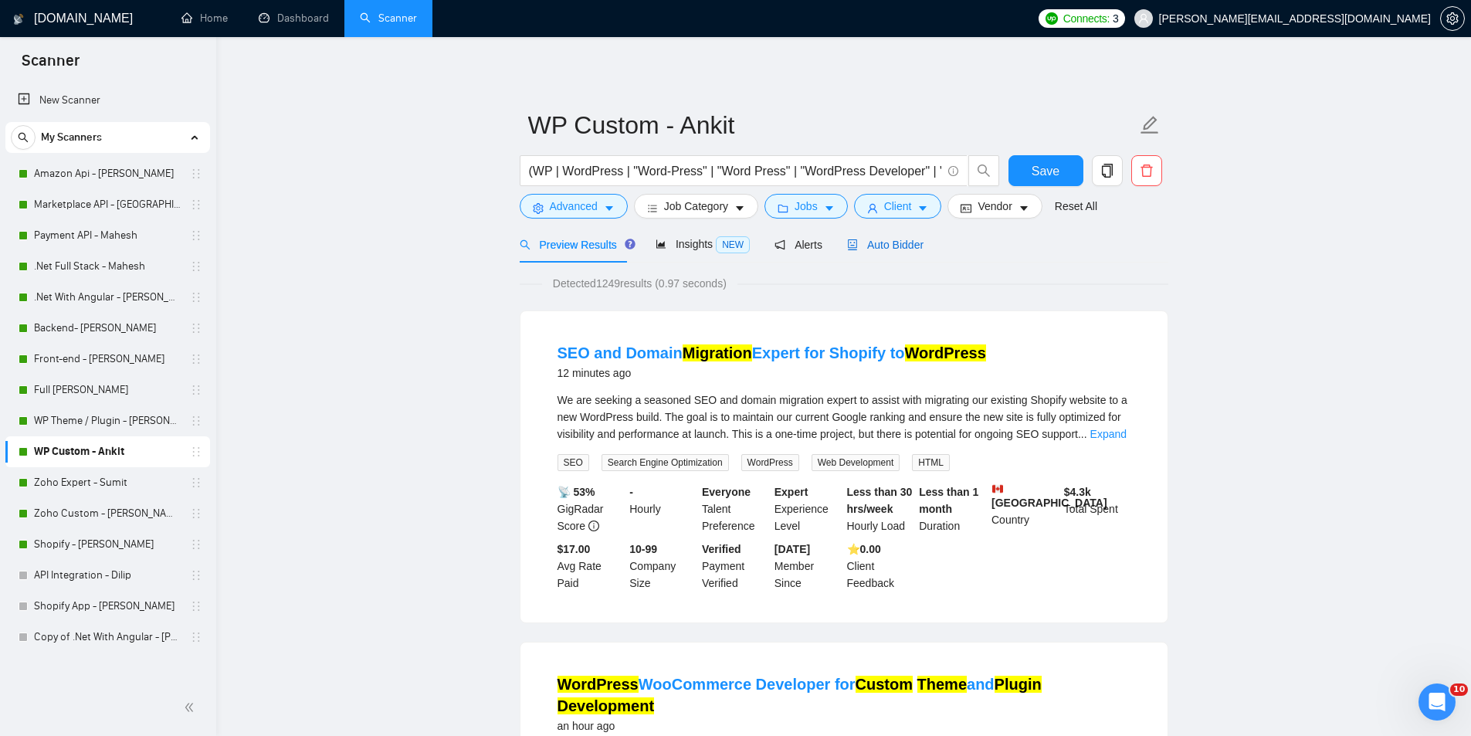
click at [864, 244] on span "Auto Bidder" at bounding box center [885, 245] width 76 height 12
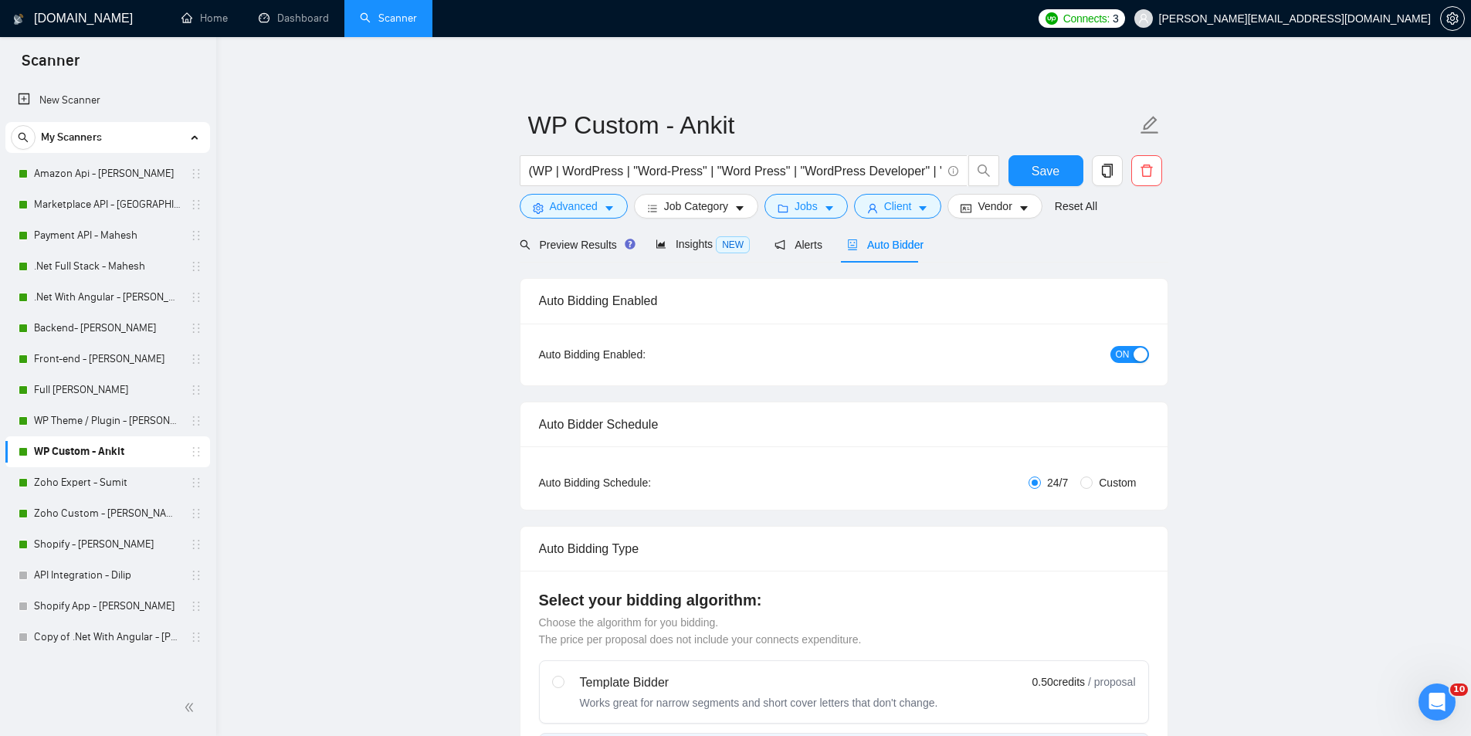
radio input "false"
radio input "true"
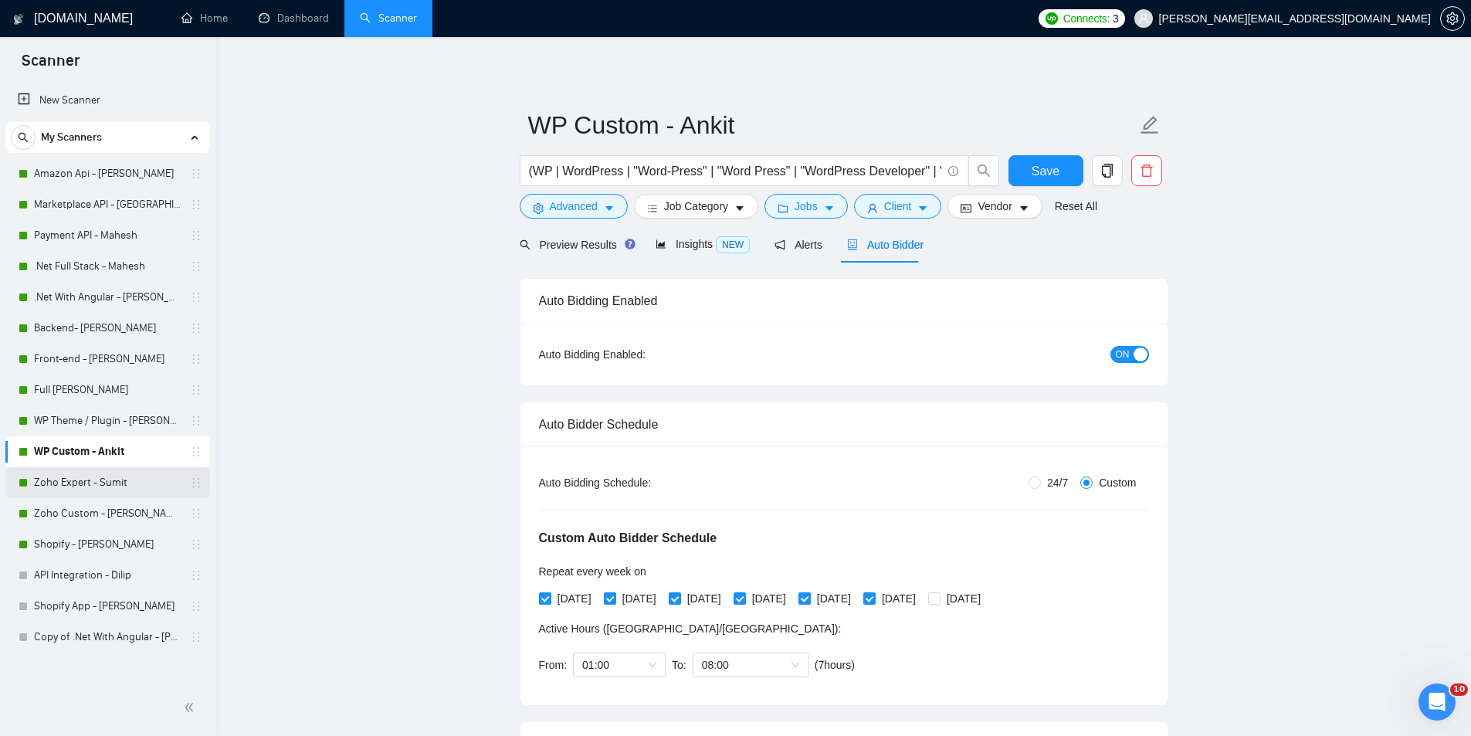
click at [146, 487] on link "Zoho Expert - Sumit" at bounding box center [107, 482] width 147 height 31
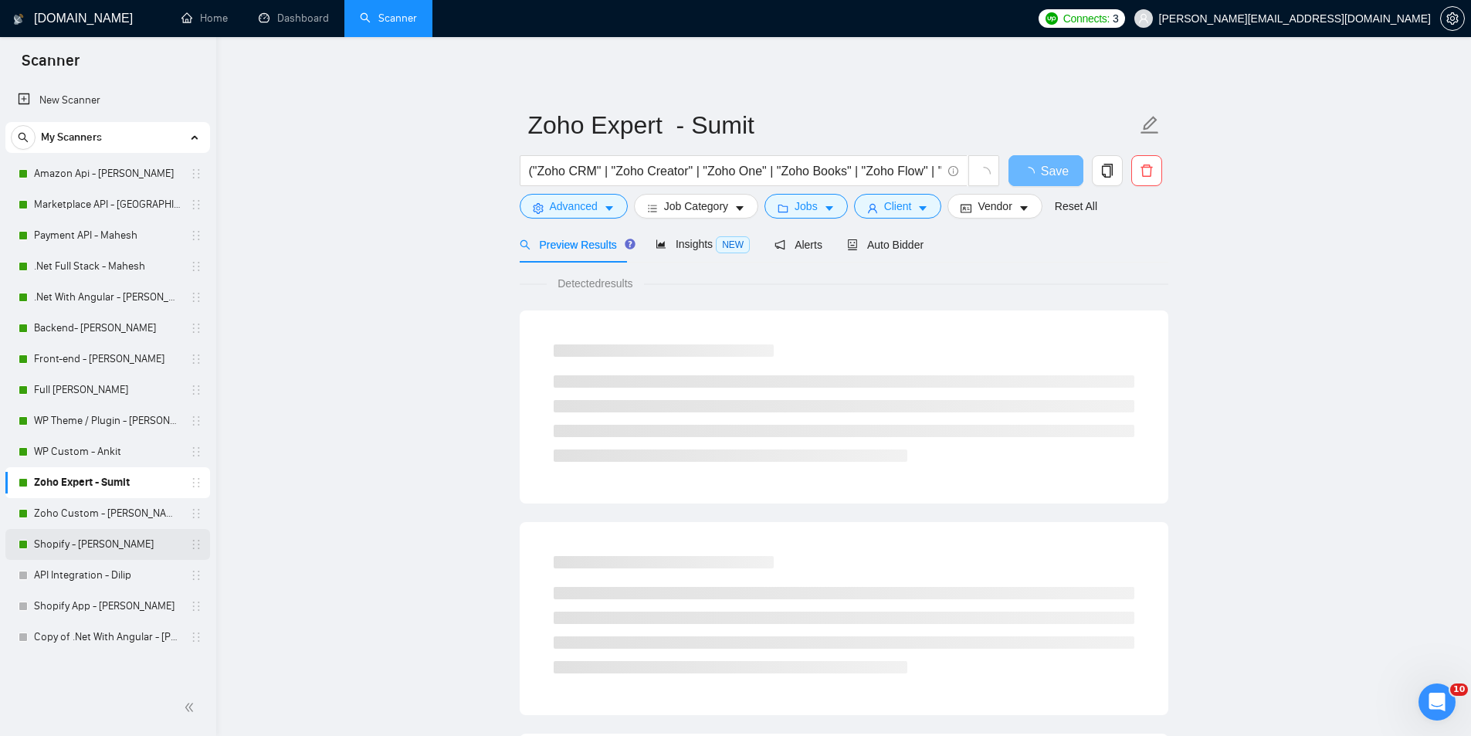
click at [87, 535] on link "Shopify - [PERSON_NAME]" at bounding box center [107, 544] width 147 height 31
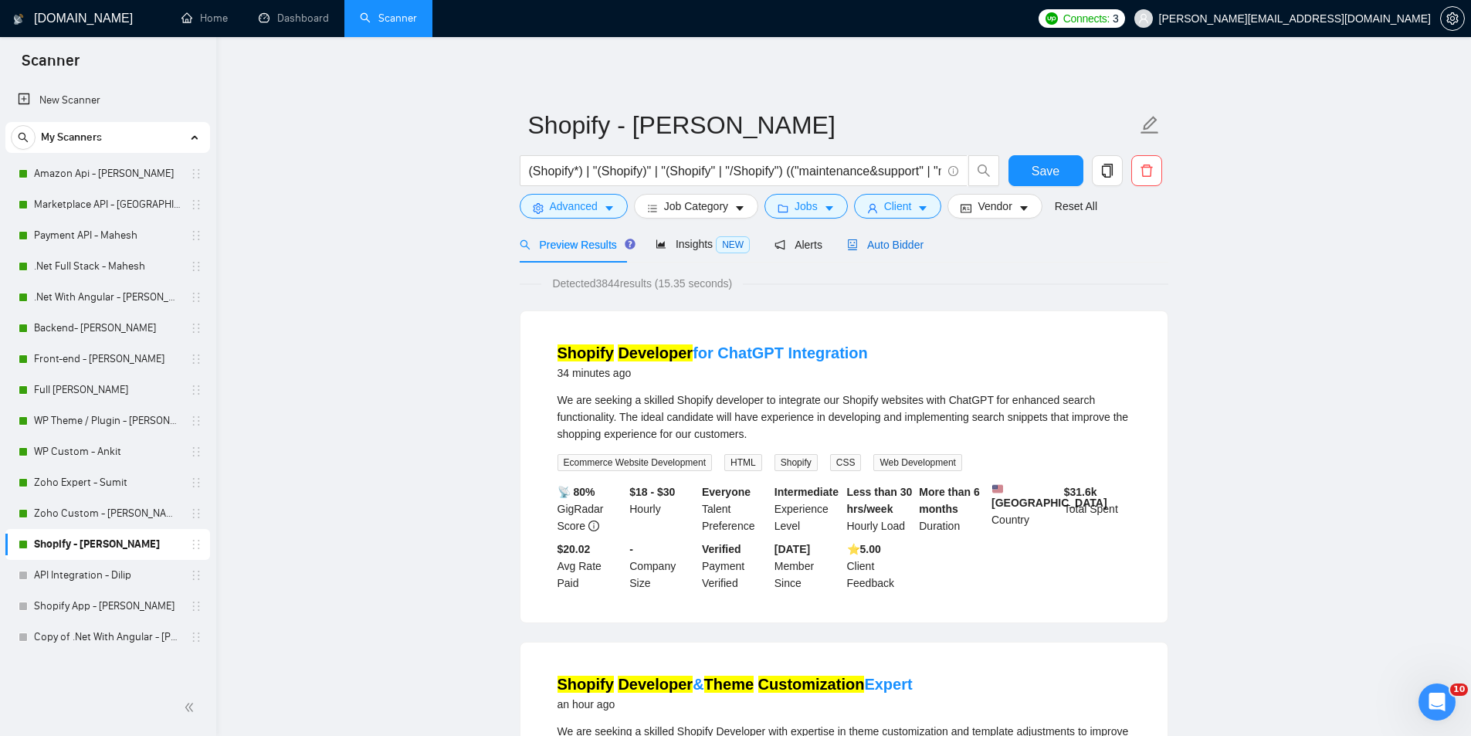
click at [860, 239] on span "Auto Bidder" at bounding box center [885, 245] width 76 height 12
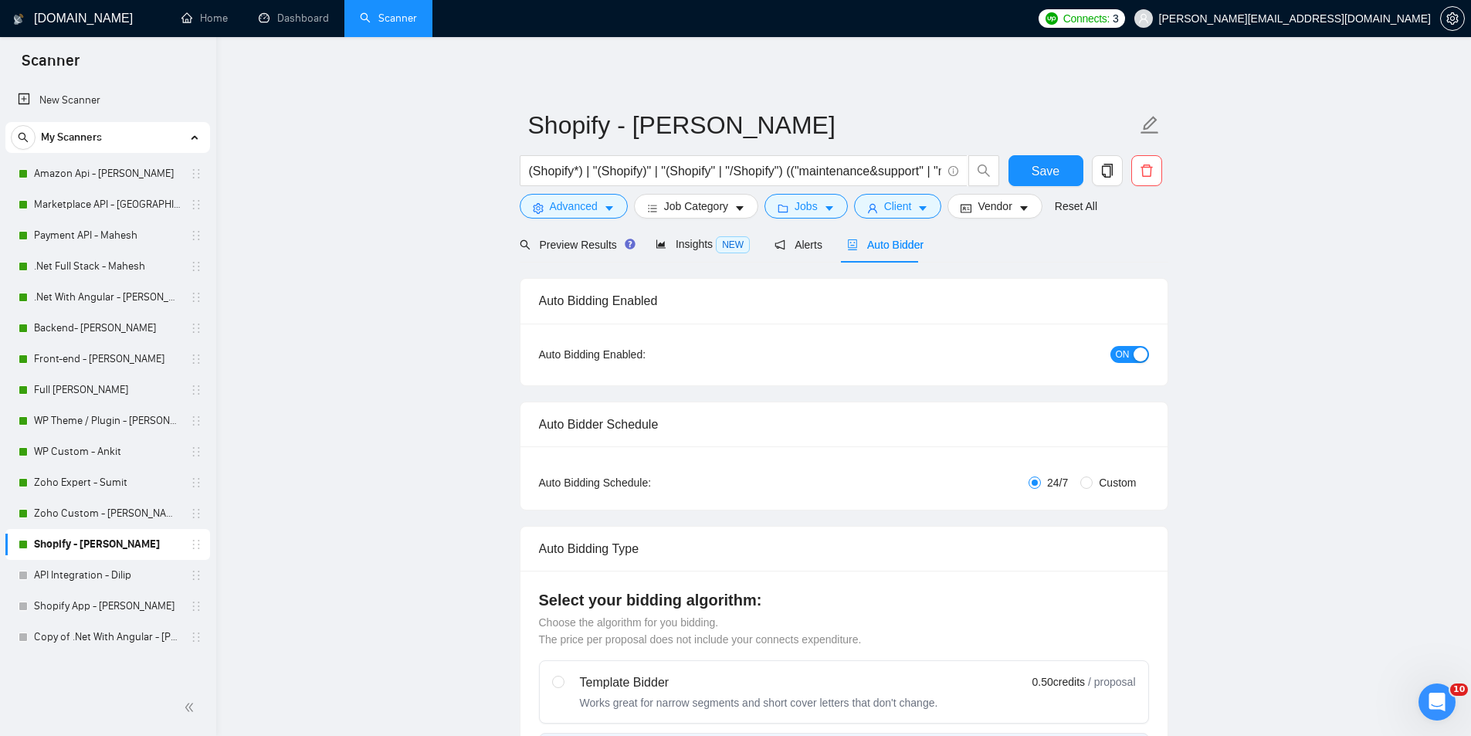
radio input "false"
radio input "true"
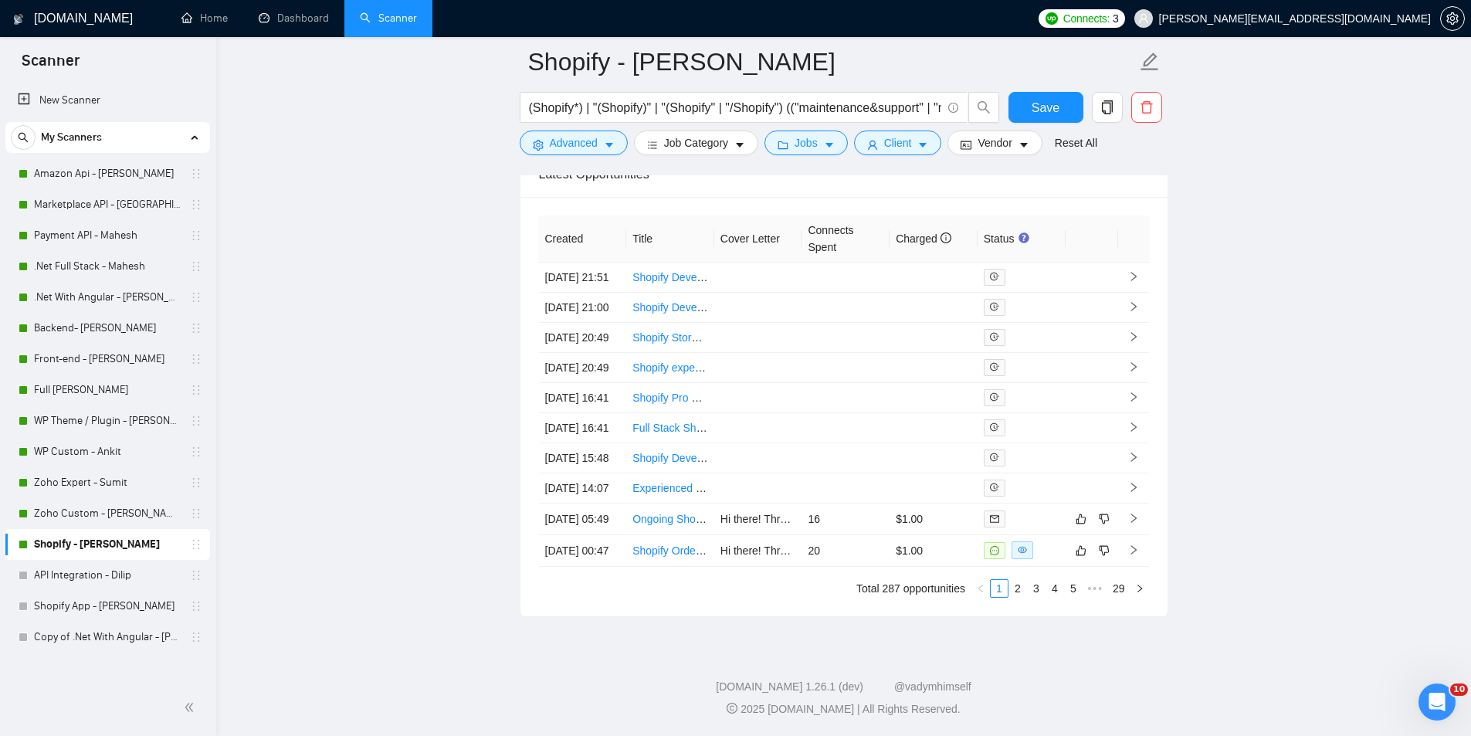
scroll to position [3901, 0]
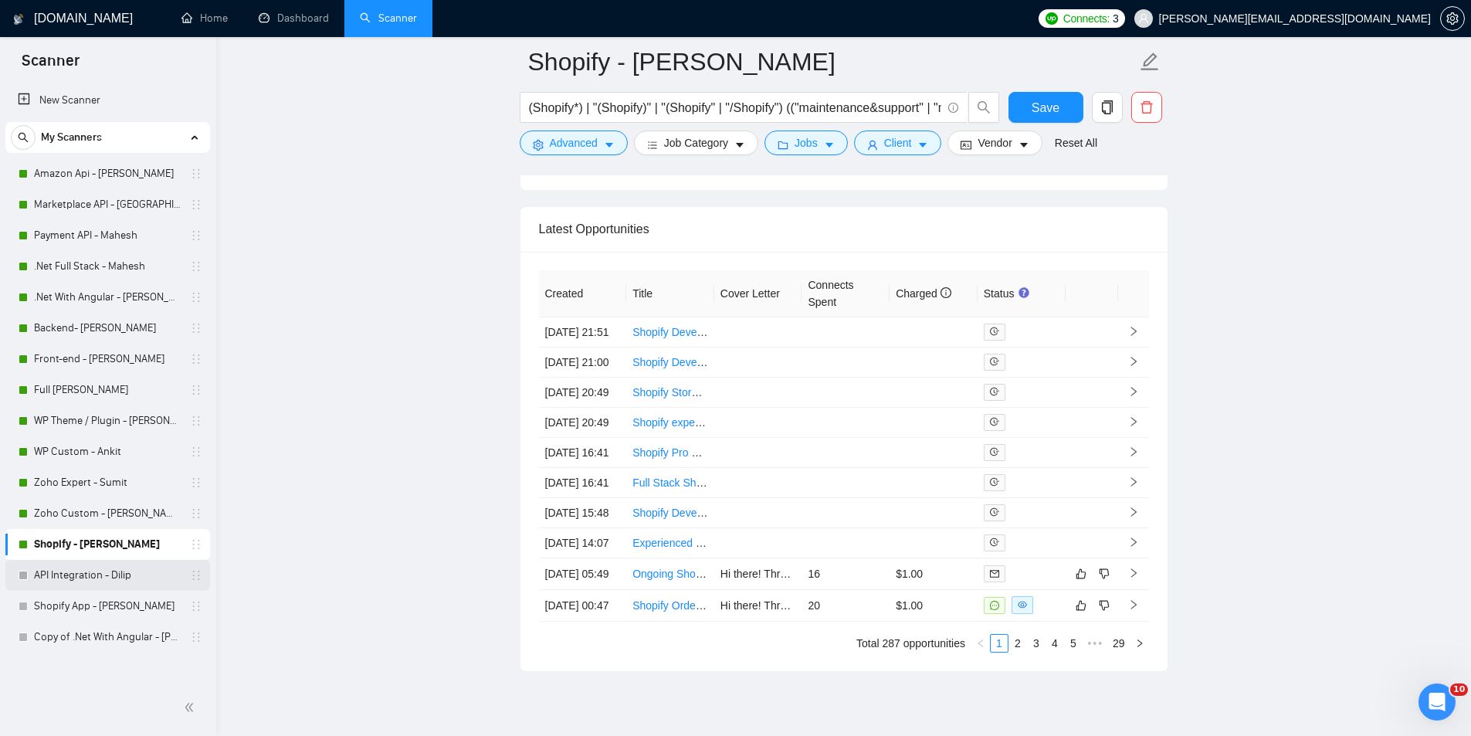
click at [97, 571] on link "API Integration - Dilip" at bounding box center [107, 575] width 147 height 31
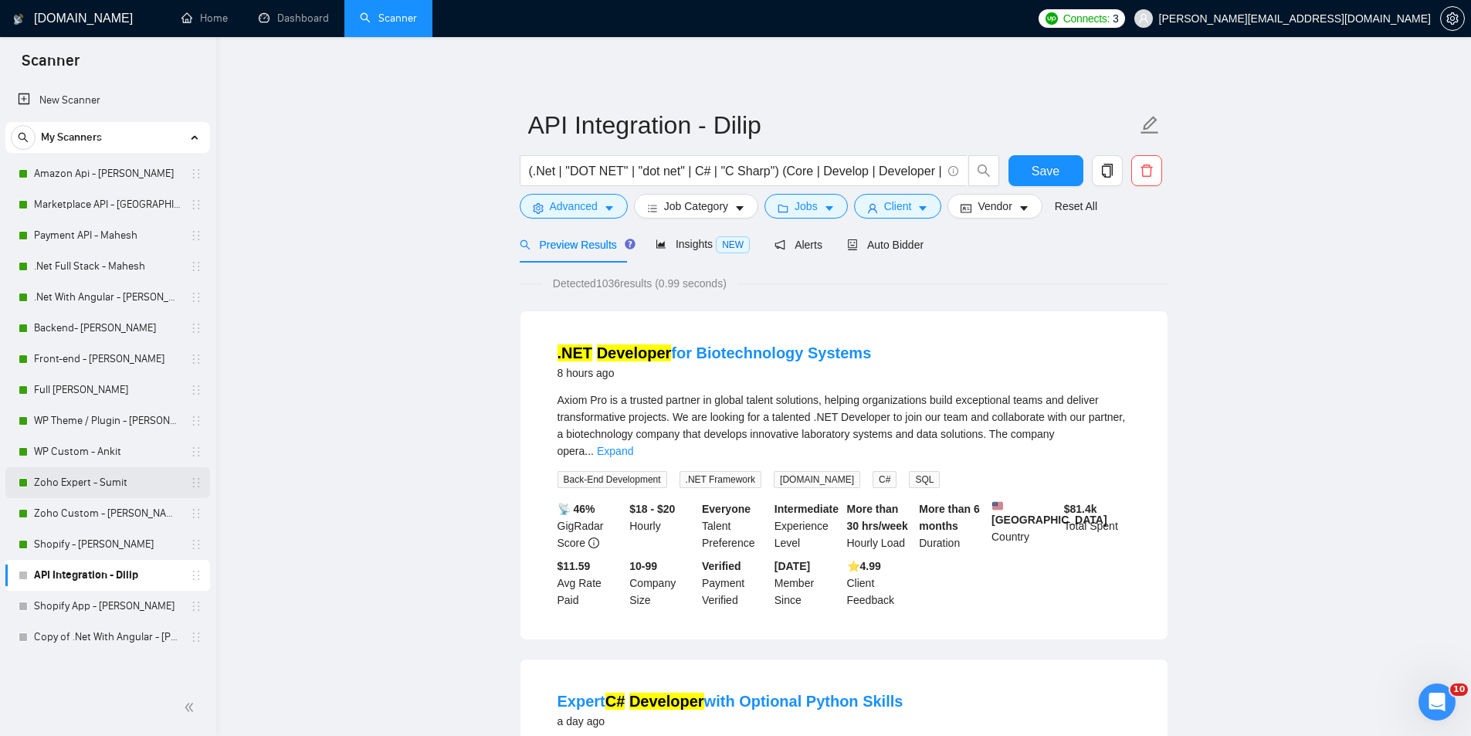
click at [112, 482] on link "Zoho Expert - Sumit" at bounding box center [107, 482] width 147 height 31
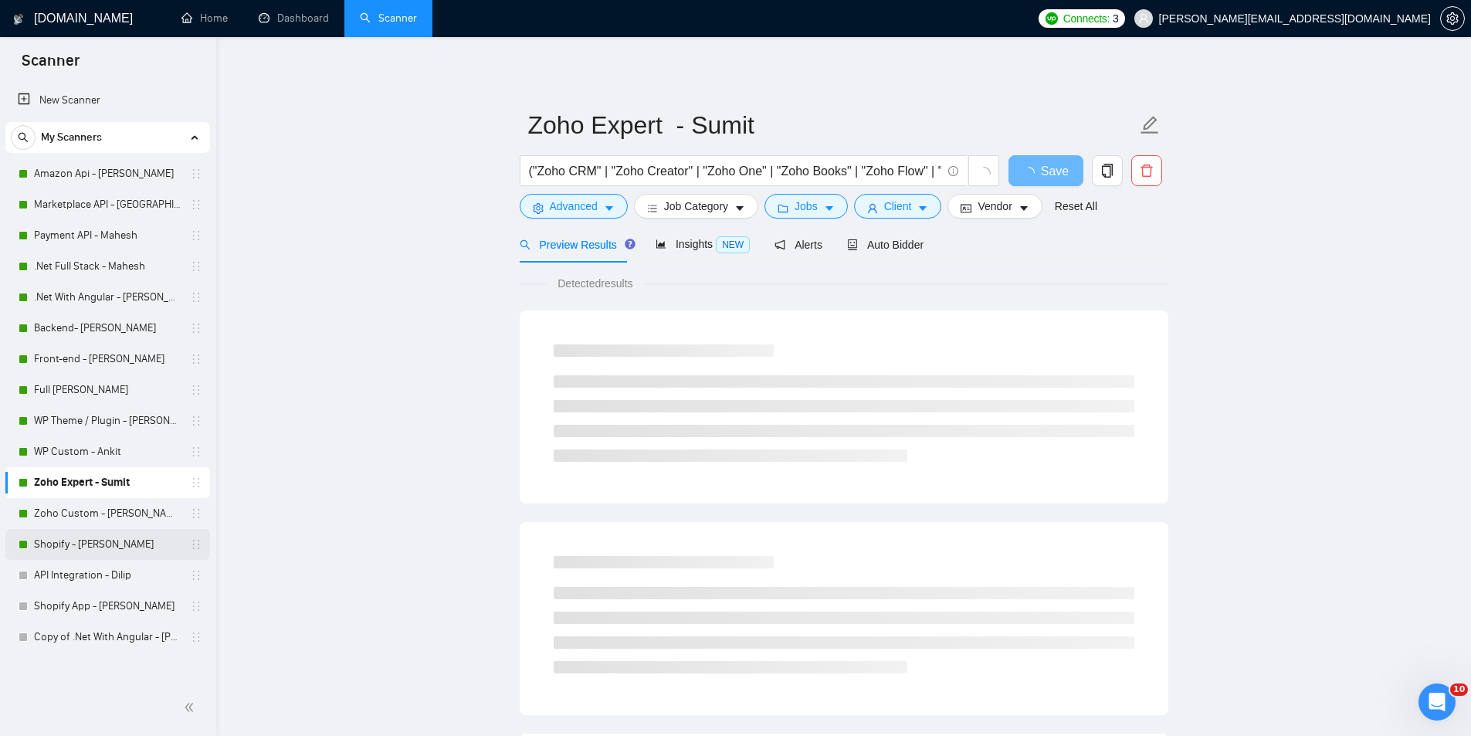
click at [106, 537] on link "Shopify - [PERSON_NAME]" at bounding box center [107, 544] width 147 height 31
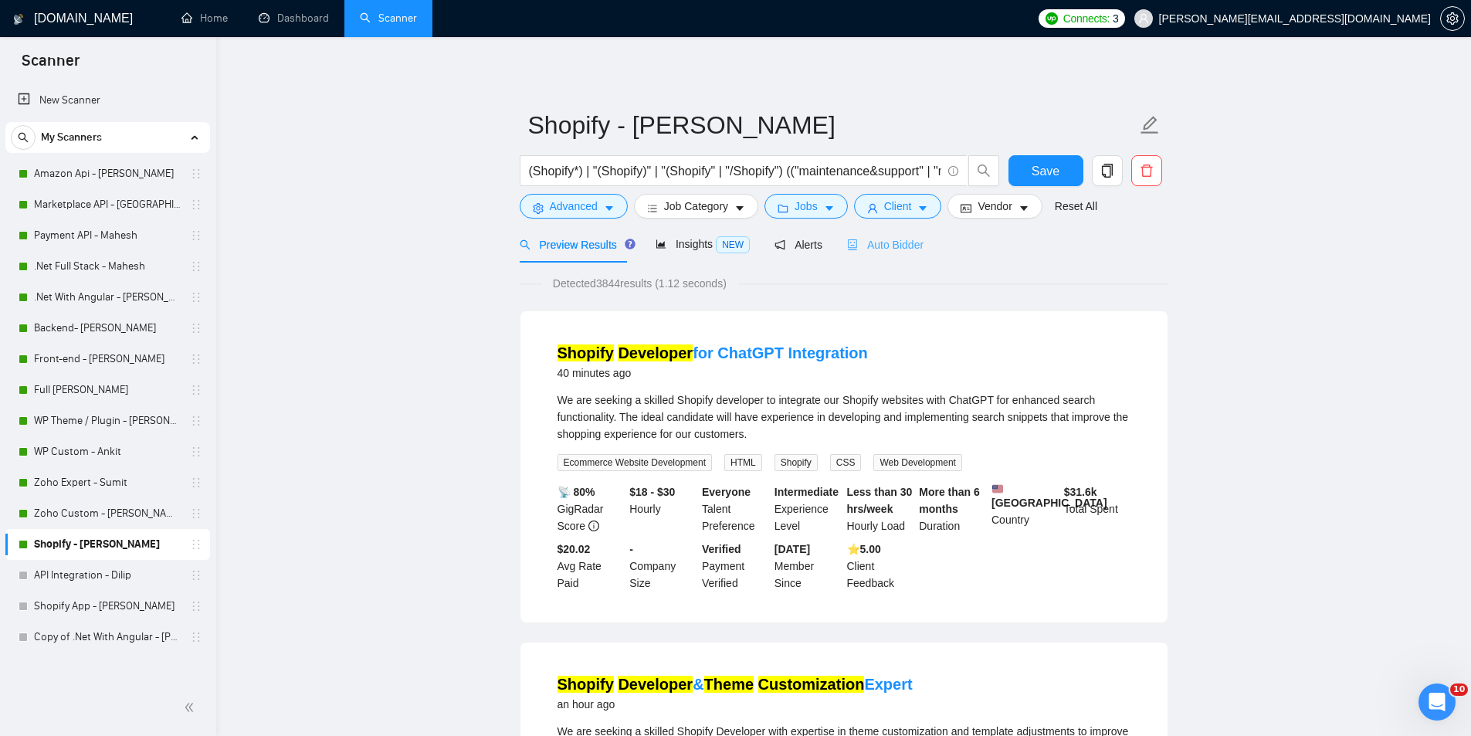
click at [876, 229] on div "Auto Bidder" at bounding box center [885, 244] width 76 height 36
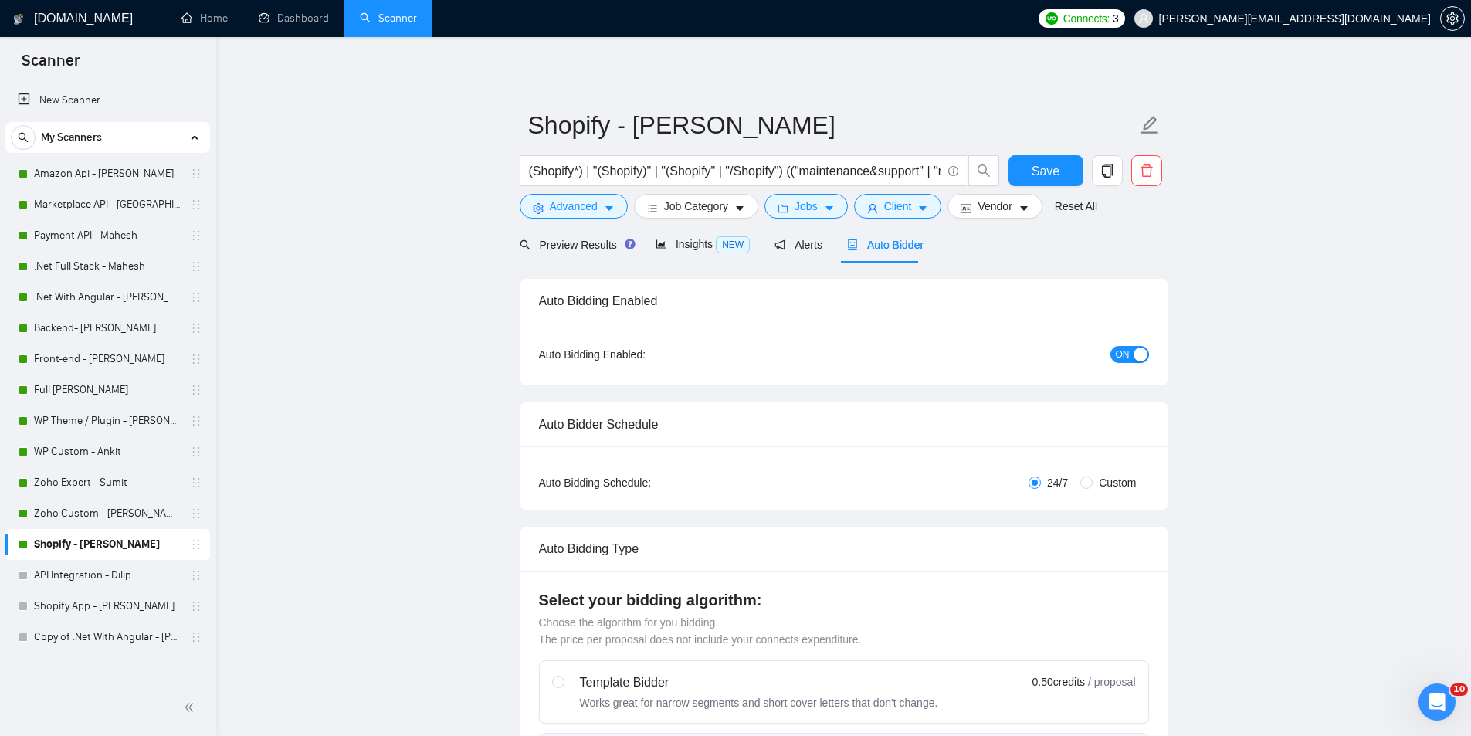
radio input "false"
radio input "true"
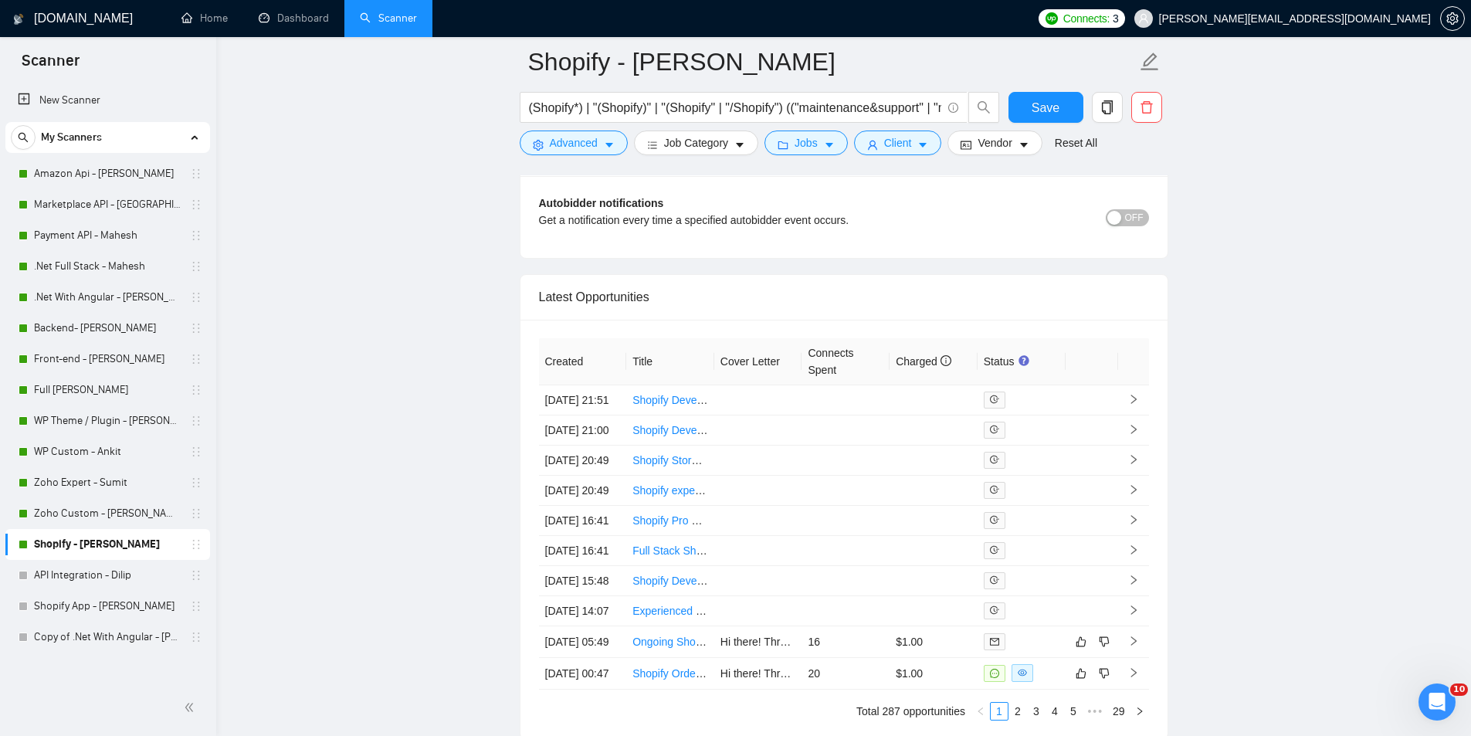
scroll to position [3830, 0]
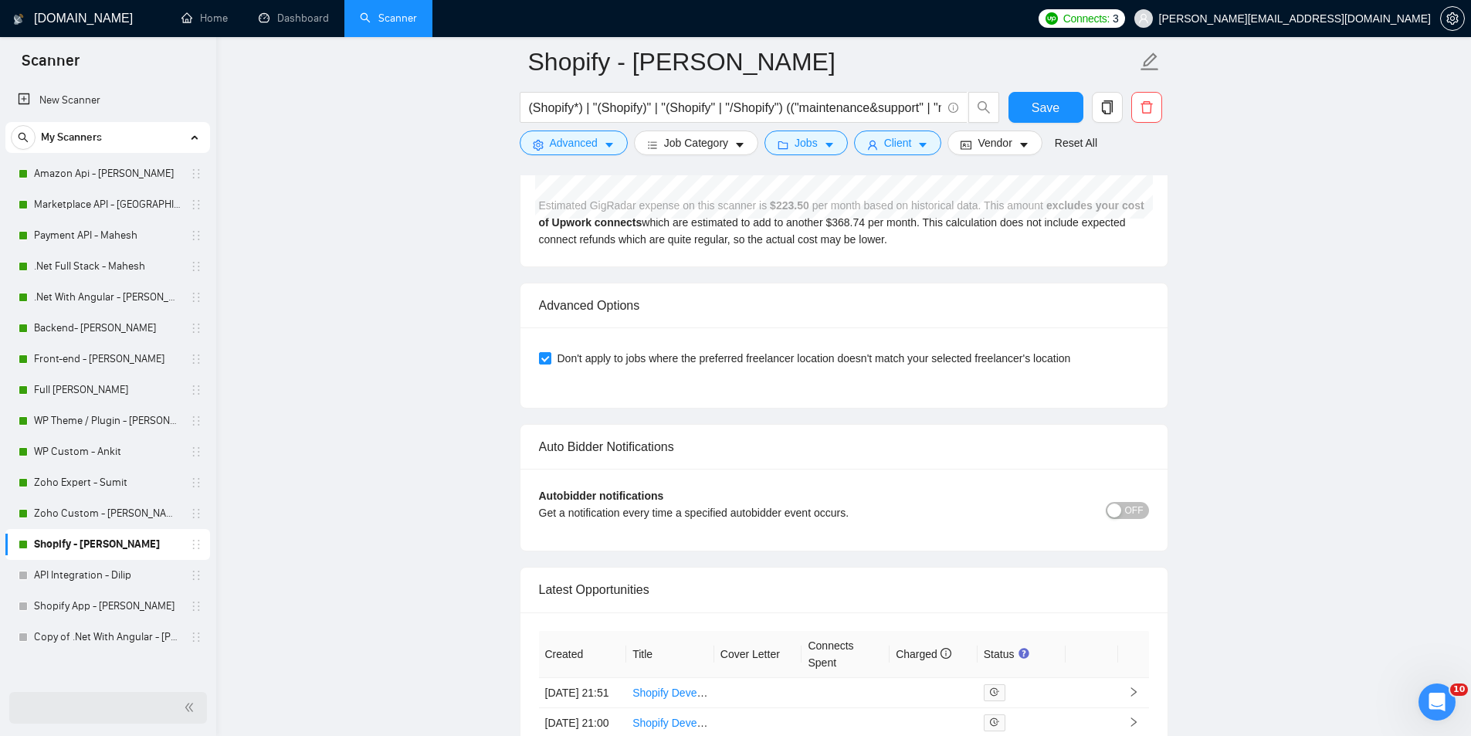
scroll to position [3530, 0]
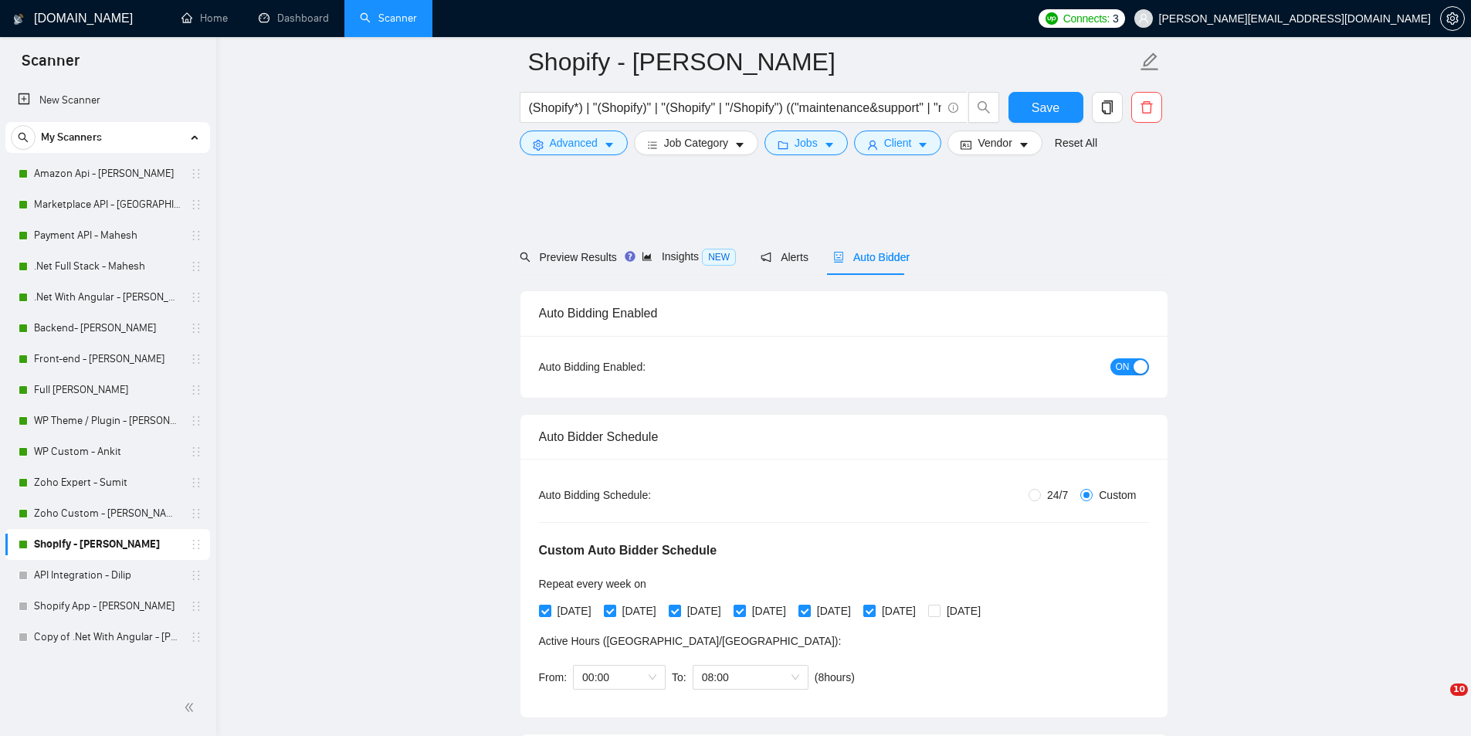
scroll to position [605, 0]
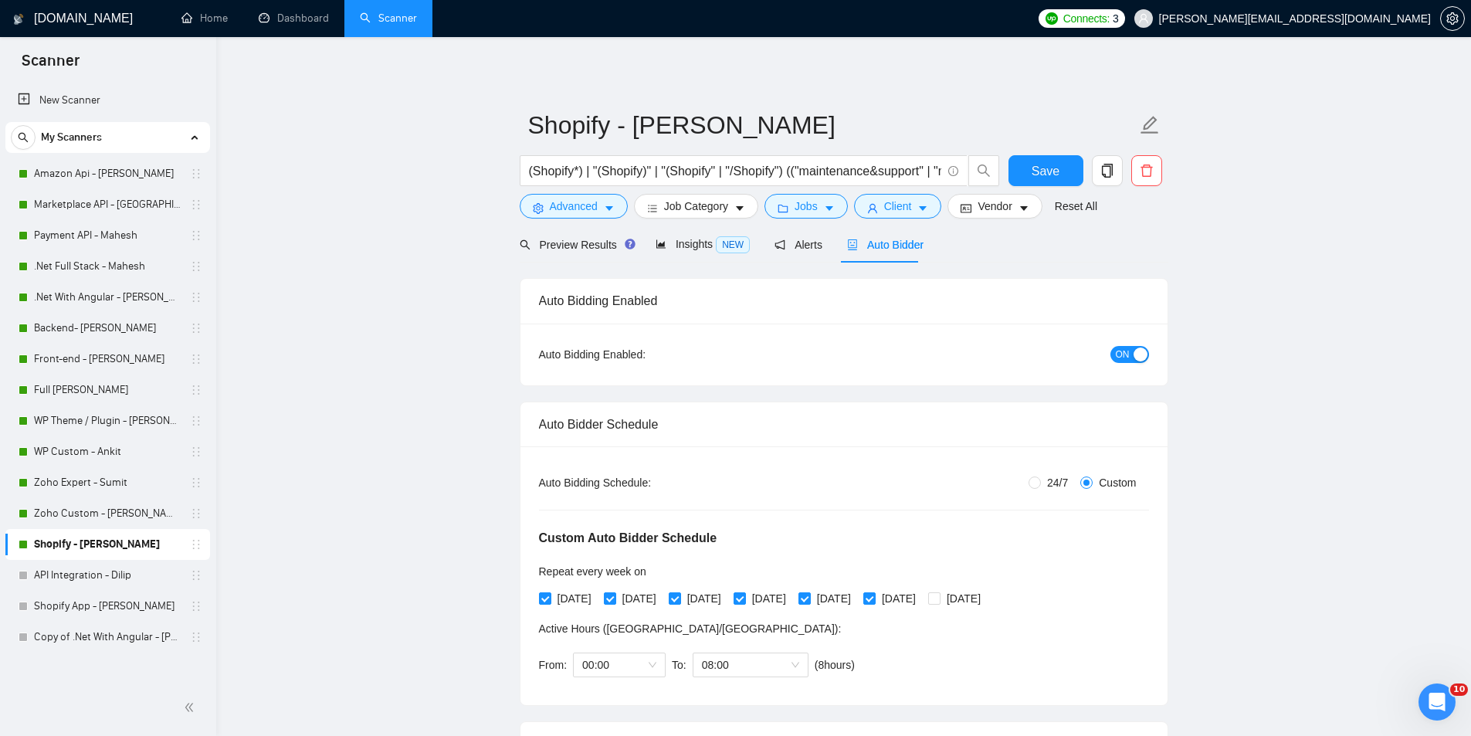
drag, startPoint x: 246, startPoint y: 278, endPoint x: 273, endPoint y: 199, distance: 83.0
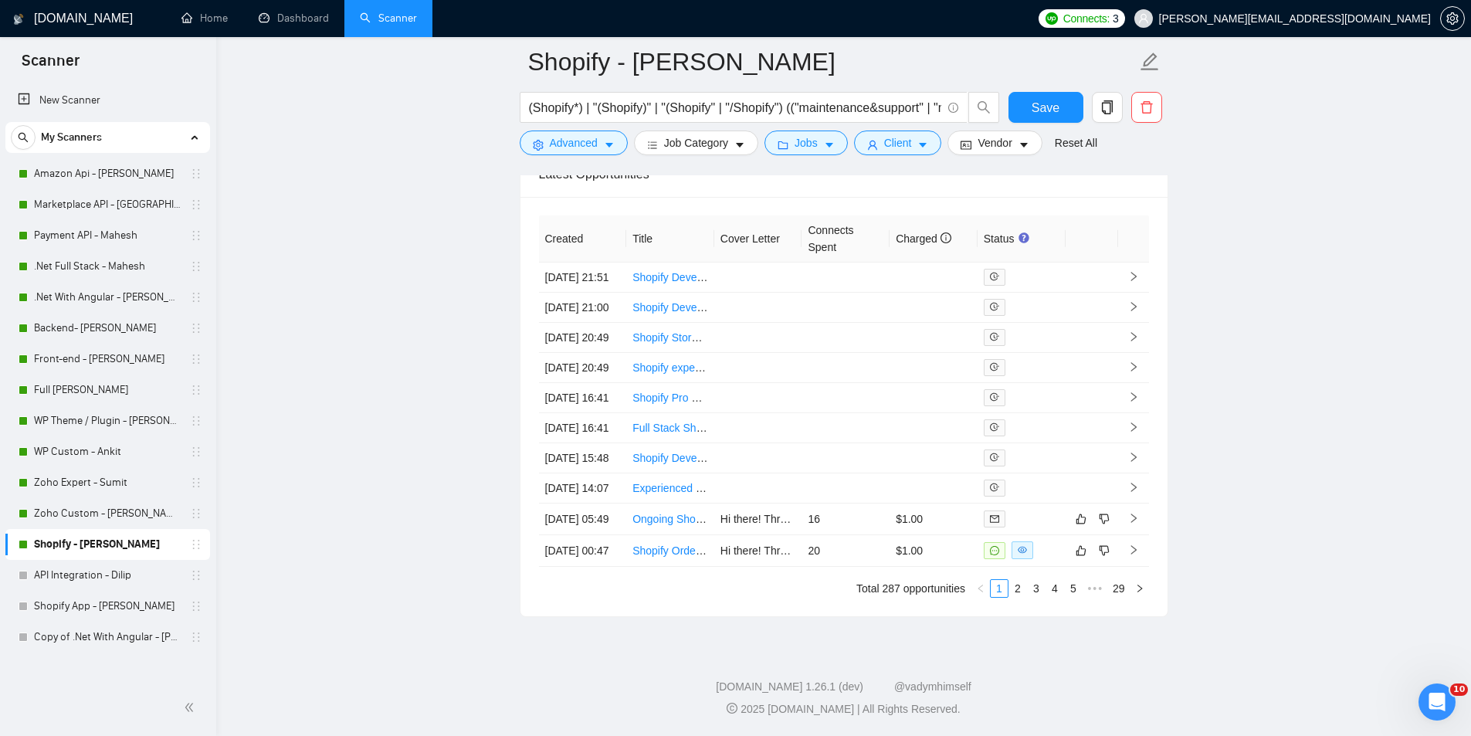
drag, startPoint x: 226, startPoint y: 442, endPoint x: 226, endPoint y: 521, distance: 78.8
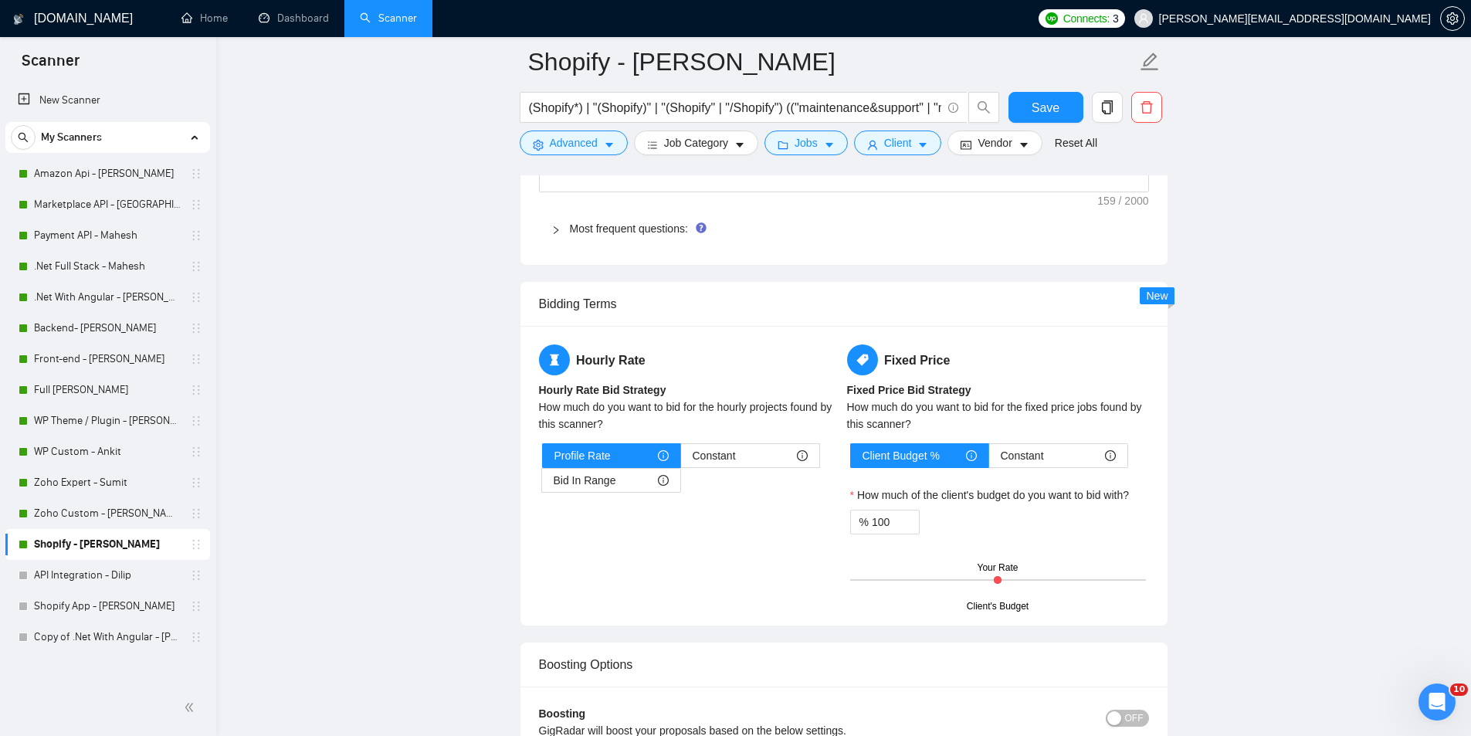
scroll to position [2367, 0]
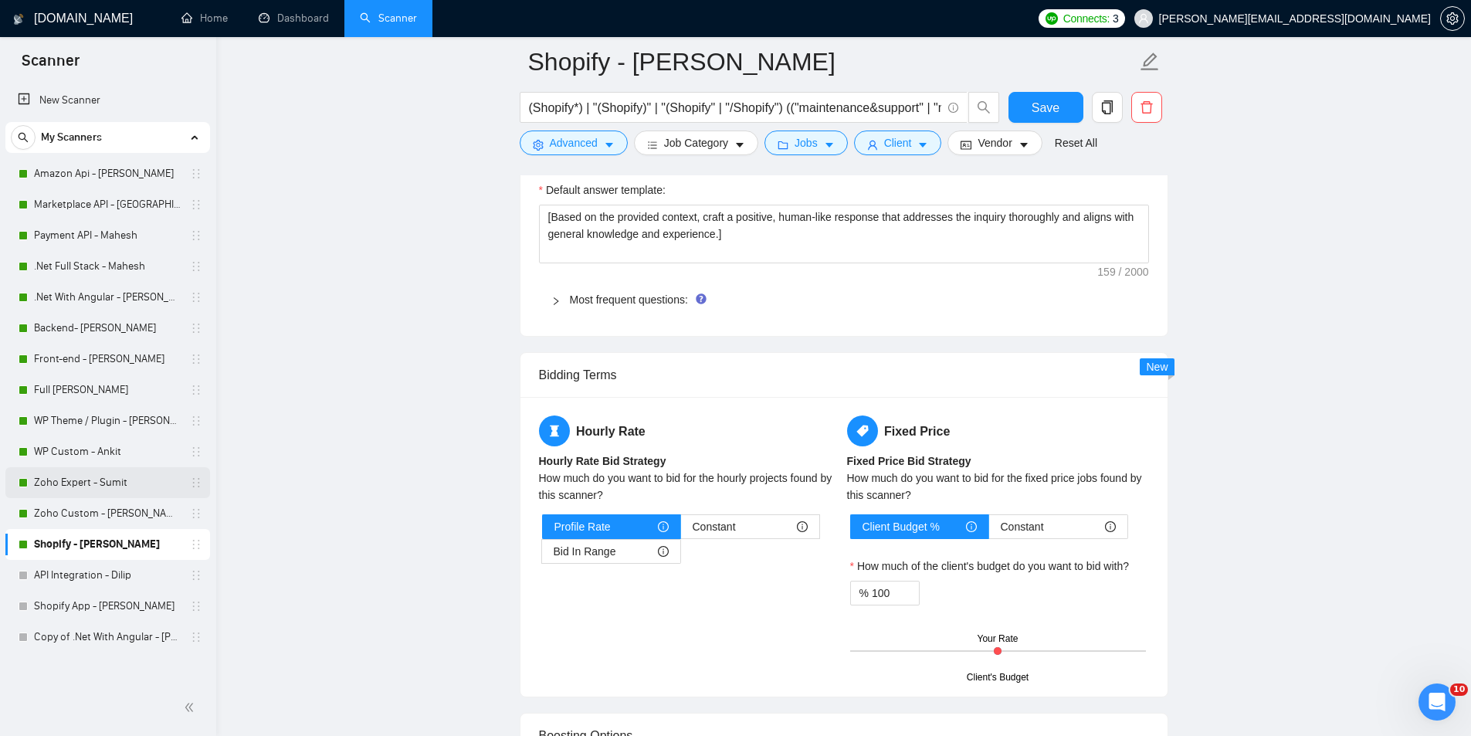
click at [99, 492] on link "Zoho Expert - Sumit" at bounding box center [107, 482] width 147 height 31
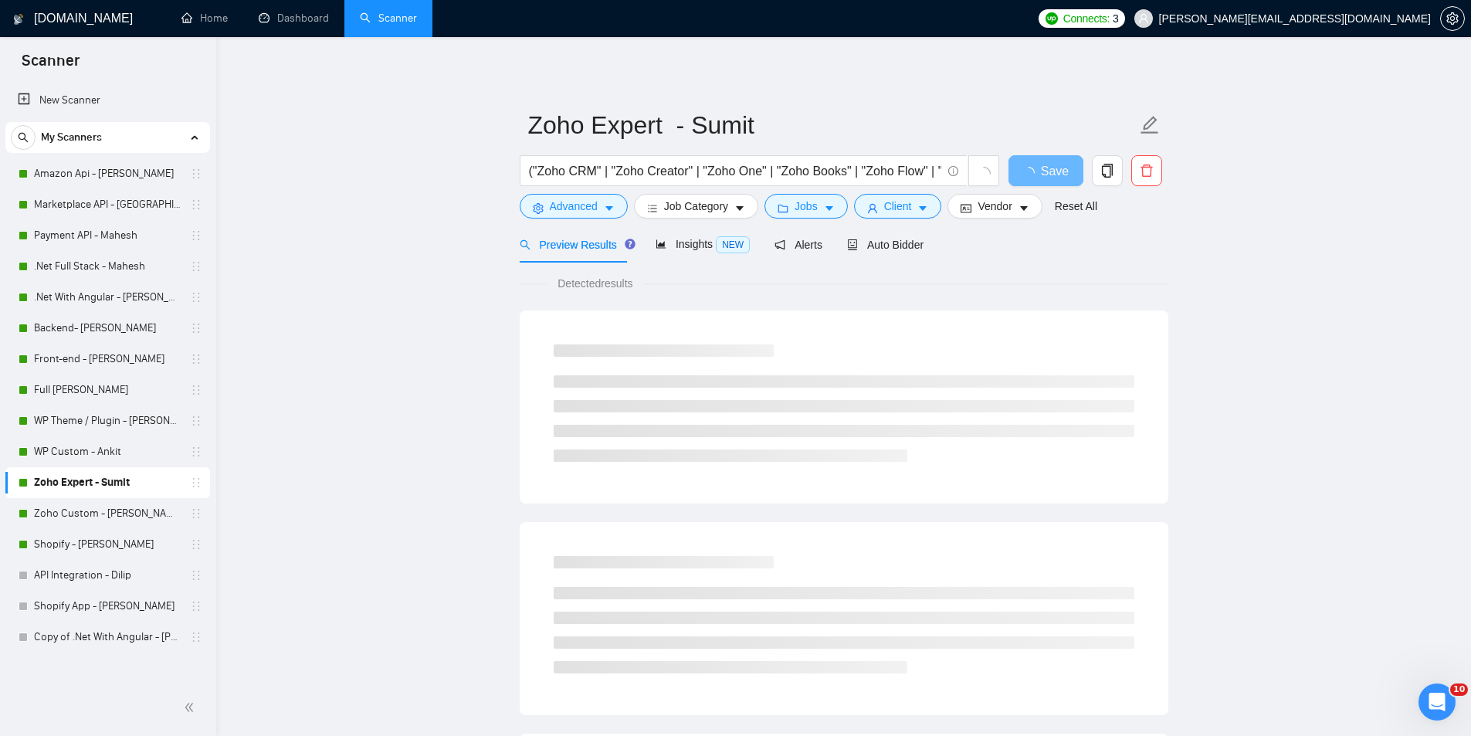
click at [92, 492] on link "Zoho Expert - Sumit" at bounding box center [107, 482] width 147 height 31
click at [90, 525] on link "Zoho Custom - [PERSON_NAME]" at bounding box center [107, 513] width 147 height 31
click at [105, 493] on link "Zoho Expert - Sumit" at bounding box center [107, 482] width 147 height 31
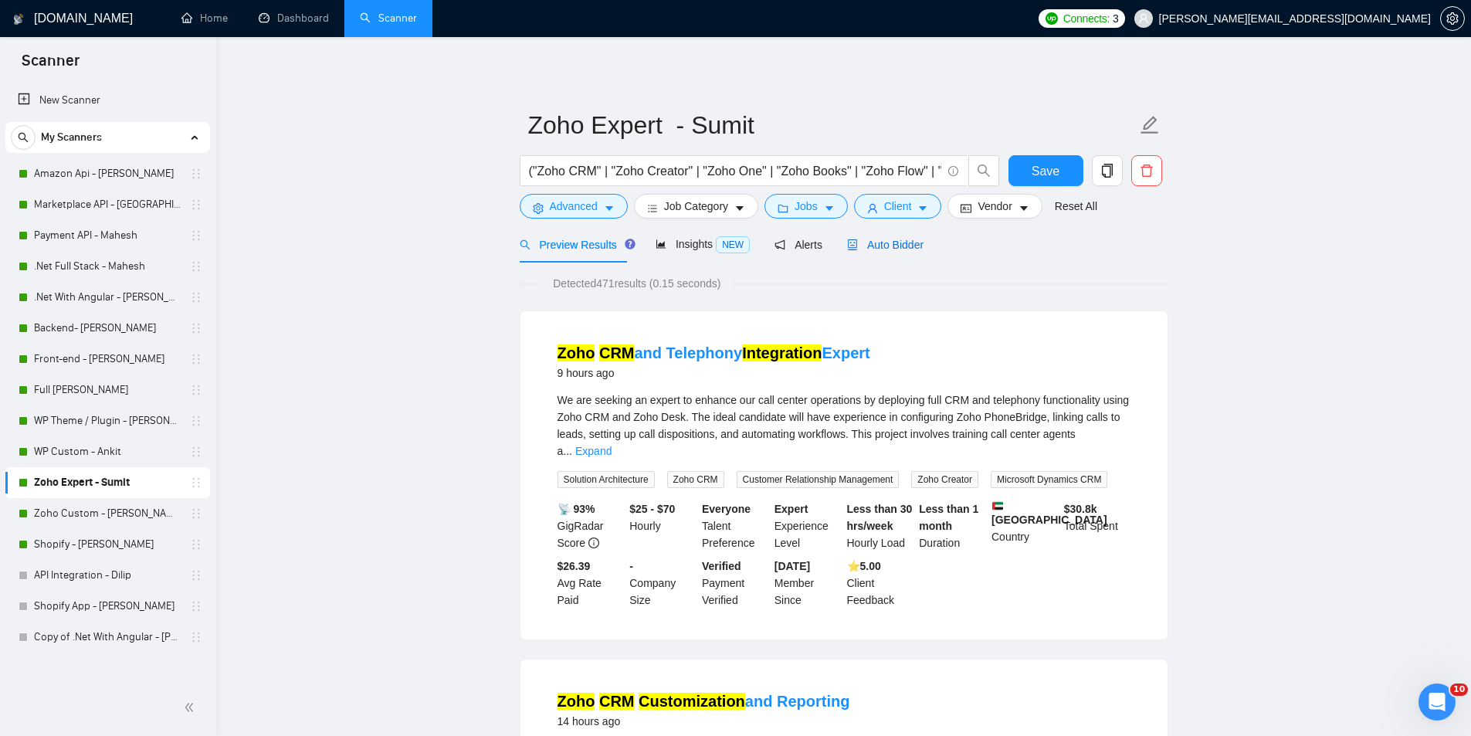
click at [891, 236] on div "Auto Bidder" at bounding box center [885, 244] width 76 height 17
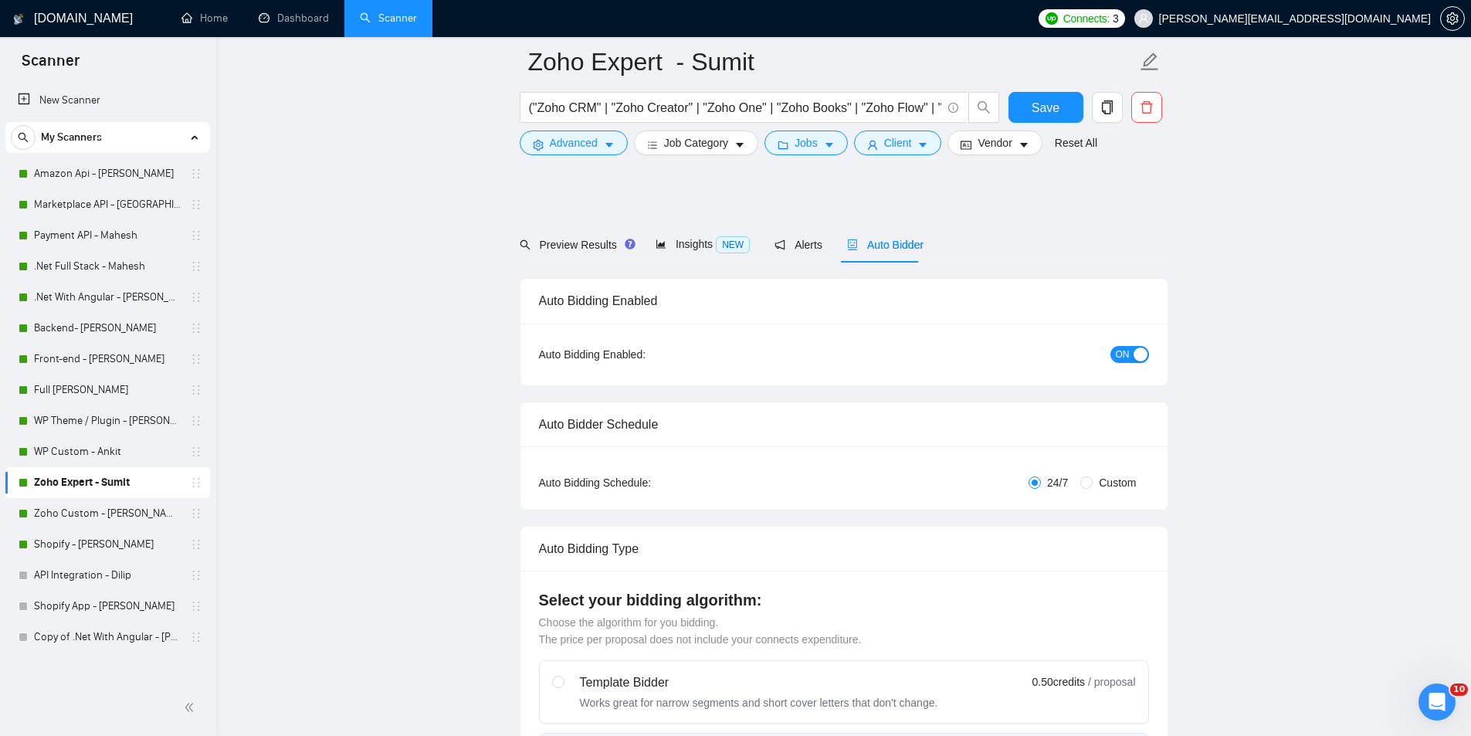
radio input "false"
radio input "true"
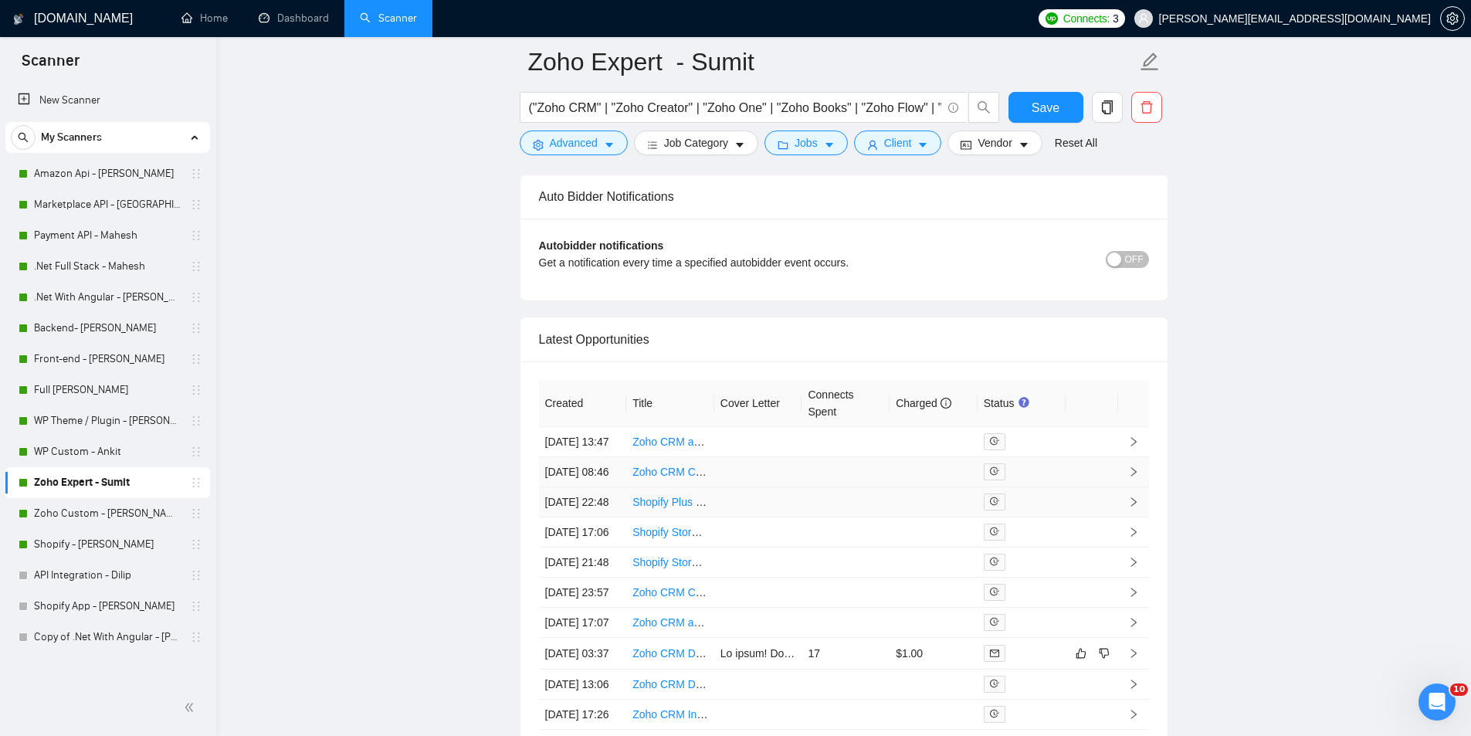
scroll to position [3824, 0]
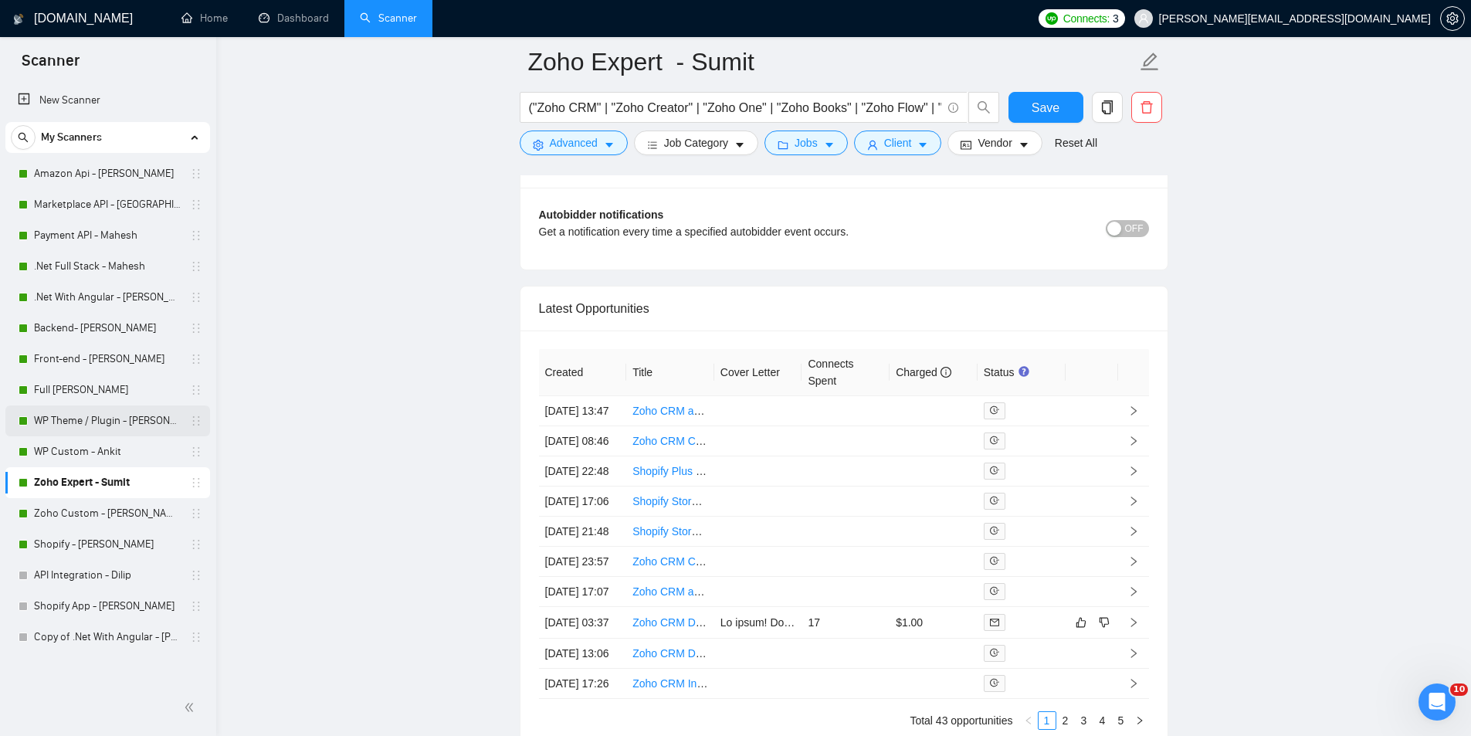
click at [110, 430] on link "WP Theme / Plugin - [PERSON_NAME]" at bounding box center [107, 420] width 147 height 31
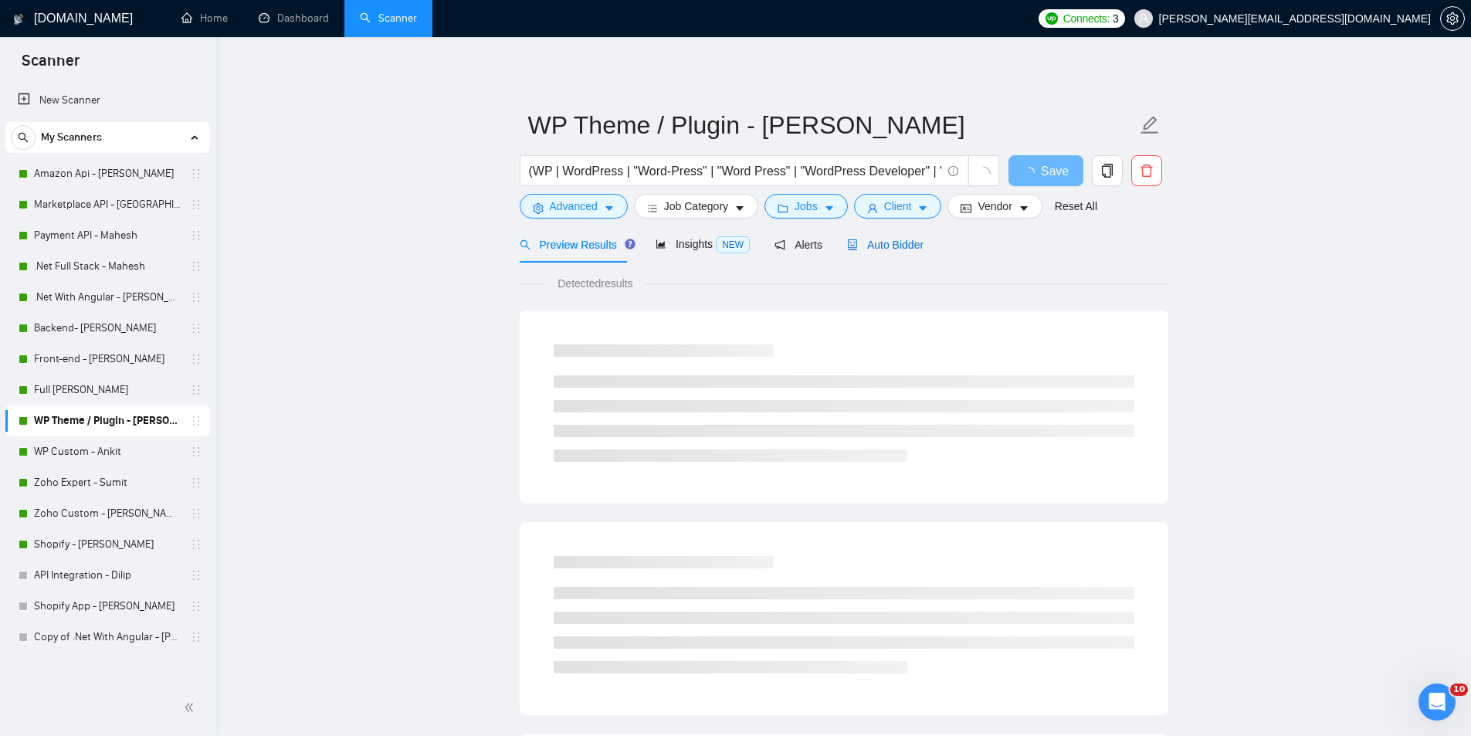
click at [857, 242] on span "Auto Bidder" at bounding box center [885, 245] width 76 height 12
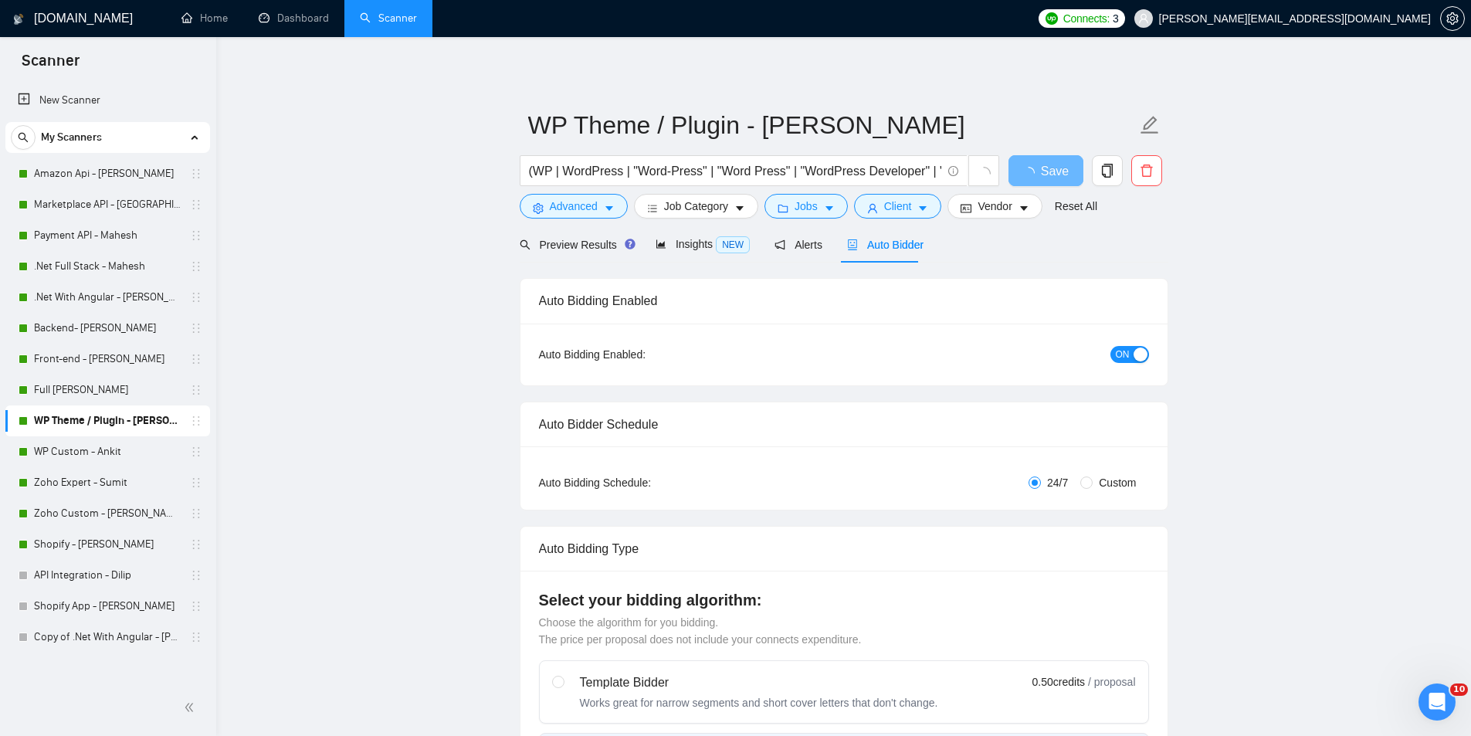
radio input "false"
radio input "true"
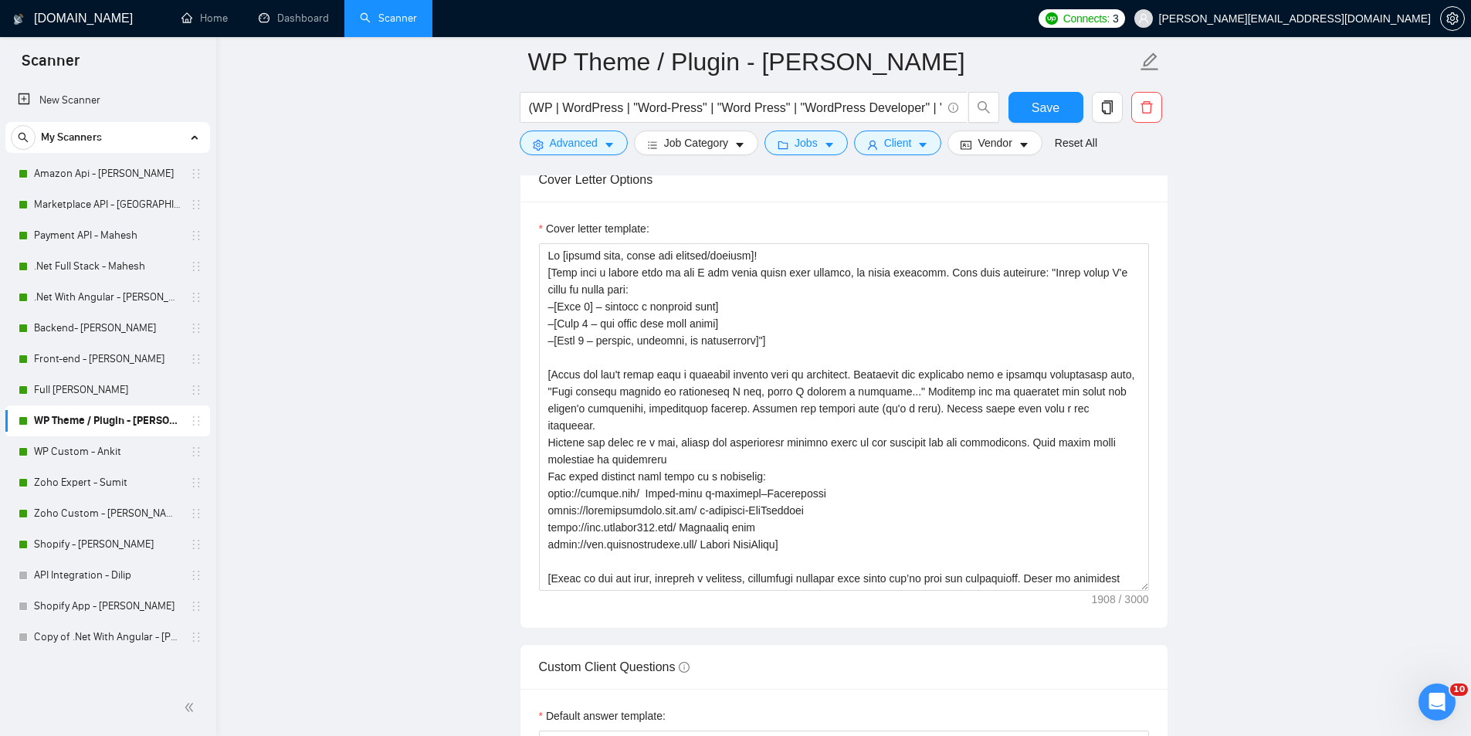
scroll to position [153, 0]
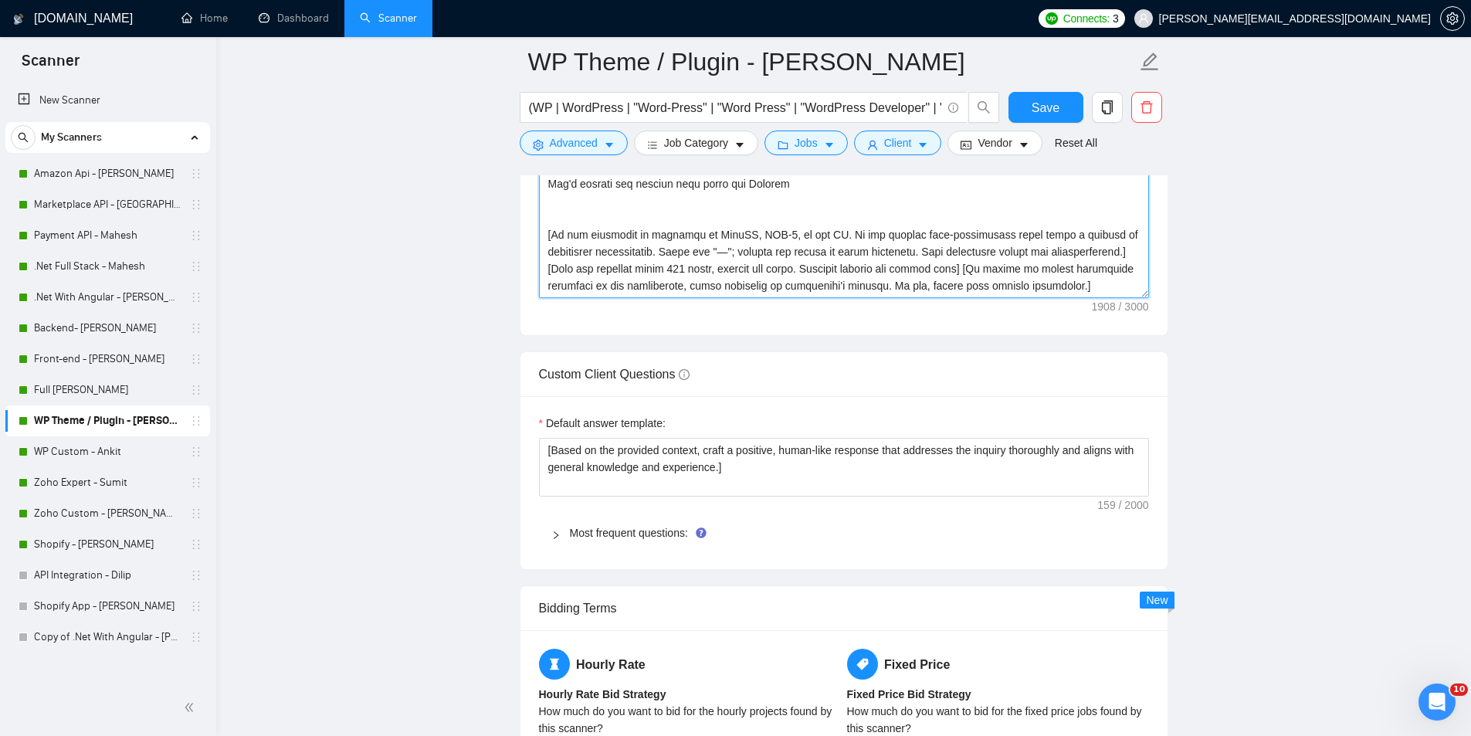
drag, startPoint x: 817, startPoint y: 529, endPoint x: 805, endPoint y: 577, distance: 49.3
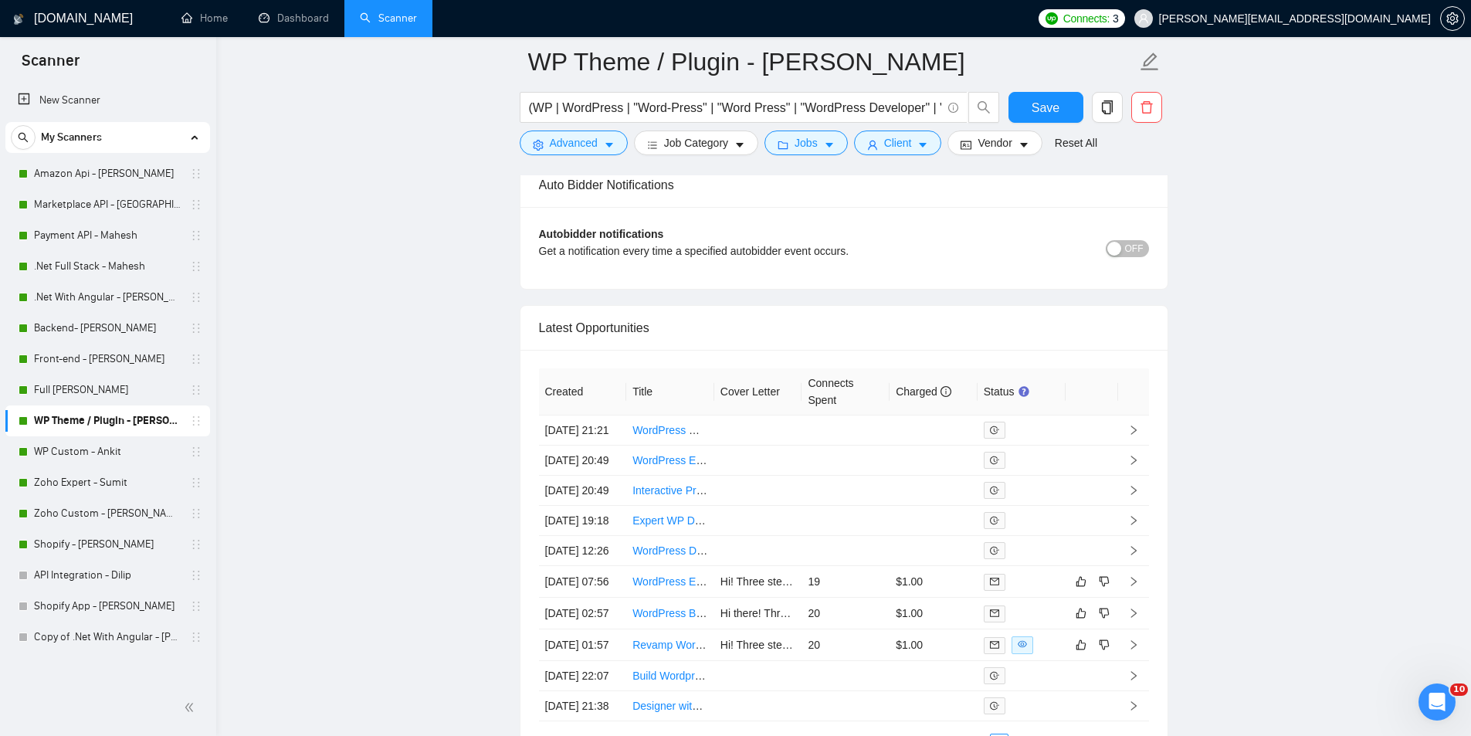
scroll to position [3917, 0]
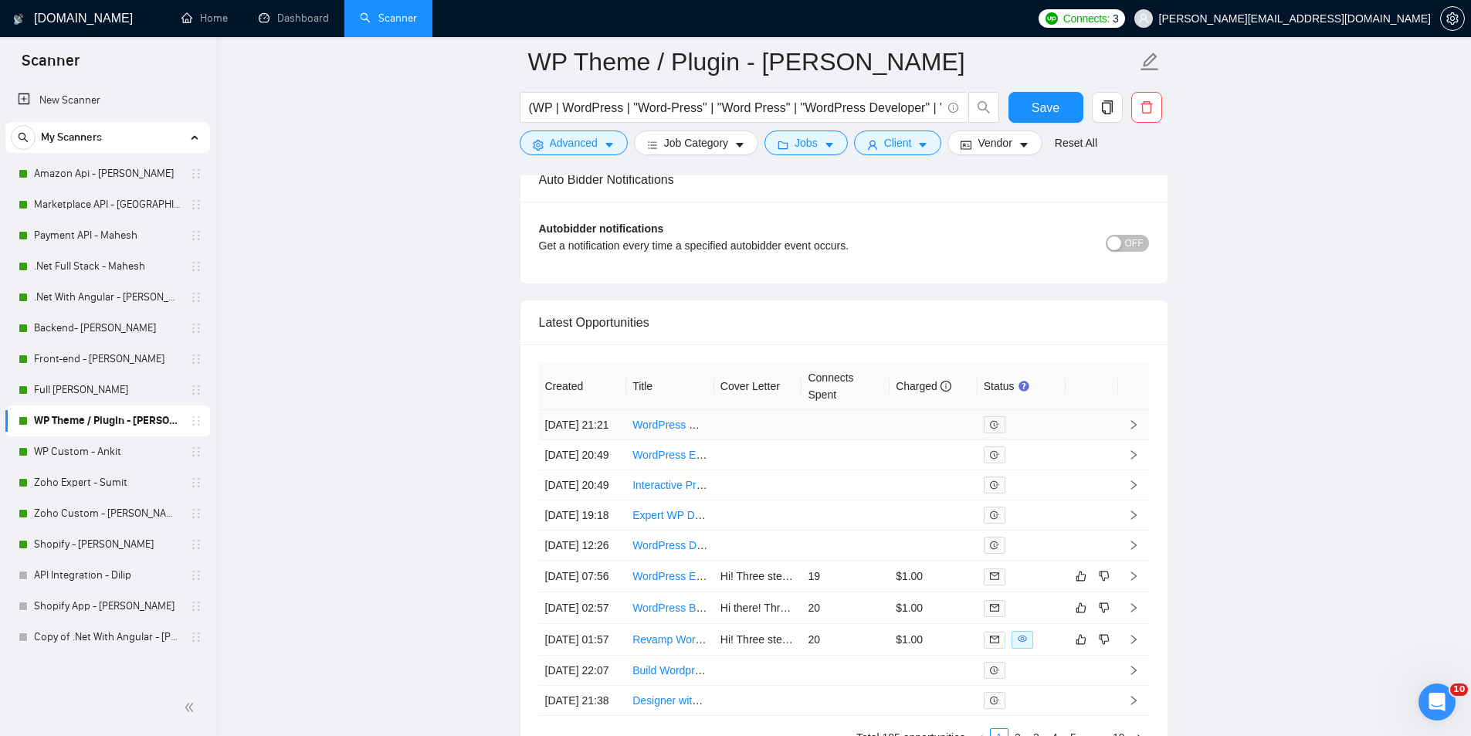
drag, startPoint x: 680, startPoint y: 433, endPoint x: 682, endPoint y: 423, distance: 10.2
click at [131, 385] on link "Full [PERSON_NAME]" at bounding box center [107, 390] width 147 height 31
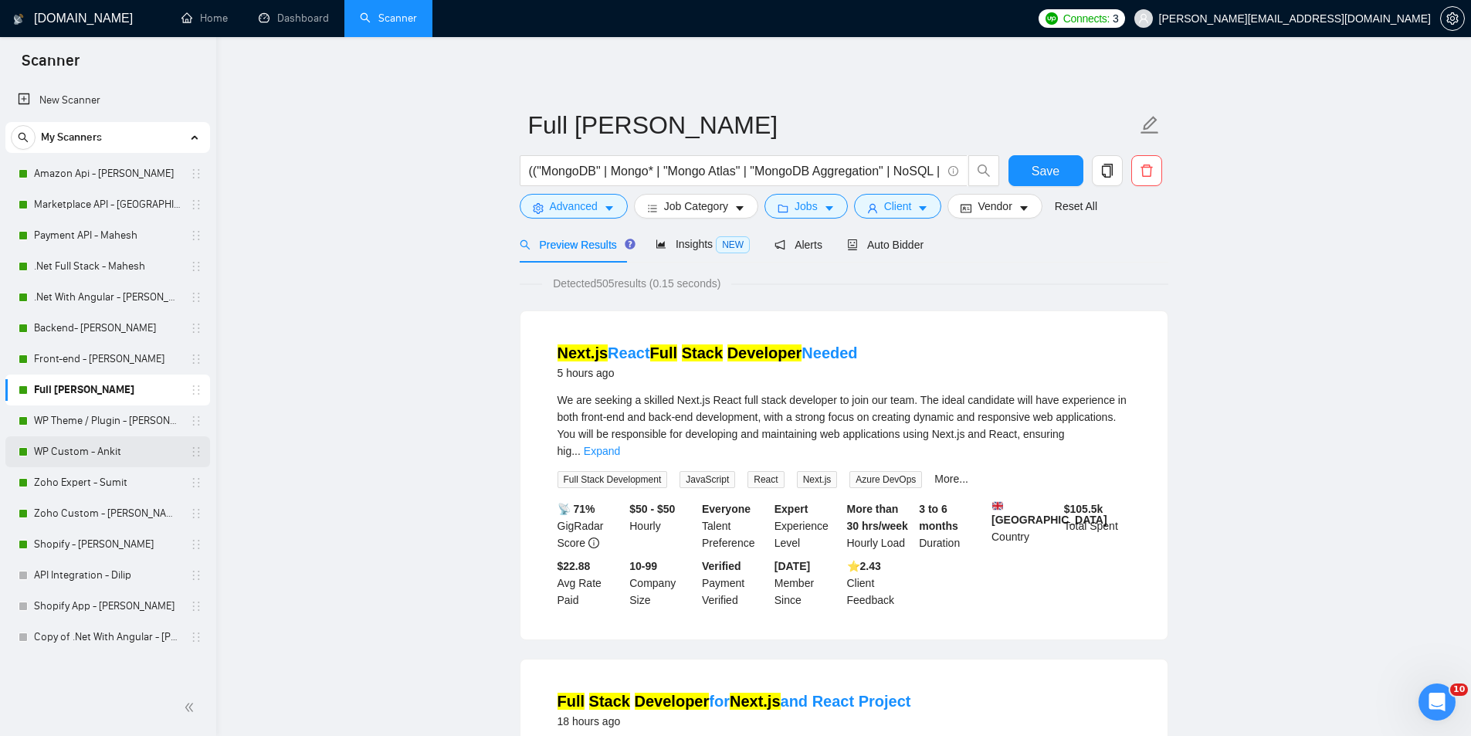
click at [125, 453] on link "WP Custom - Ankit" at bounding box center [107, 451] width 147 height 31
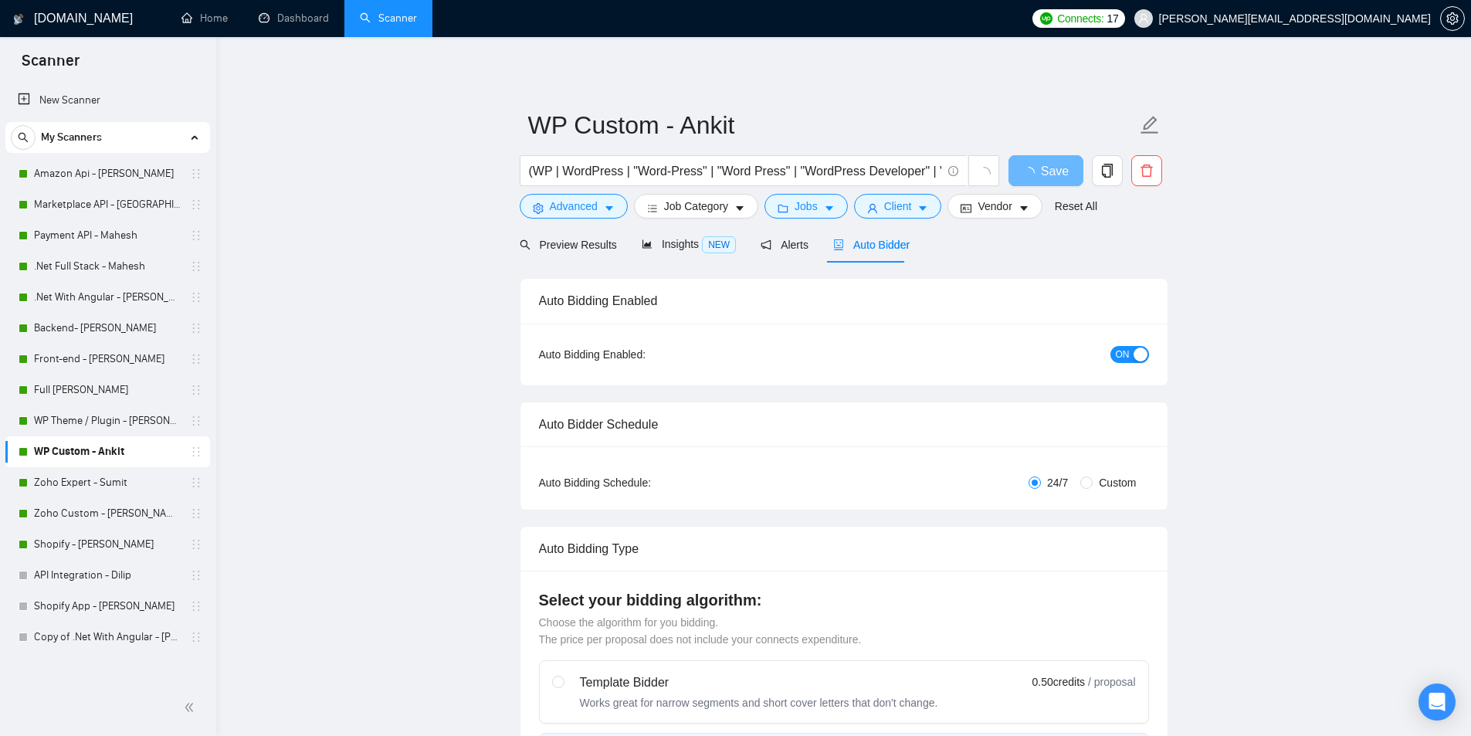
radio input "false"
radio input "true"
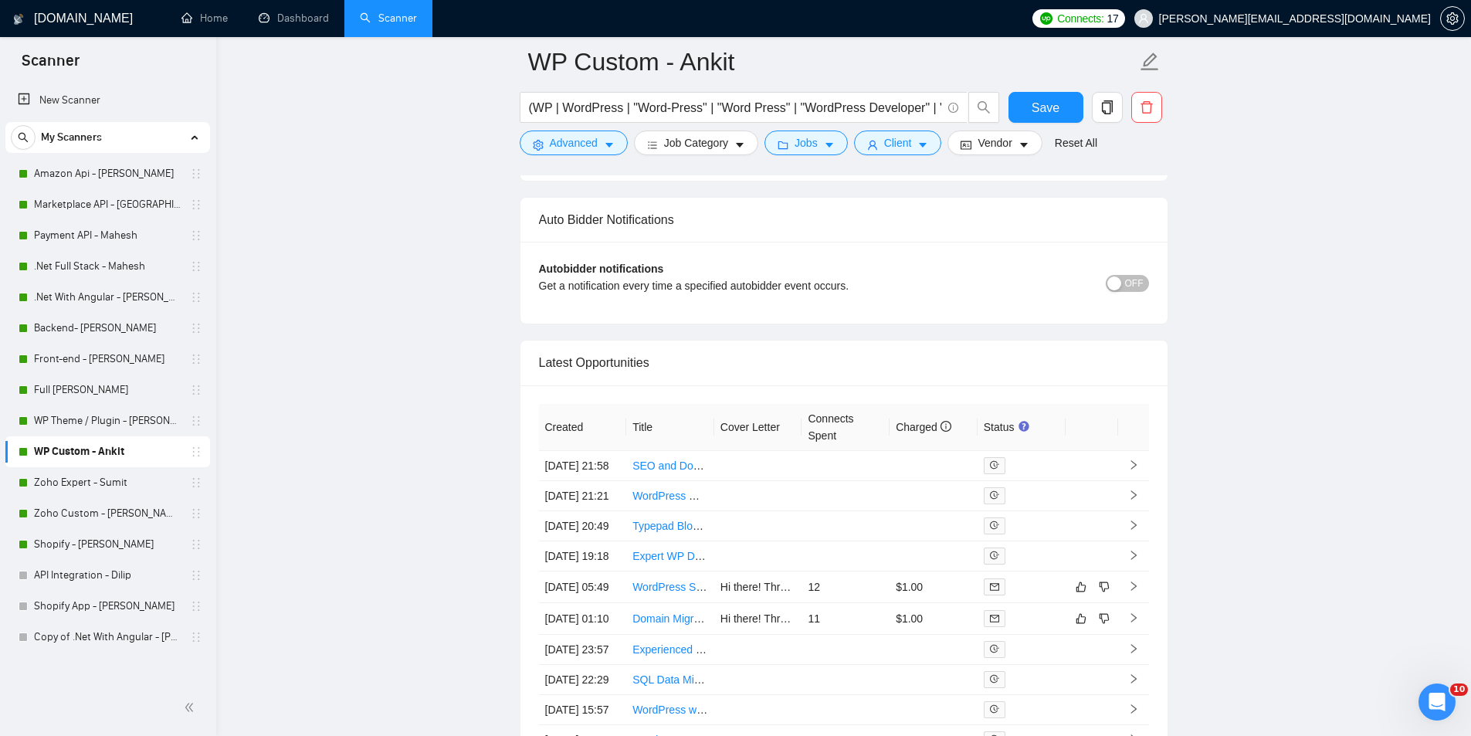
scroll to position [3803, 0]
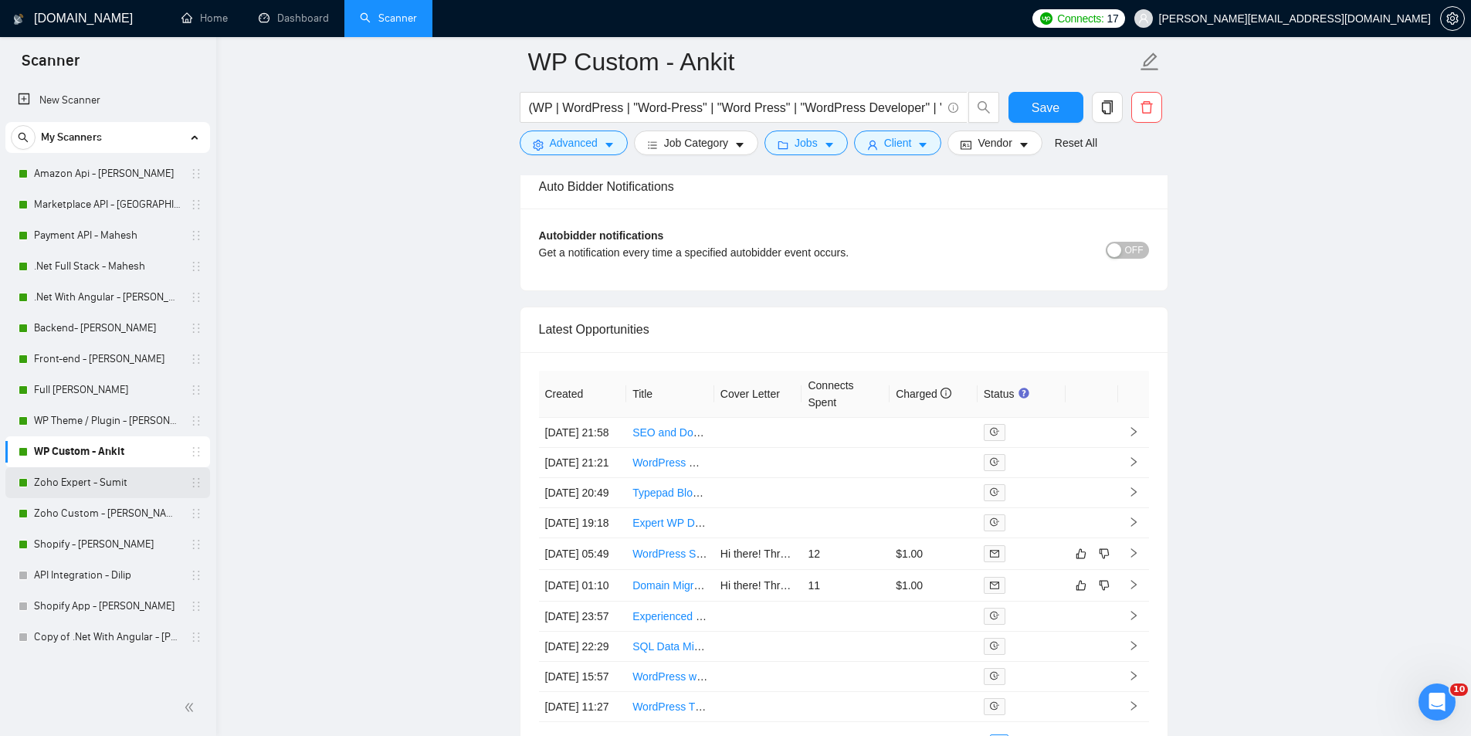
click at [112, 482] on link "Zoho Expert - Sumit" at bounding box center [107, 482] width 147 height 31
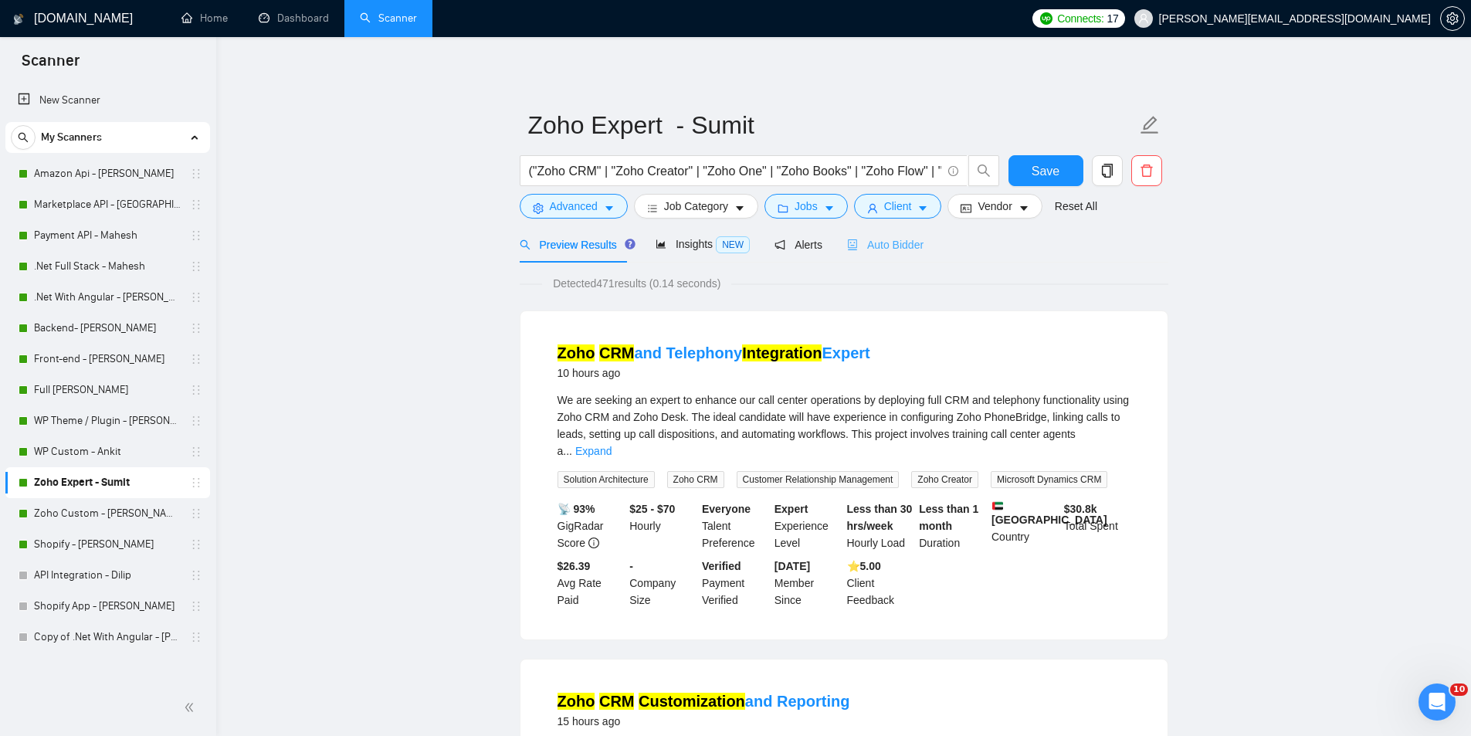
click at [884, 227] on div "Auto Bidder" at bounding box center [885, 244] width 76 height 36
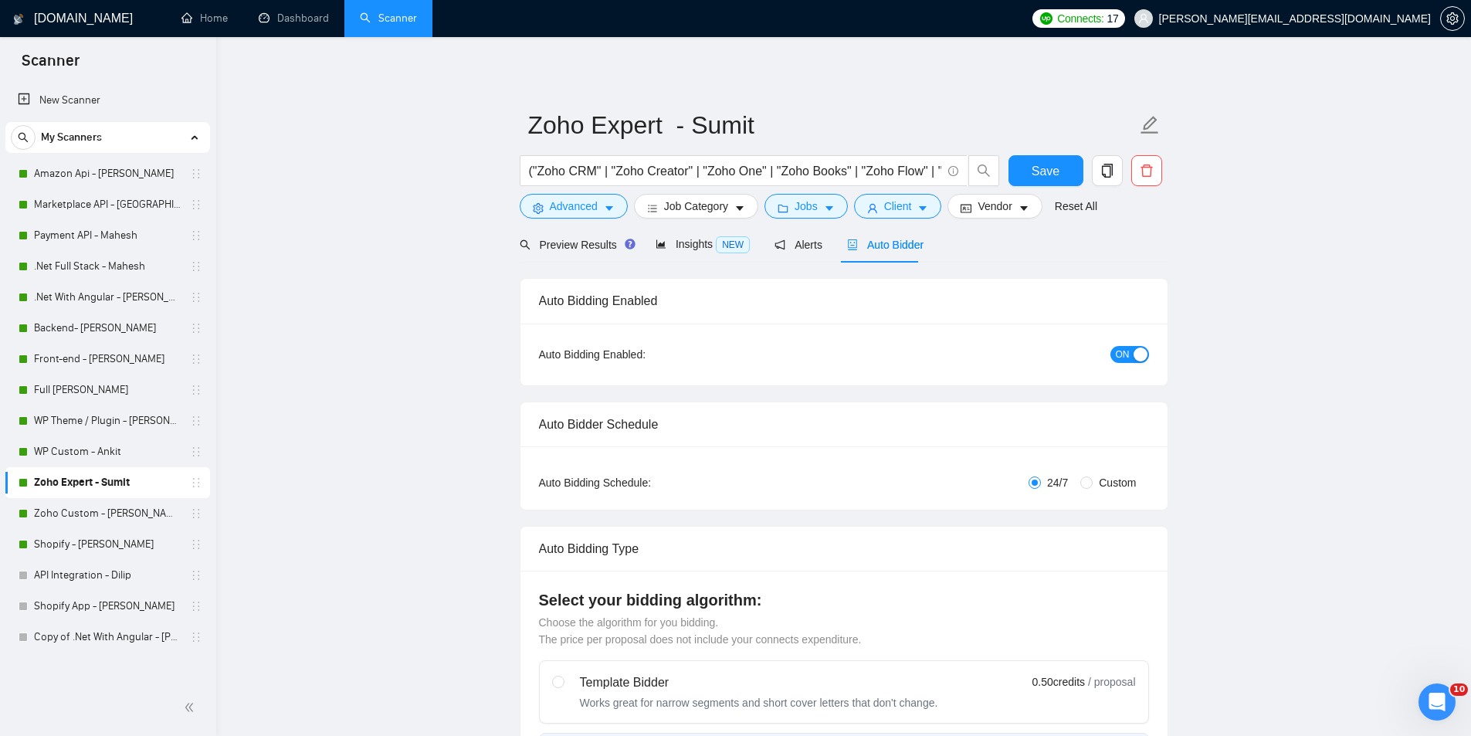
radio input "false"
radio input "true"
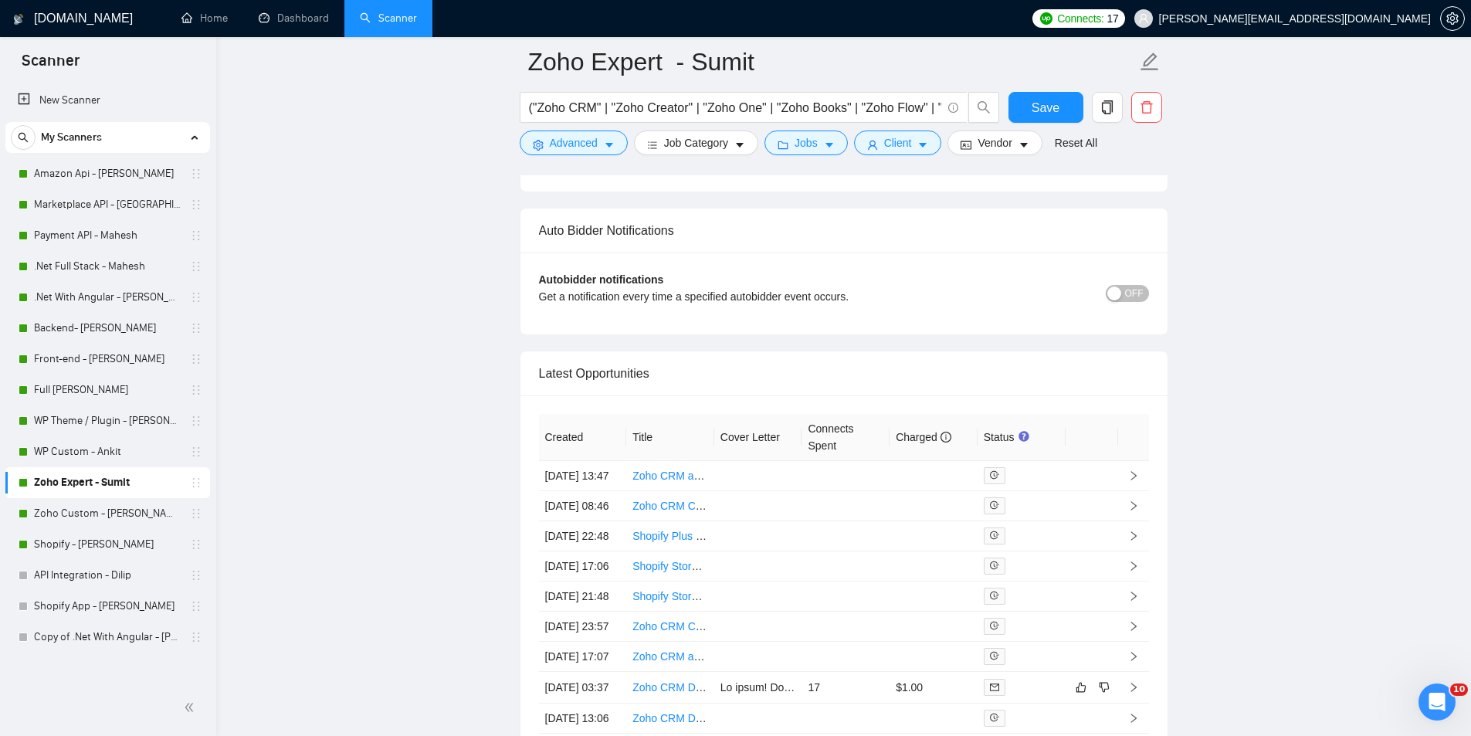
scroll to position [3803, 0]
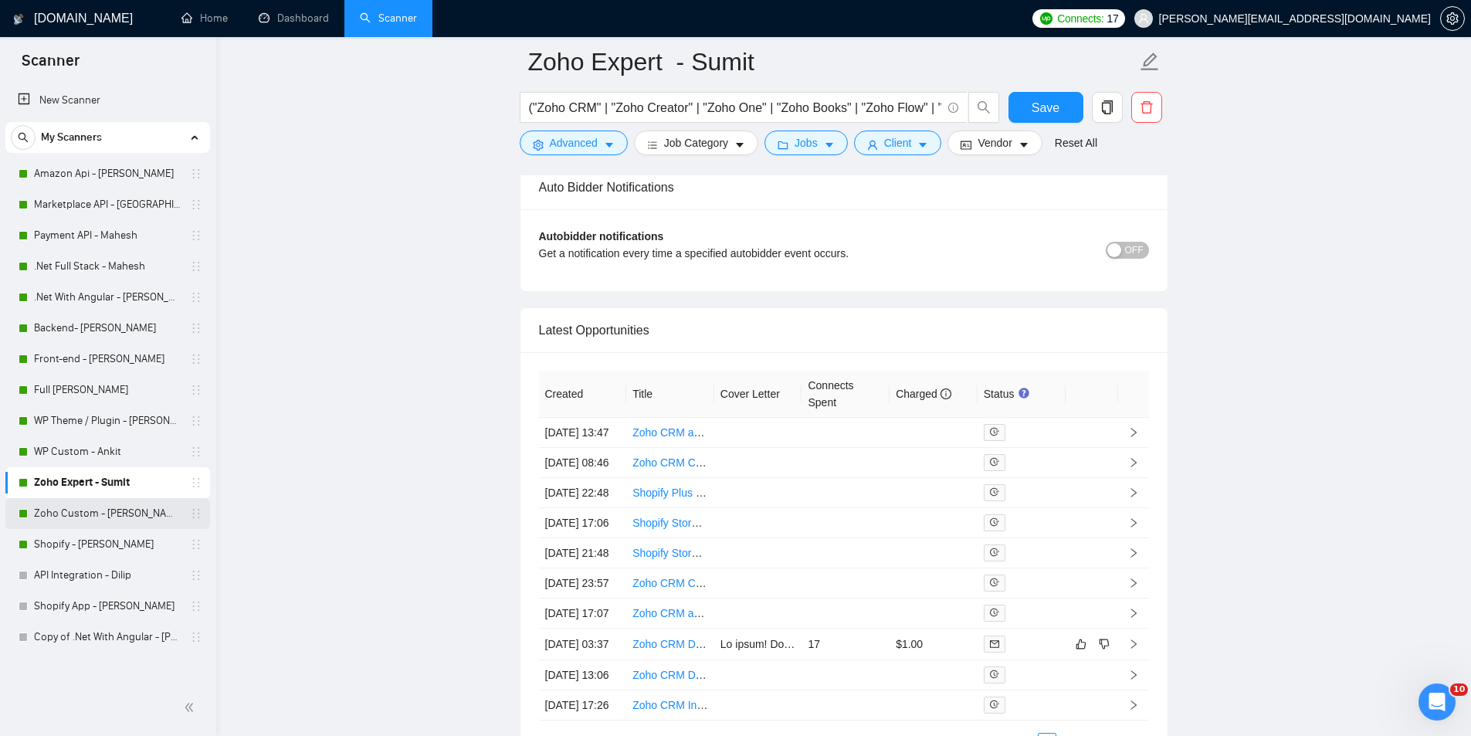
click at [149, 507] on link "Zoho Custom - [PERSON_NAME]" at bounding box center [107, 513] width 147 height 31
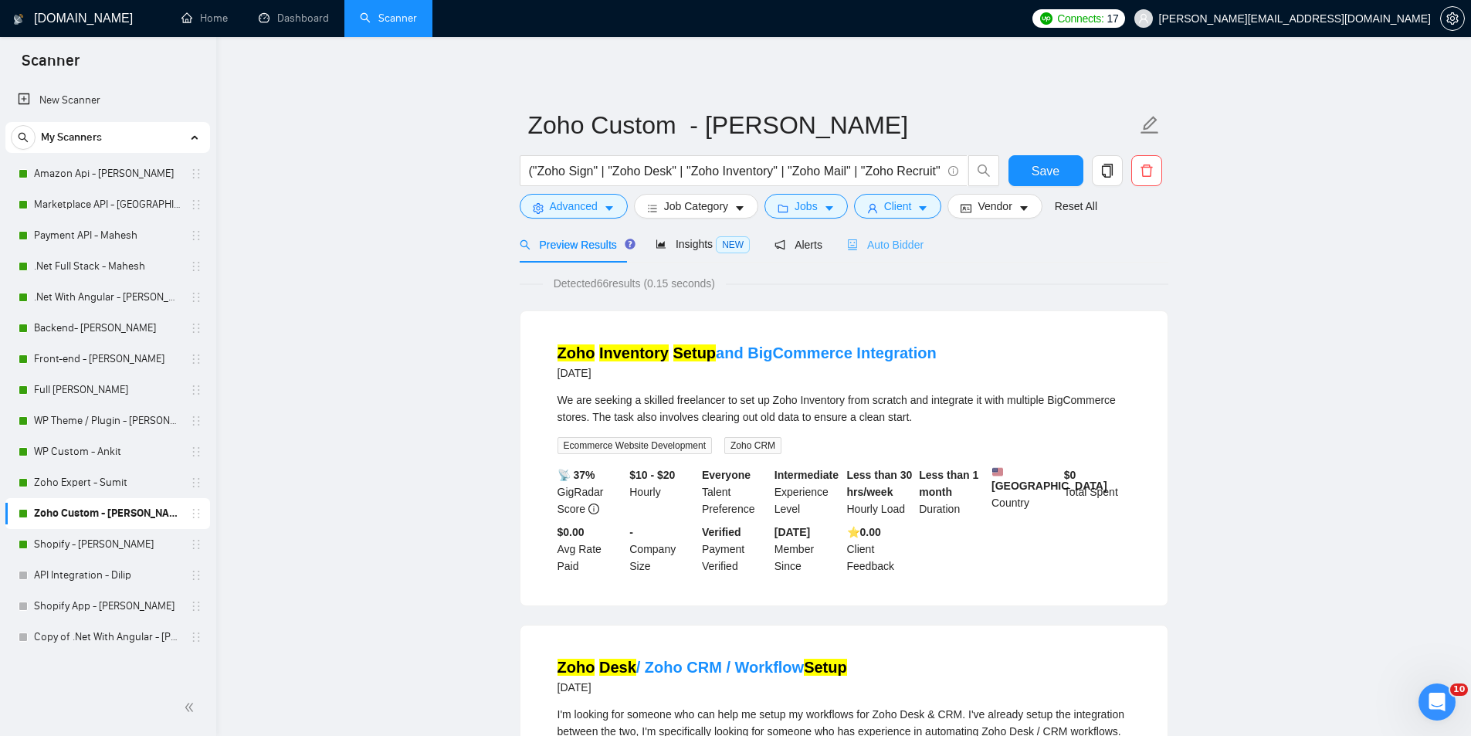
click at [913, 259] on div "Auto Bidder" at bounding box center [885, 244] width 76 height 36
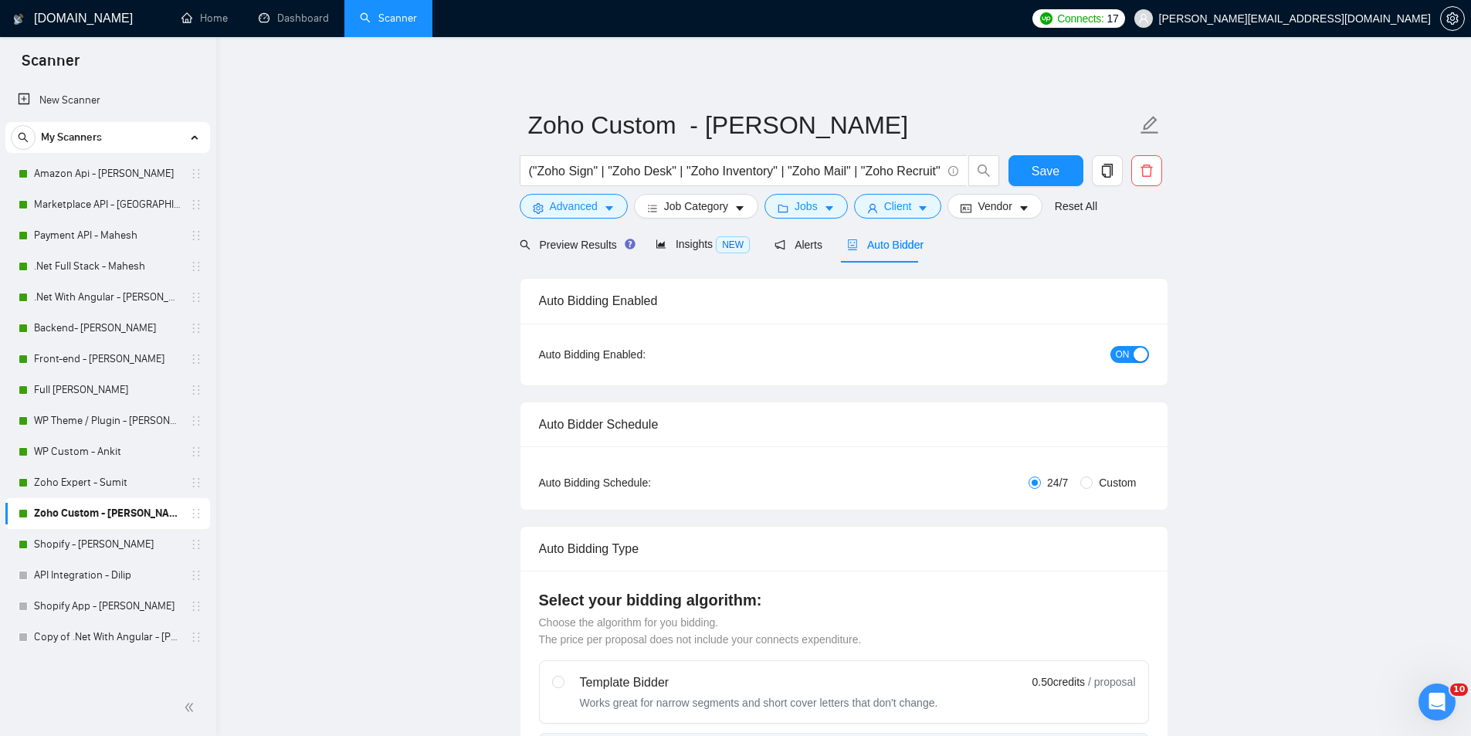
radio input "false"
radio input "true"
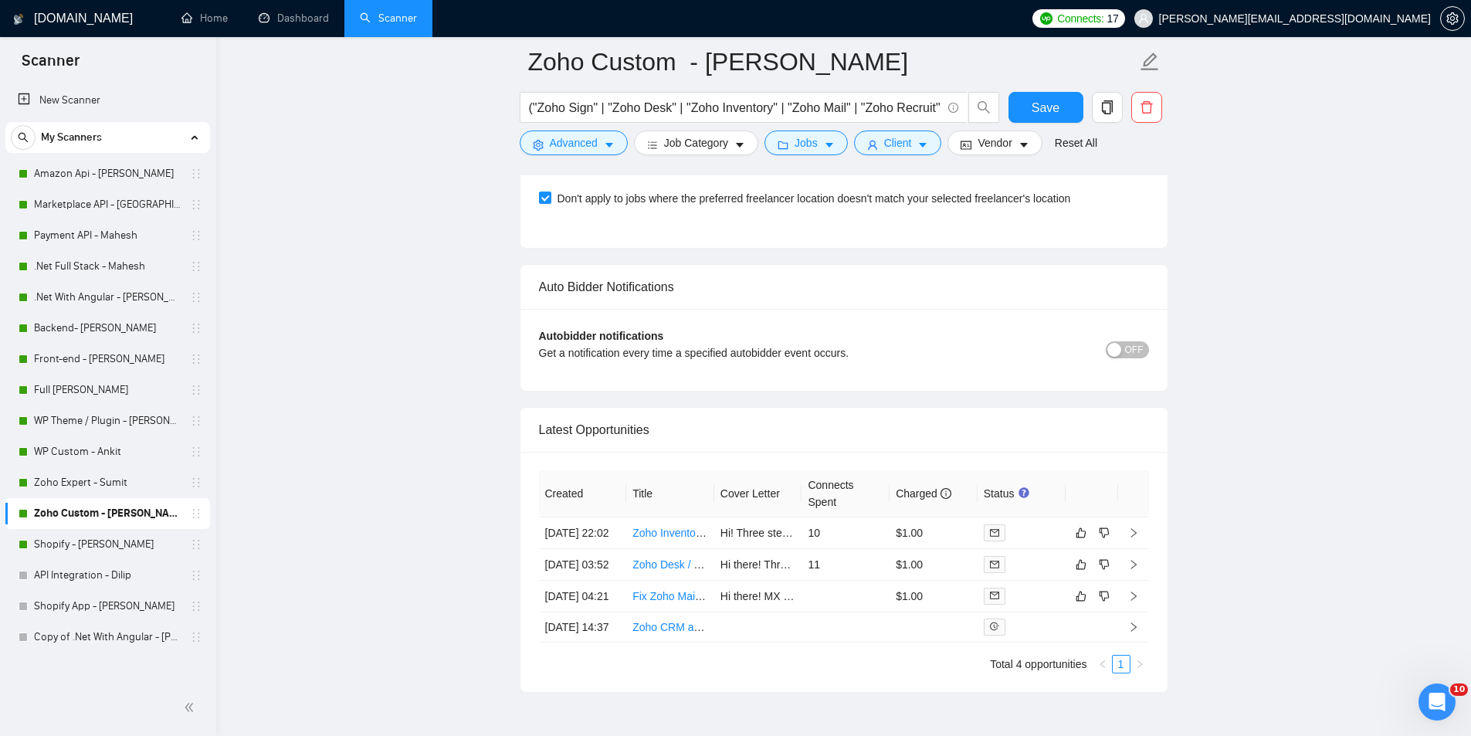
scroll to position [3745, 0]
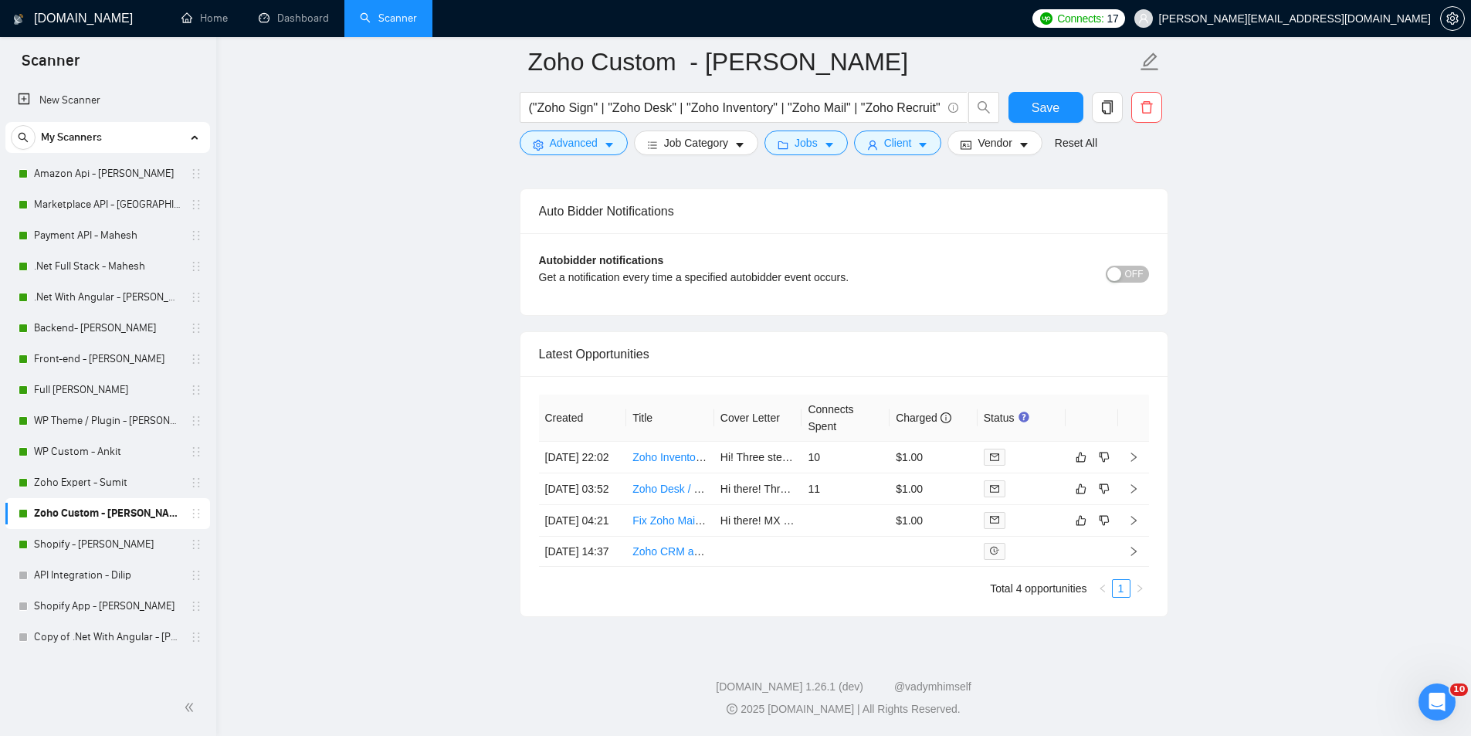
scroll to position [3745, 0]
click at [107, 449] on link "WP Custom - Ankit" at bounding box center [107, 451] width 147 height 31
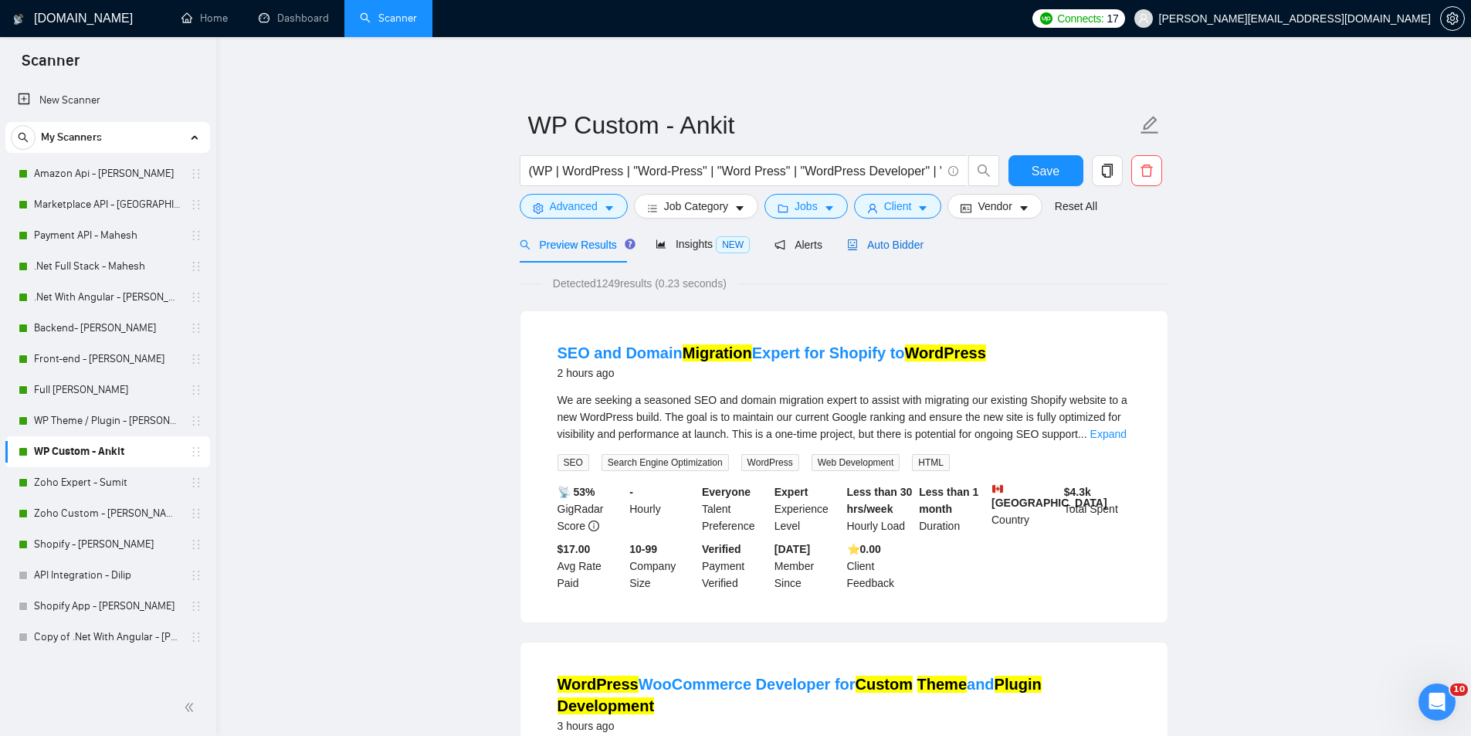
click at [898, 247] on span "Auto Bidder" at bounding box center [885, 245] width 76 height 12
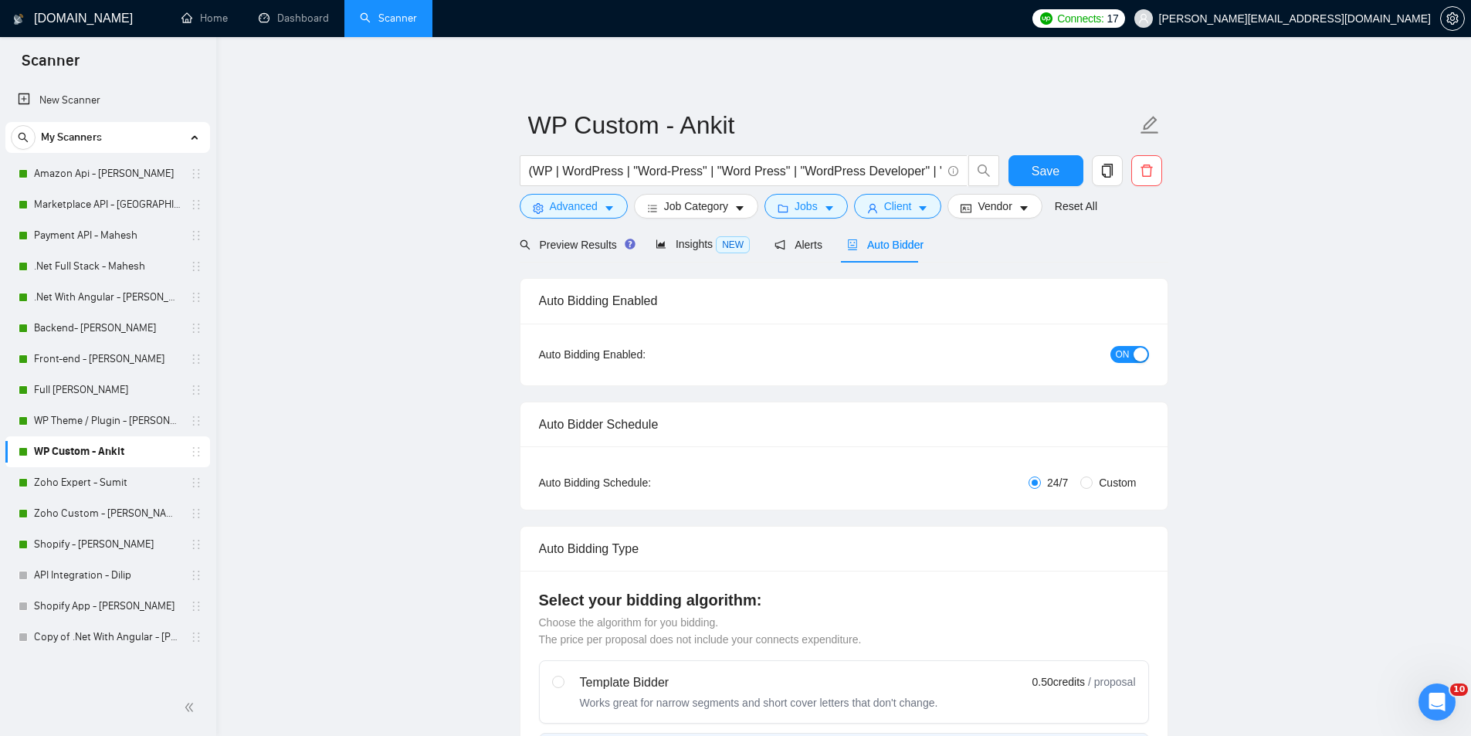
radio input "false"
radio input "true"
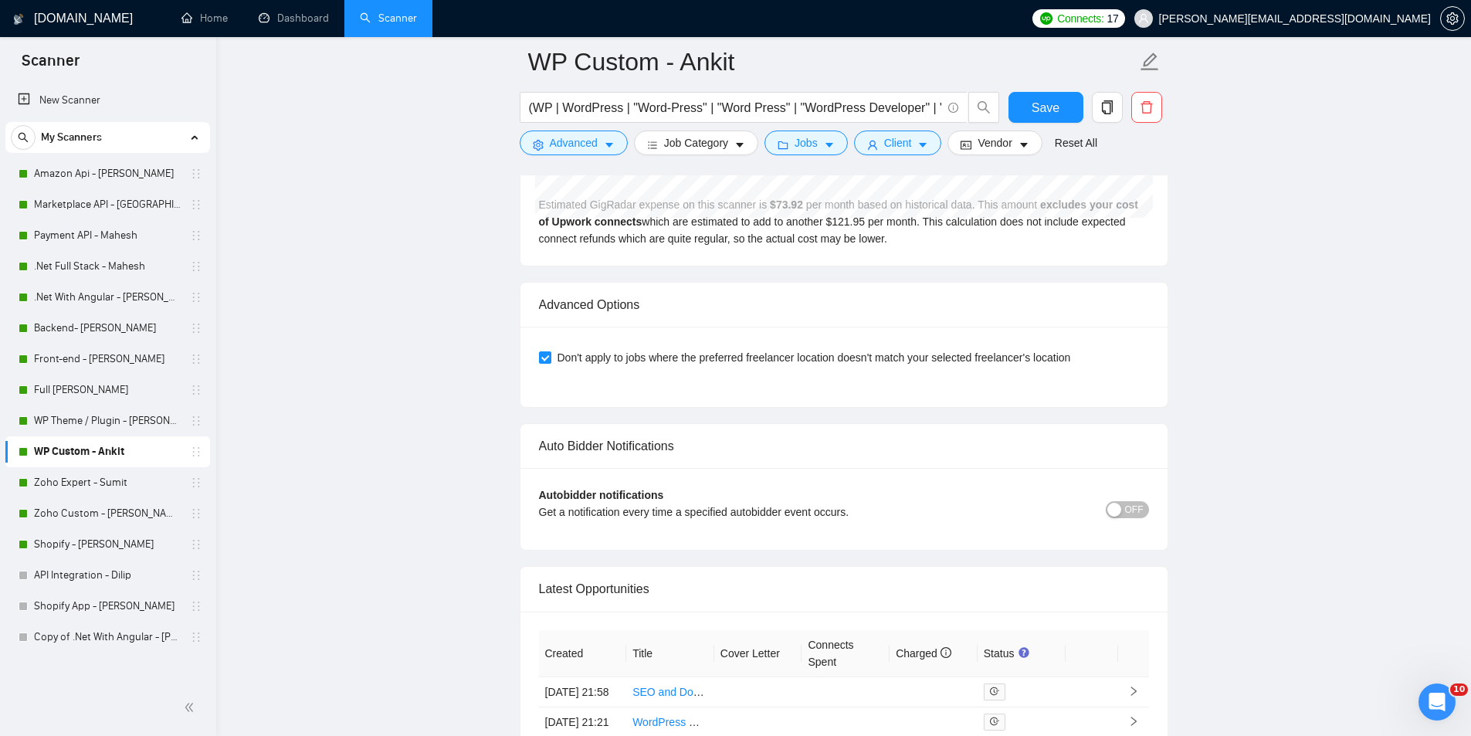
scroll to position [3705, 0]
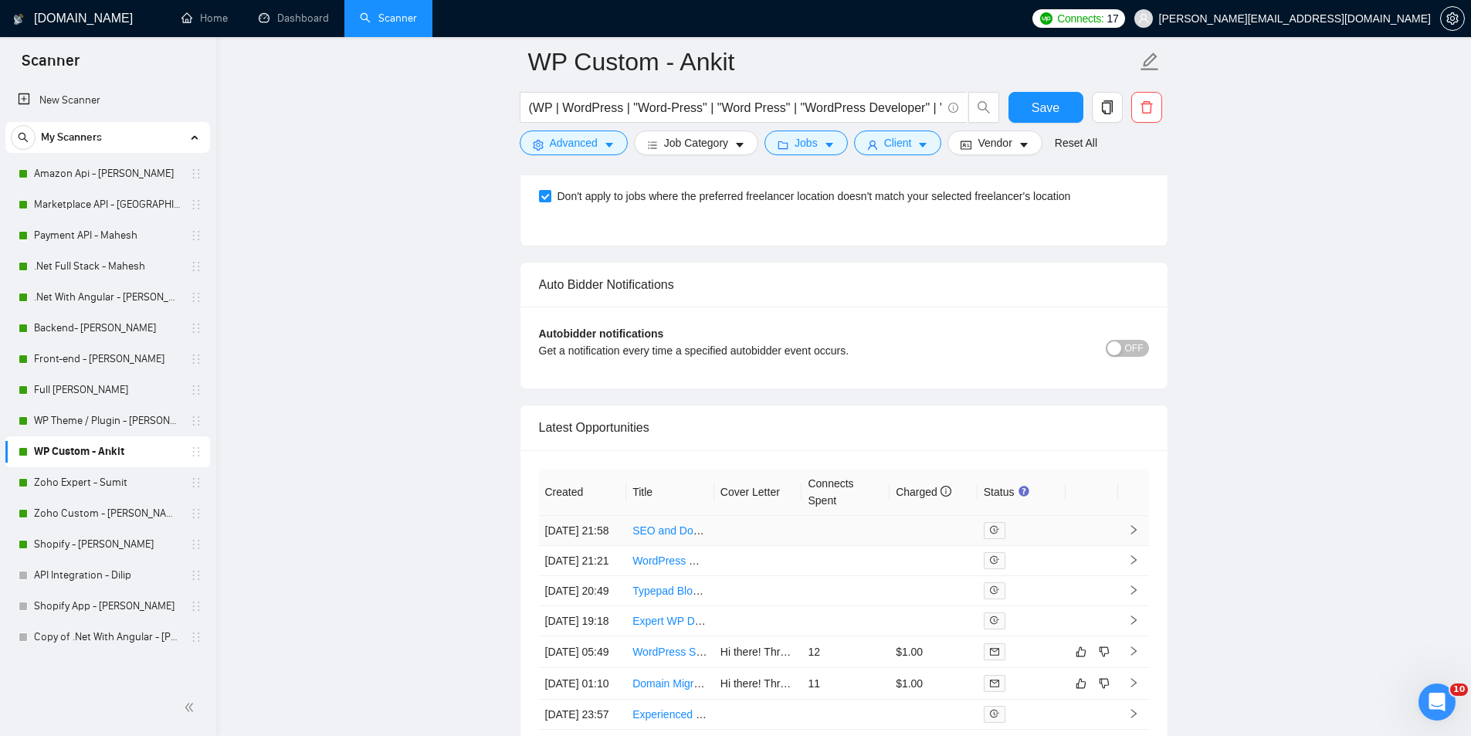
drag, startPoint x: 923, startPoint y: 559, endPoint x: 672, endPoint y: 535, distance: 252.1
drag, startPoint x: 672, startPoint y: 535, endPoint x: 175, endPoint y: 3, distance: 728.3
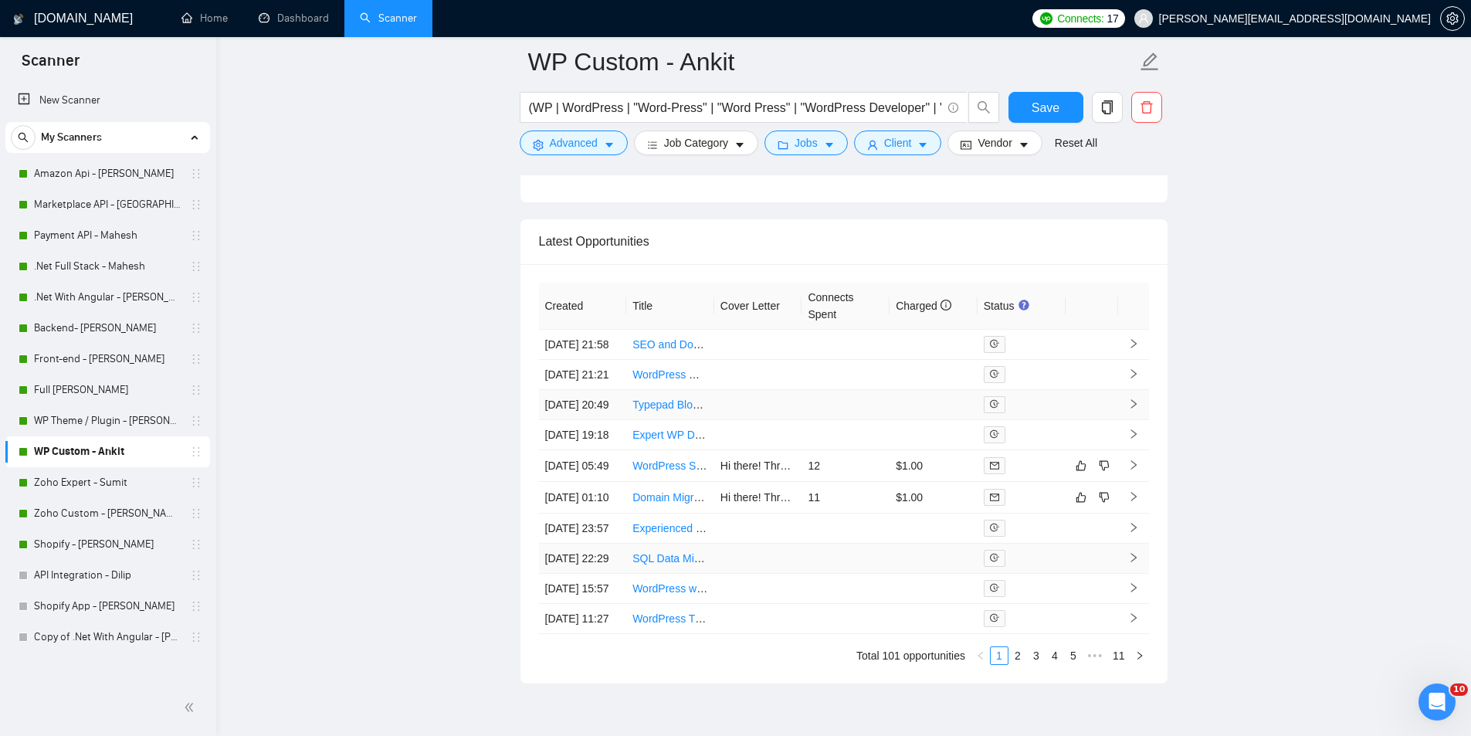
scroll to position [3901, 0]
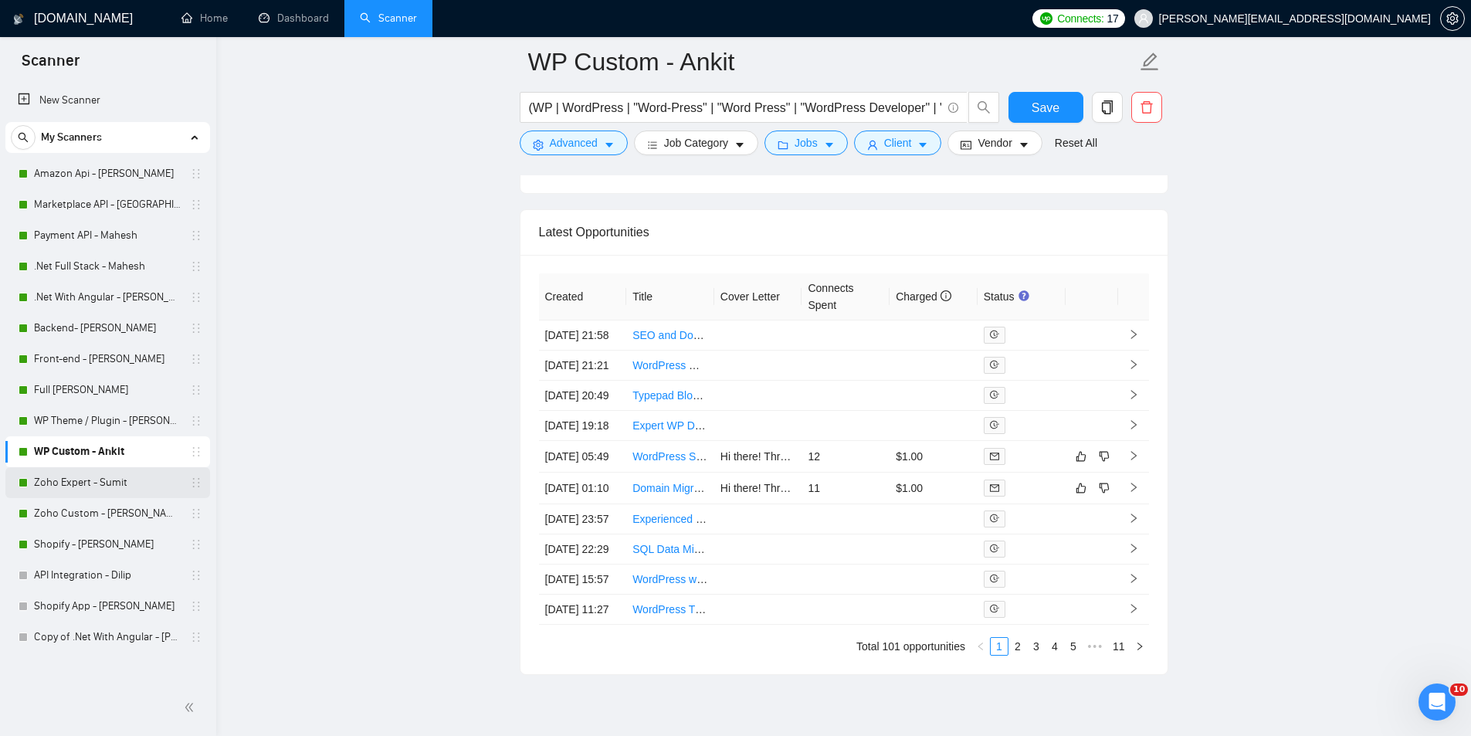
click at [120, 492] on link "Zoho Expert - Sumit" at bounding box center [107, 482] width 147 height 31
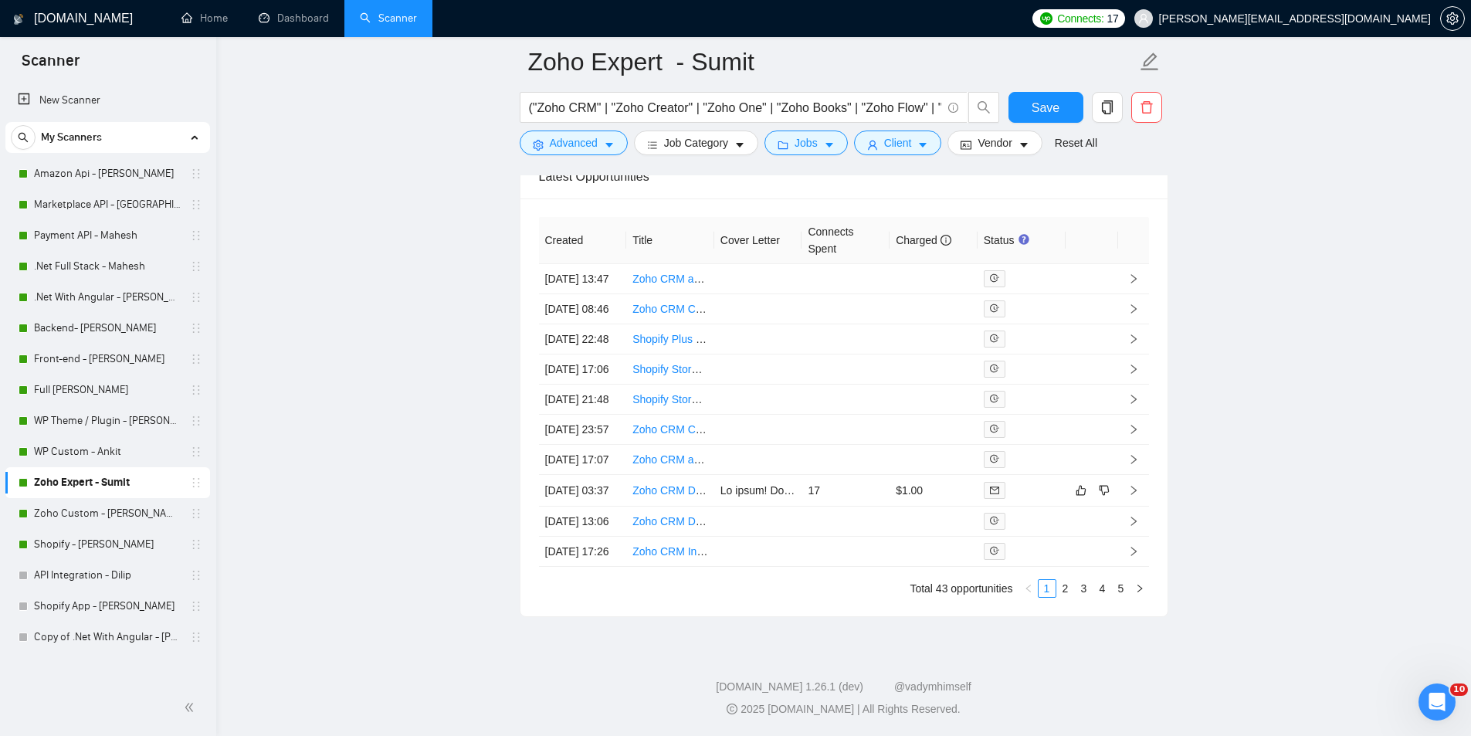
scroll to position [3901, 0]
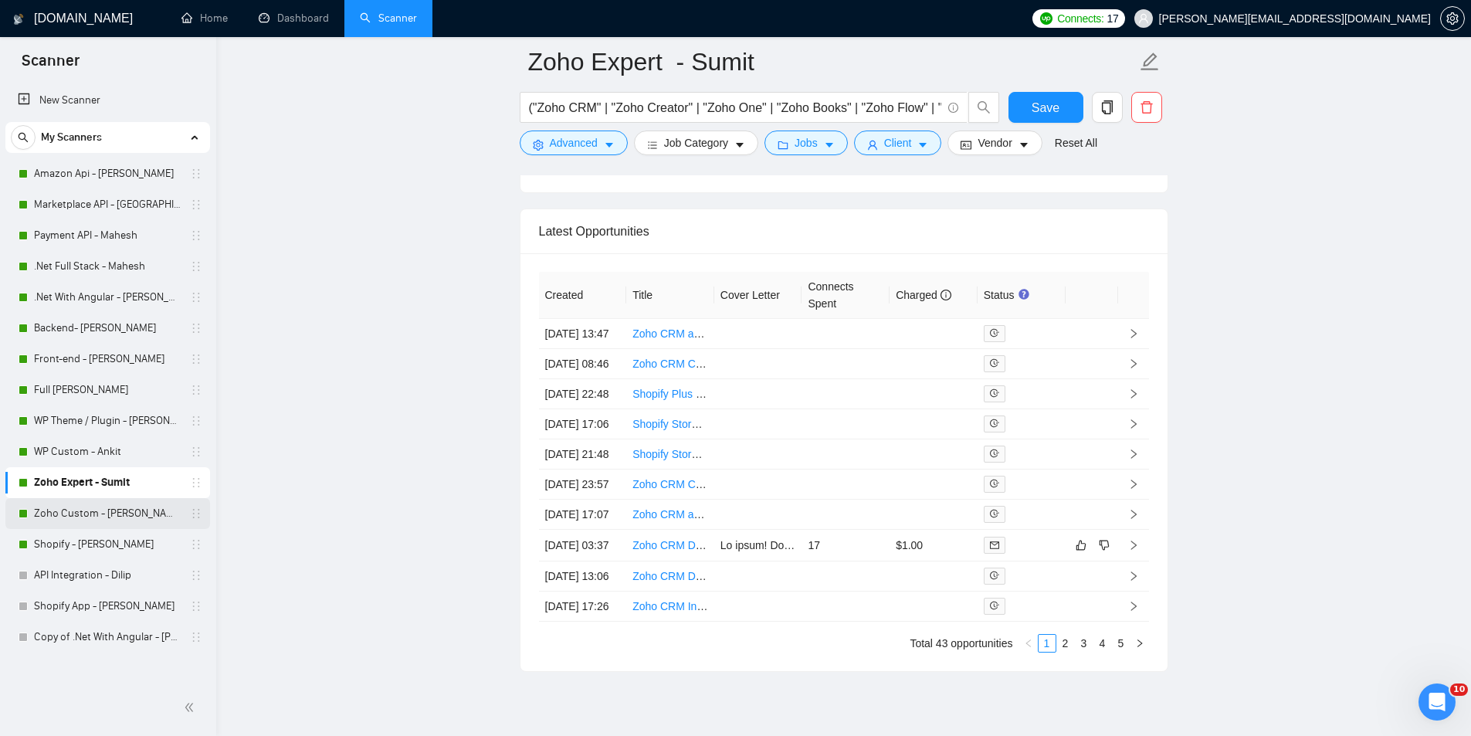
click at [97, 517] on link "Zoho Custom - [PERSON_NAME]" at bounding box center [107, 513] width 147 height 31
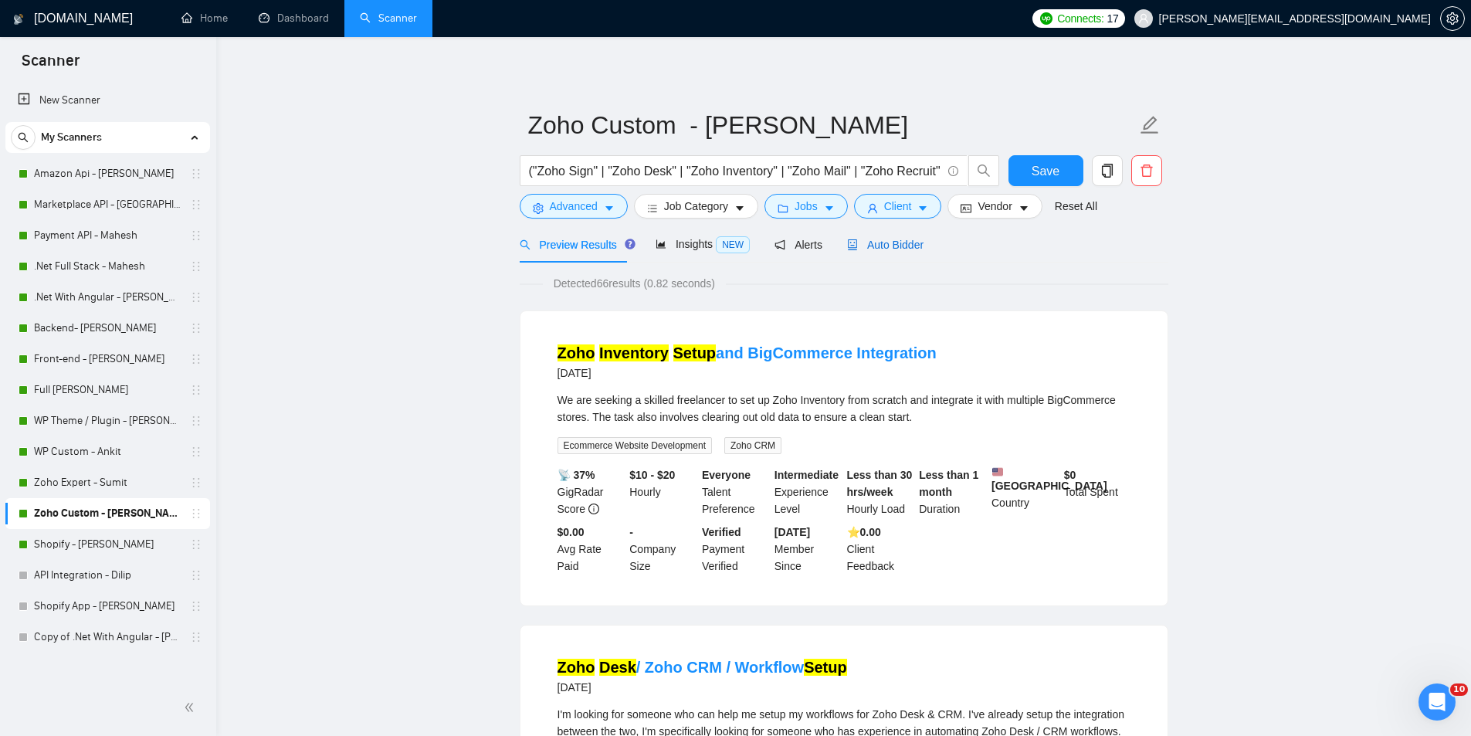
click at [858, 239] on span "Auto Bidder" at bounding box center [885, 245] width 76 height 12
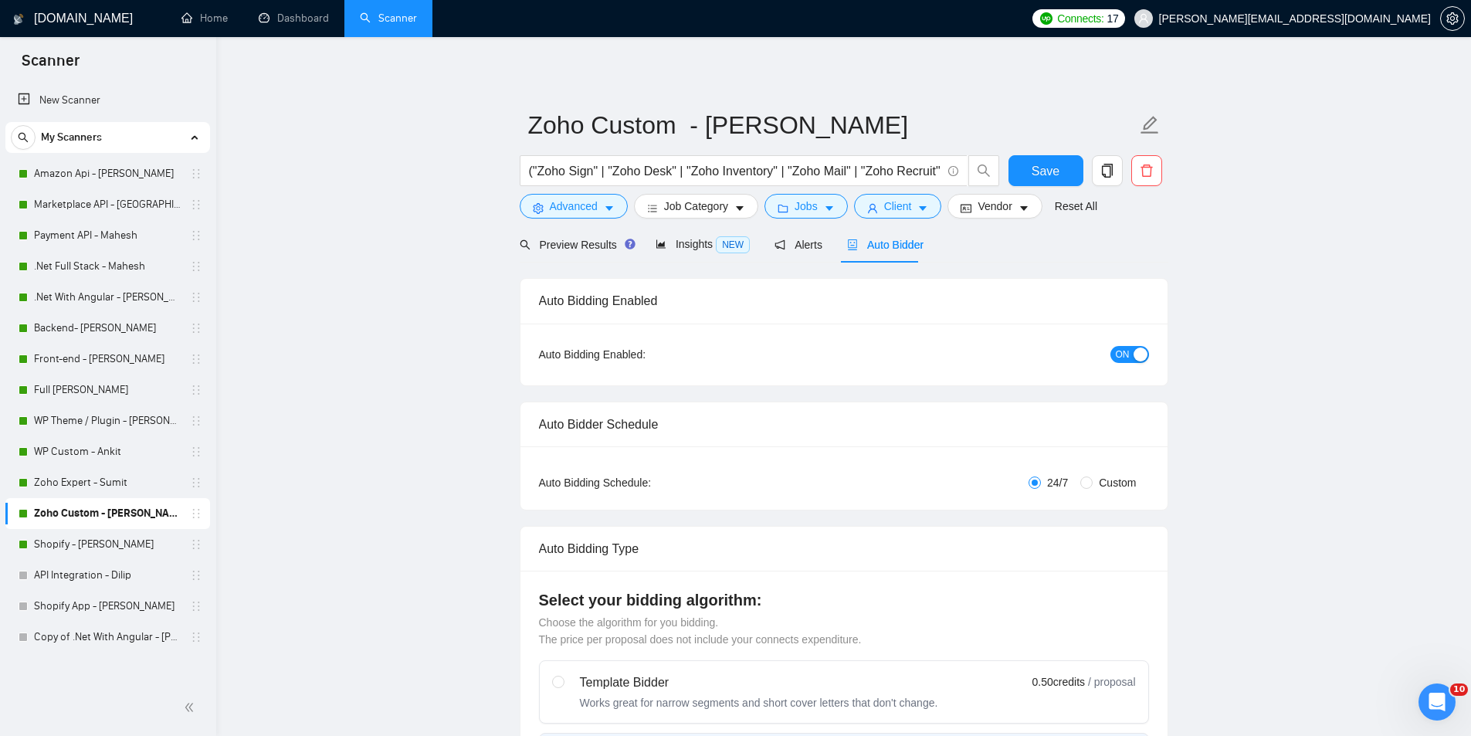
radio input "false"
radio input "true"
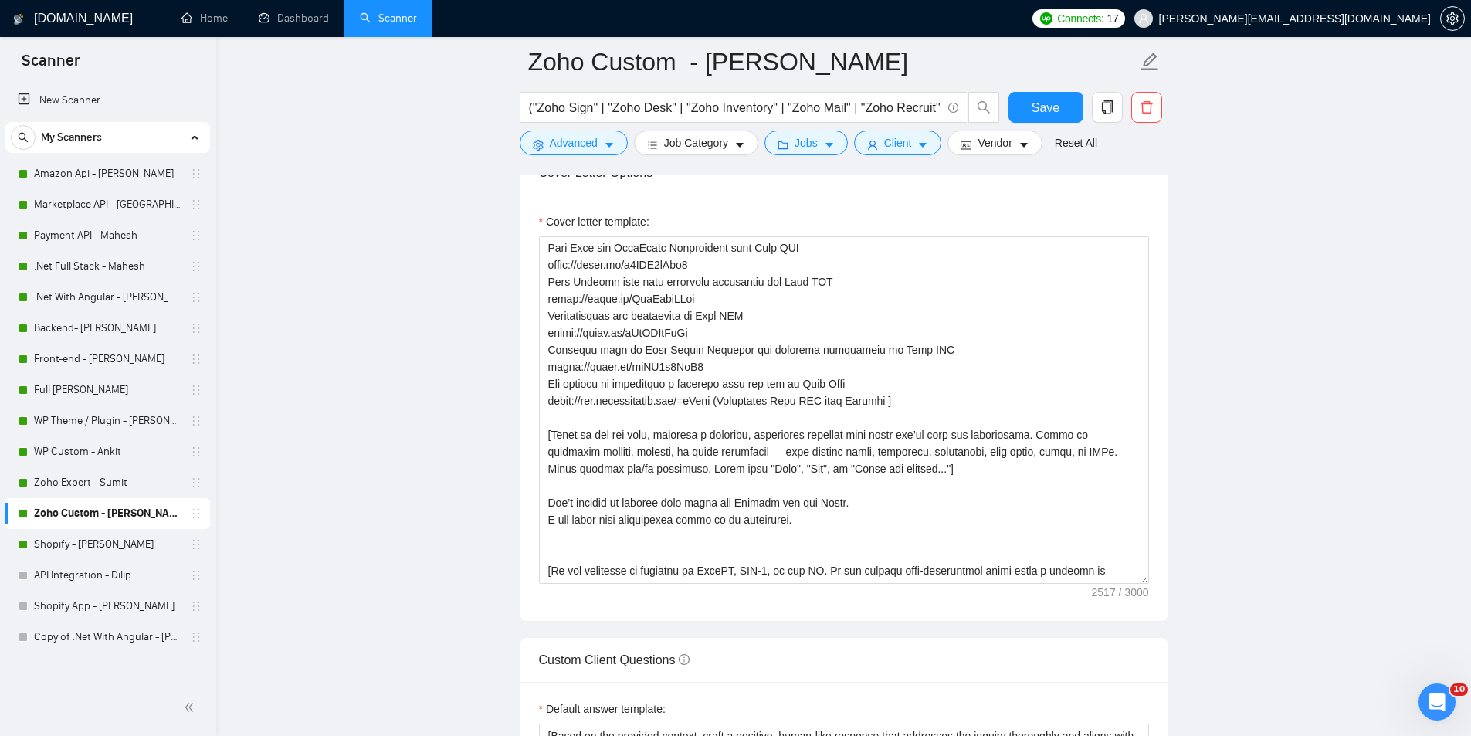
scroll to position [293, 0]
click at [115, 548] on link "Shopify - [PERSON_NAME]" at bounding box center [107, 544] width 147 height 31
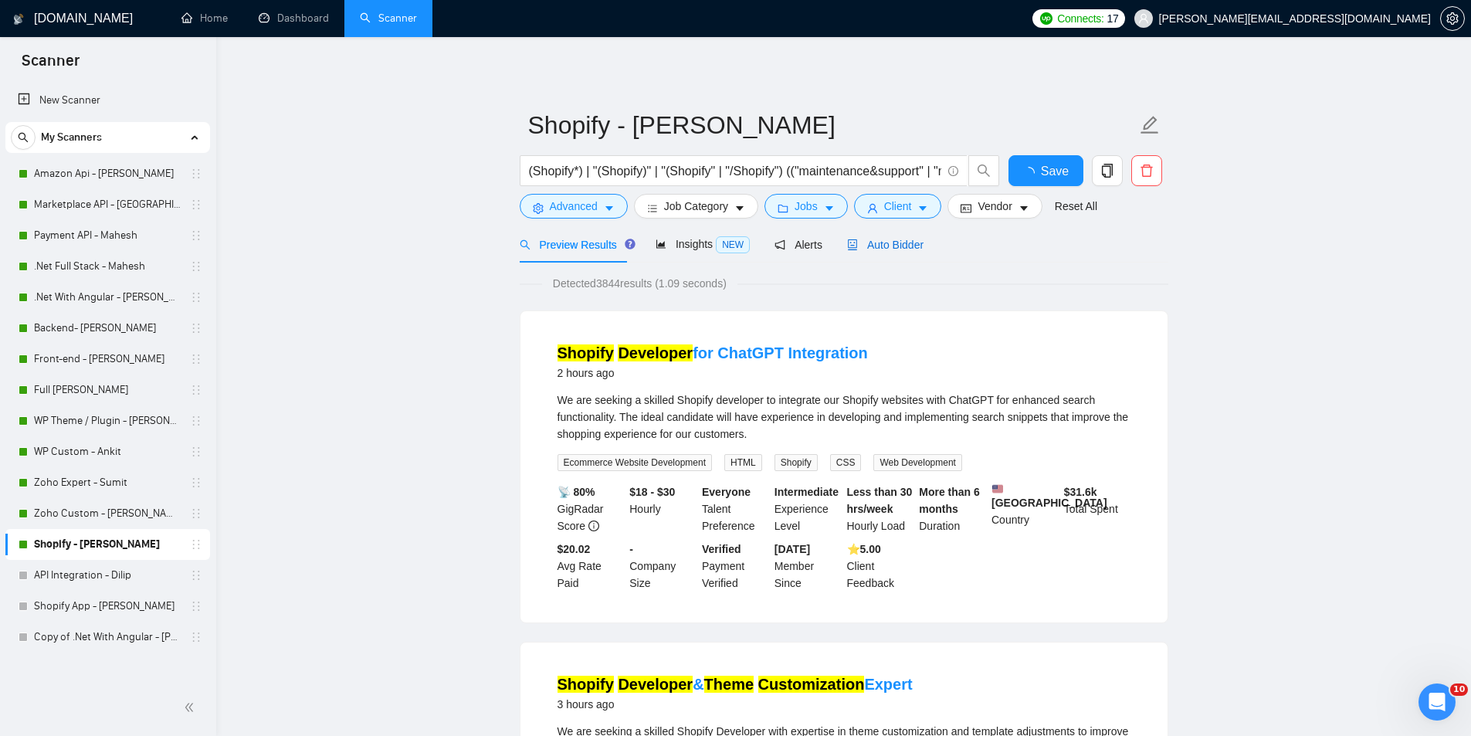
click at [908, 242] on span "Auto Bidder" at bounding box center [885, 245] width 76 height 12
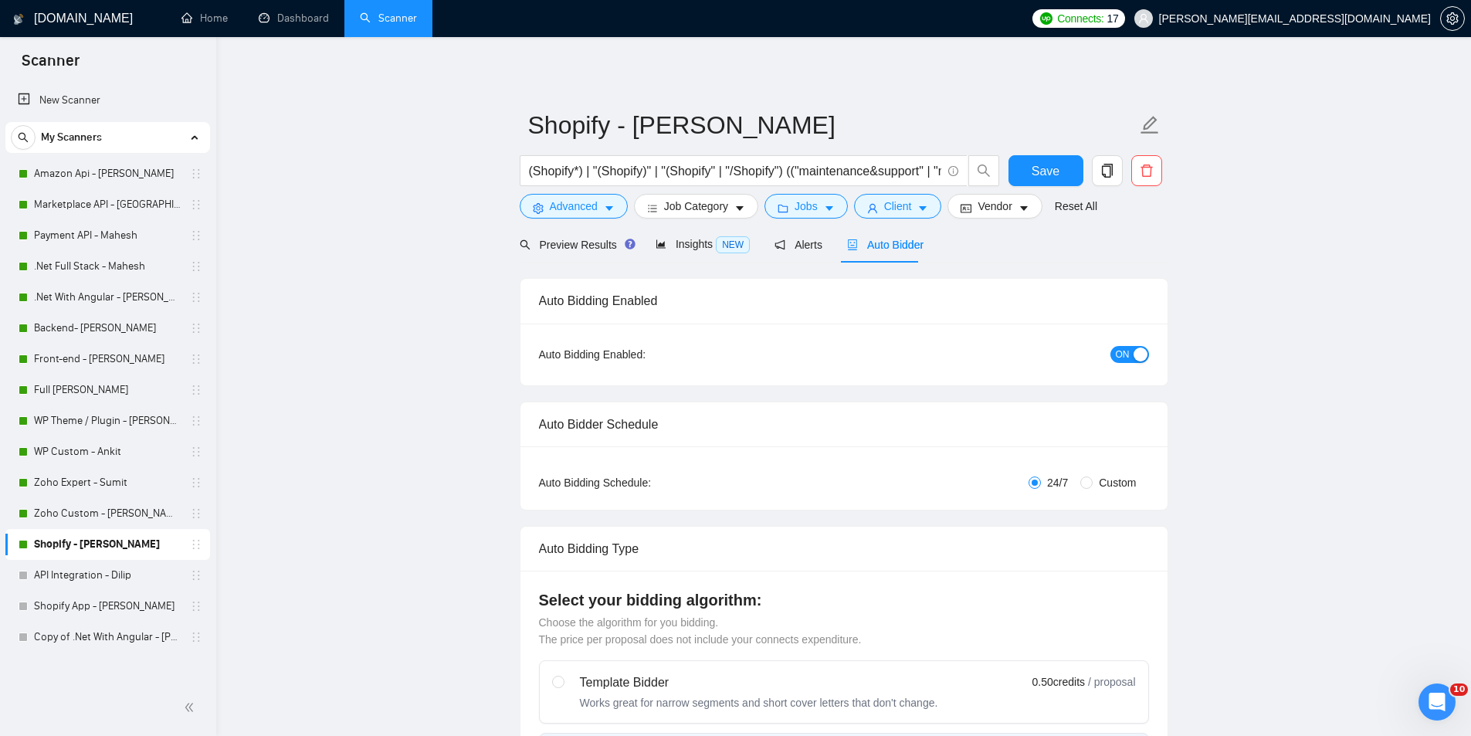
radio input "false"
radio input "true"
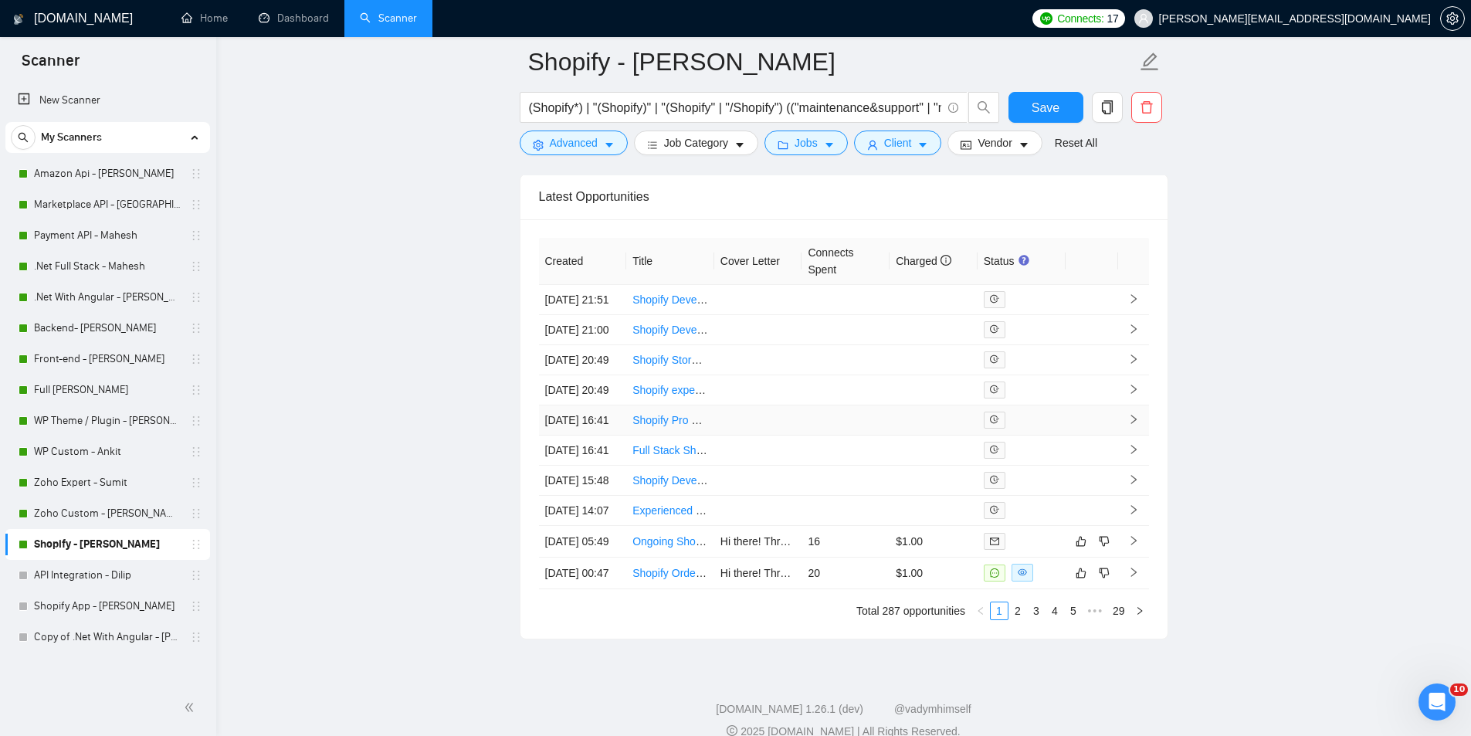
scroll to position [3901, 0]
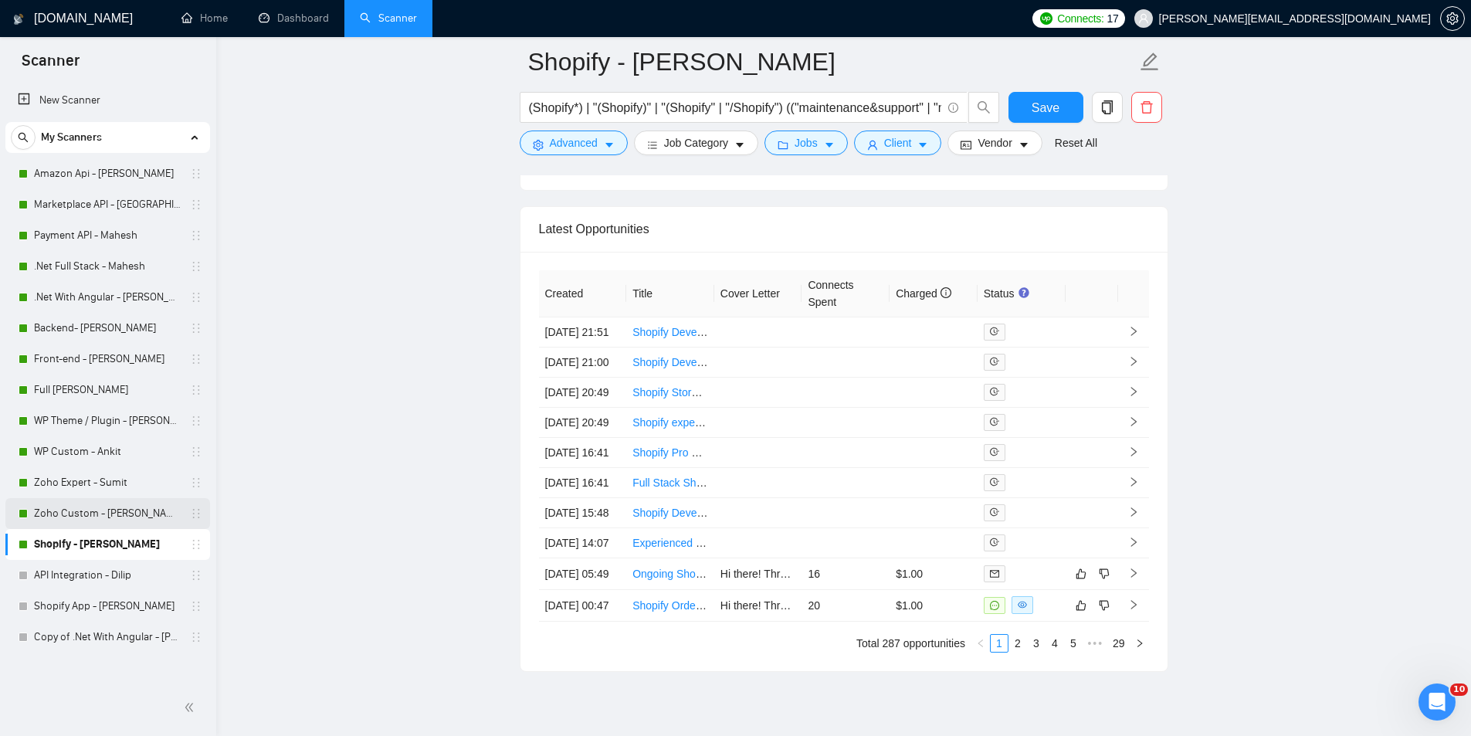
click at [60, 507] on link "Zoho Custom - [PERSON_NAME]" at bounding box center [107, 513] width 147 height 31
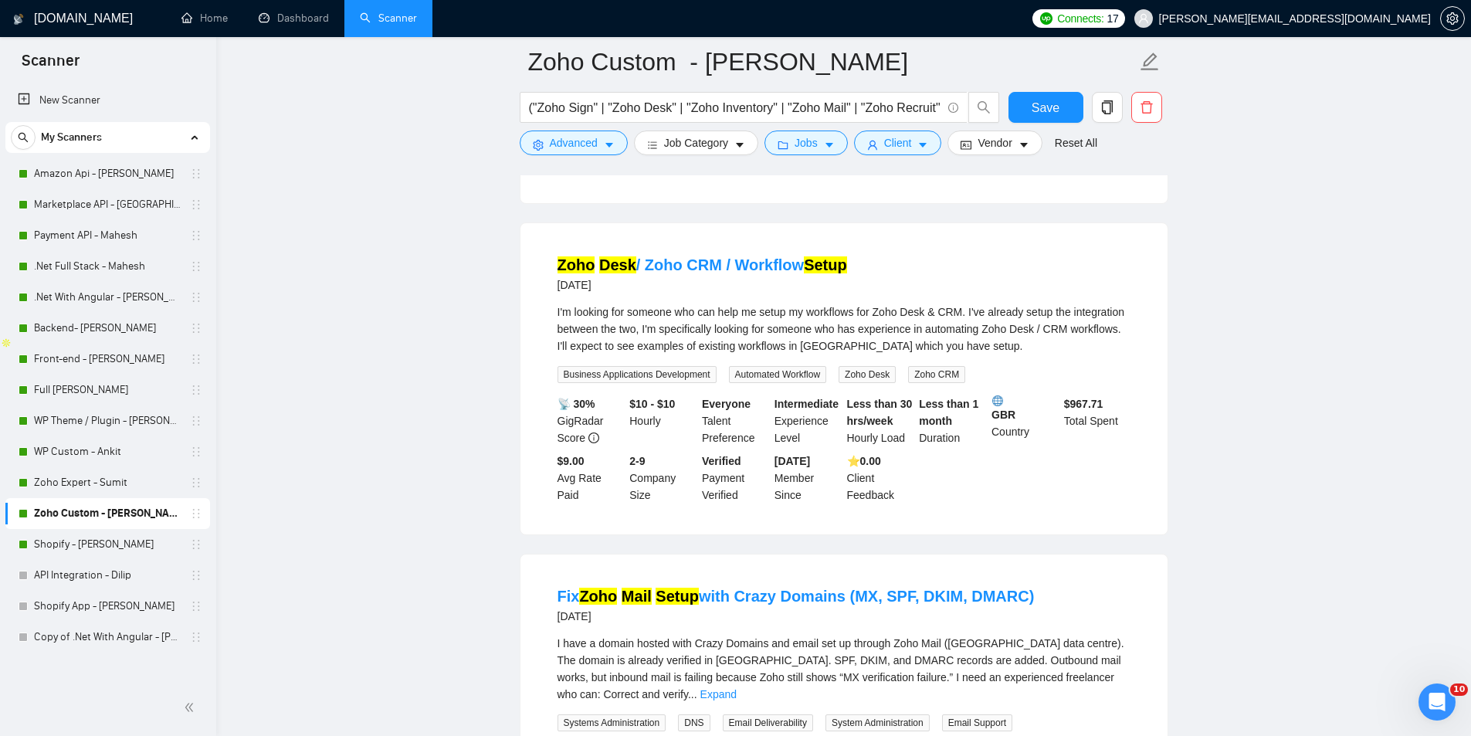
scroll to position [585, 0]
